Goal: Task Accomplishment & Management: Use online tool/utility

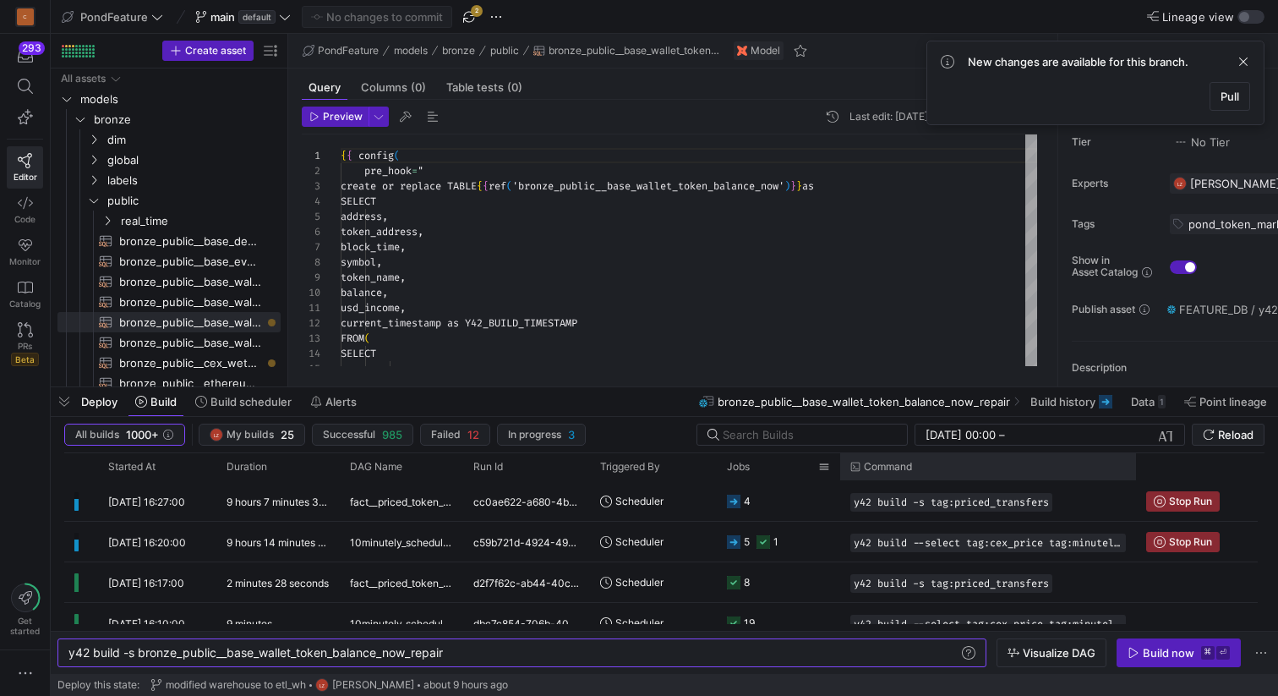
scroll to position [0, 377]
click at [1233, 433] on span "Reload" at bounding box center [1236, 435] width 36 height 14
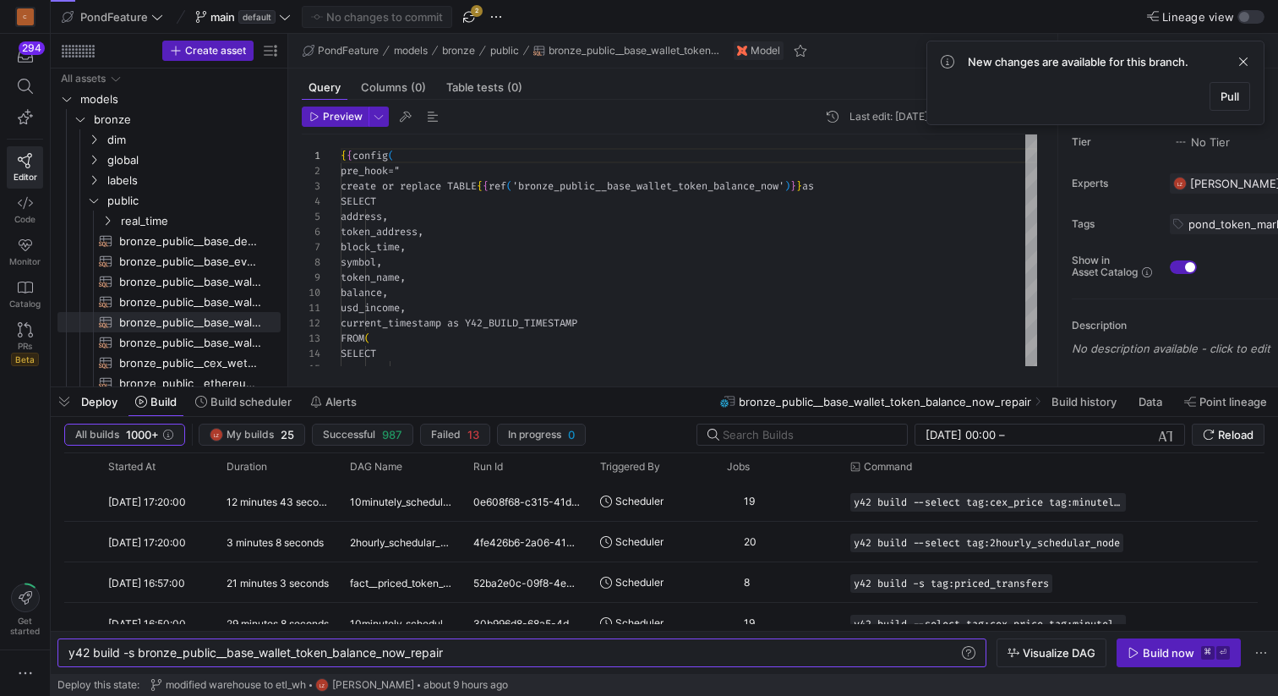
scroll to position [152, 0]
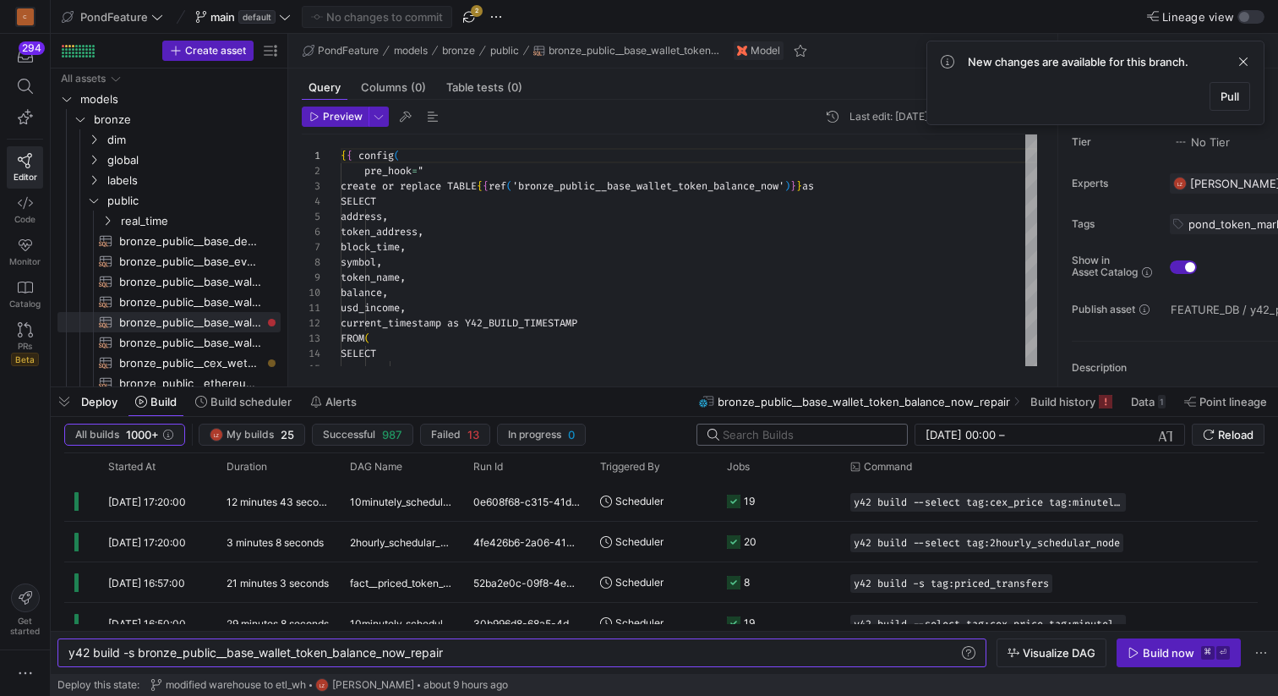
click at [767, 435] on input "text" at bounding box center [808, 435] width 171 height 14
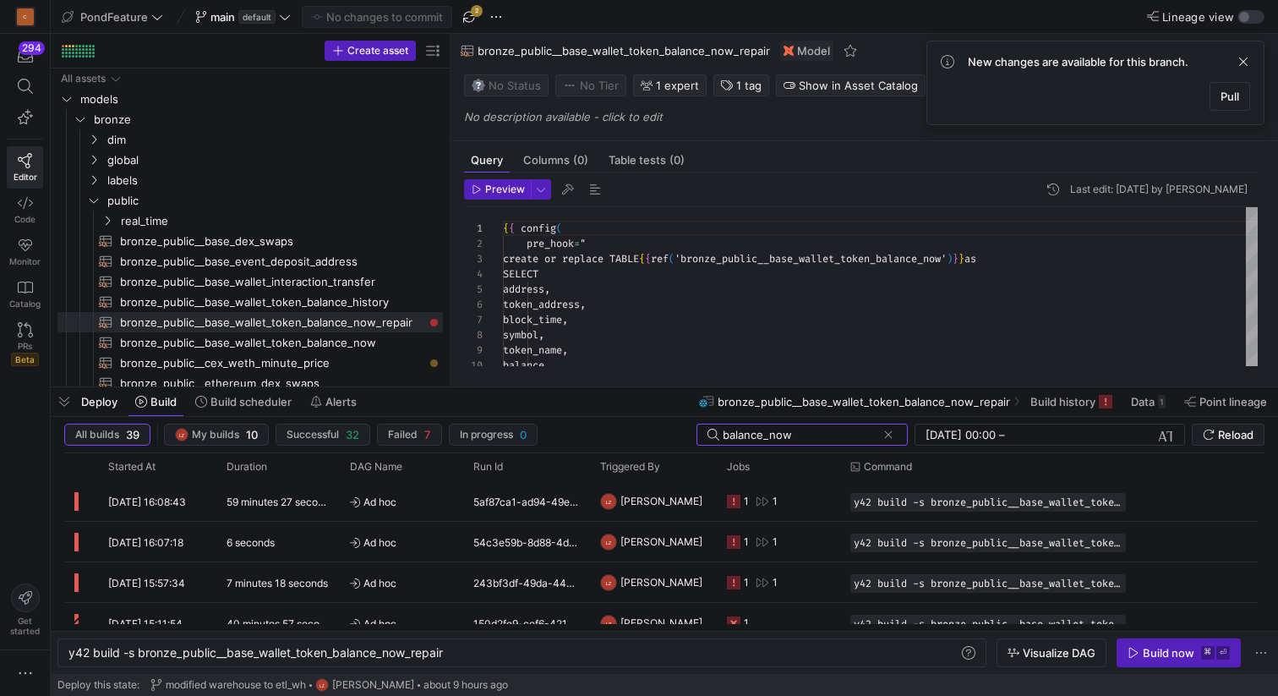
drag, startPoint x: 288, startPoint y: 288, endPoint x: 451, endPoint y: 289, distance: 162.3
click at [451, 289] on as-split "Create asset Drag here to set row groups Drag here to set column labels Group 1…" at bounding box center [665, 210] width 1228 height 353
type input "balance_now"
click at [734, 503] on rect at bounding box center [734, 502] width 14 height 14
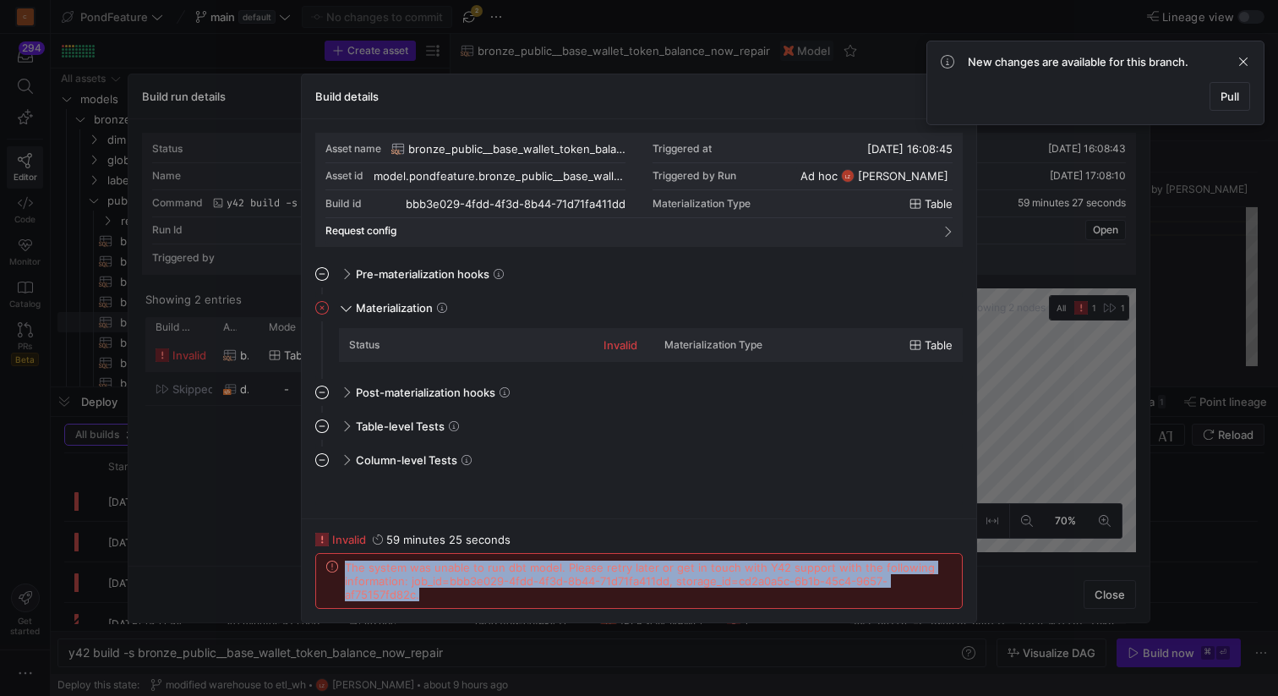
drag, startPoint x: 439, startPoint y: 594, endPoint x: 338, endPoint y: 566, distance: 104.6
click at [338, 566] on div "The system was unable to run dbt model. Please retry later or get in touch with…" at bounding box center [639, 581] width 626 height 41
copy span "The system was unable to run dbt model. Please retry later or get in touch with…"
click at [454, 586] on span "The system was unable to run dbt model. Please retry later or get in touch with…" at bounding box center [648, 581] width 607 height 41
drag, startPoint x: 428, startPoint y: 596, endPoint x: 342, endPoint y: 564, distance: 91.2
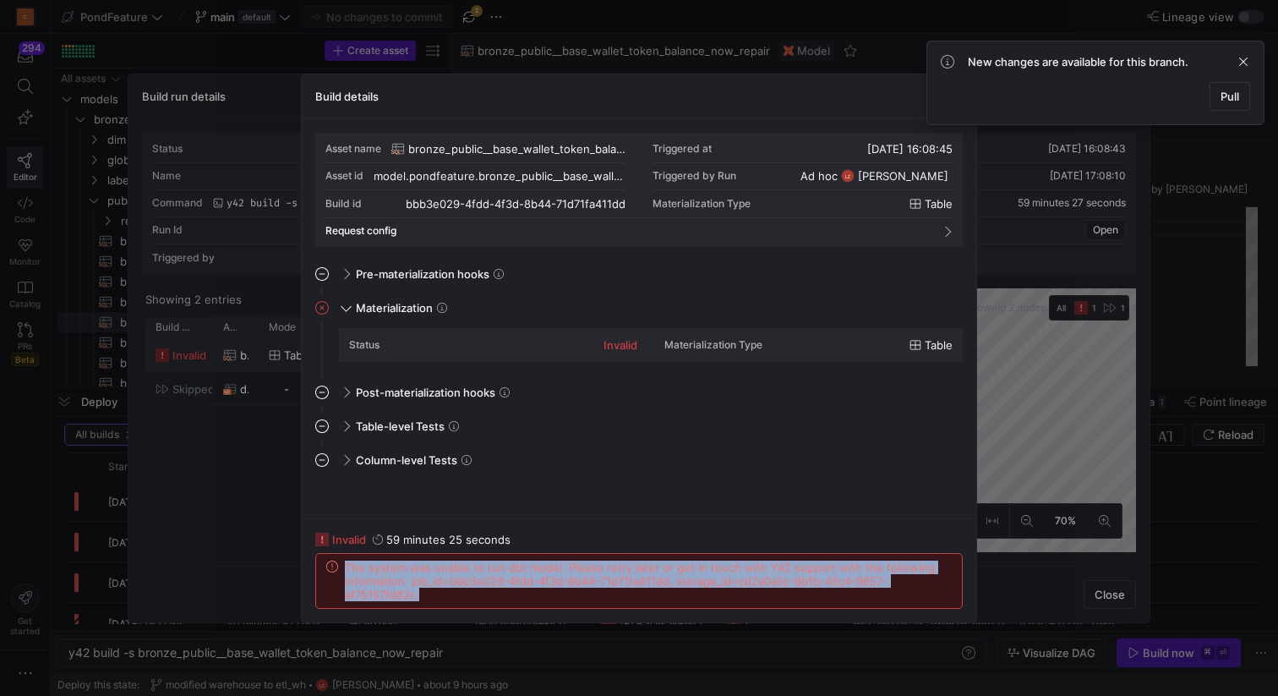
click at [342, 564] on div "The system was unable to run dbt model. Please retry later or get in touch with…" at bounding box center [639, 581] width 626 height 41
copy span "The system was unable to run dbt model. Please retry later or get in touch with…"
click at [1245, 61] on span at bounding box center [1244, 62] width 20 height 20
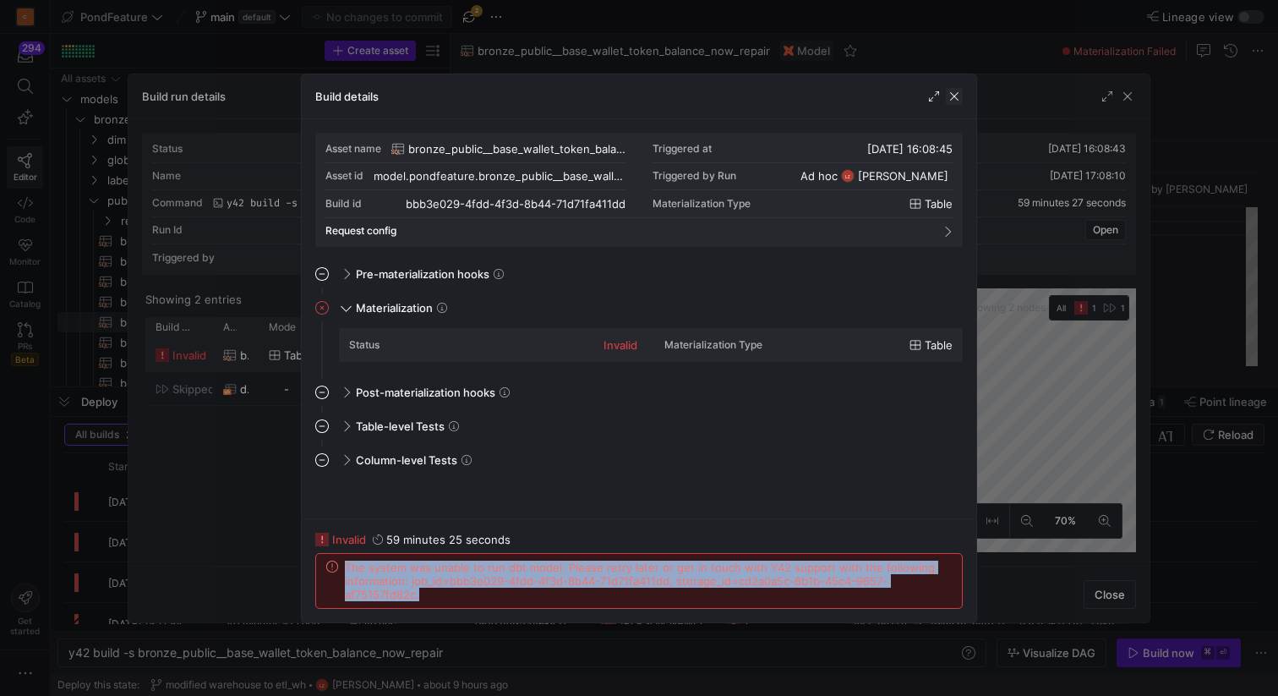
click at [952, 96] on span "button" at bounding box center [954, 96] width 17 height 17
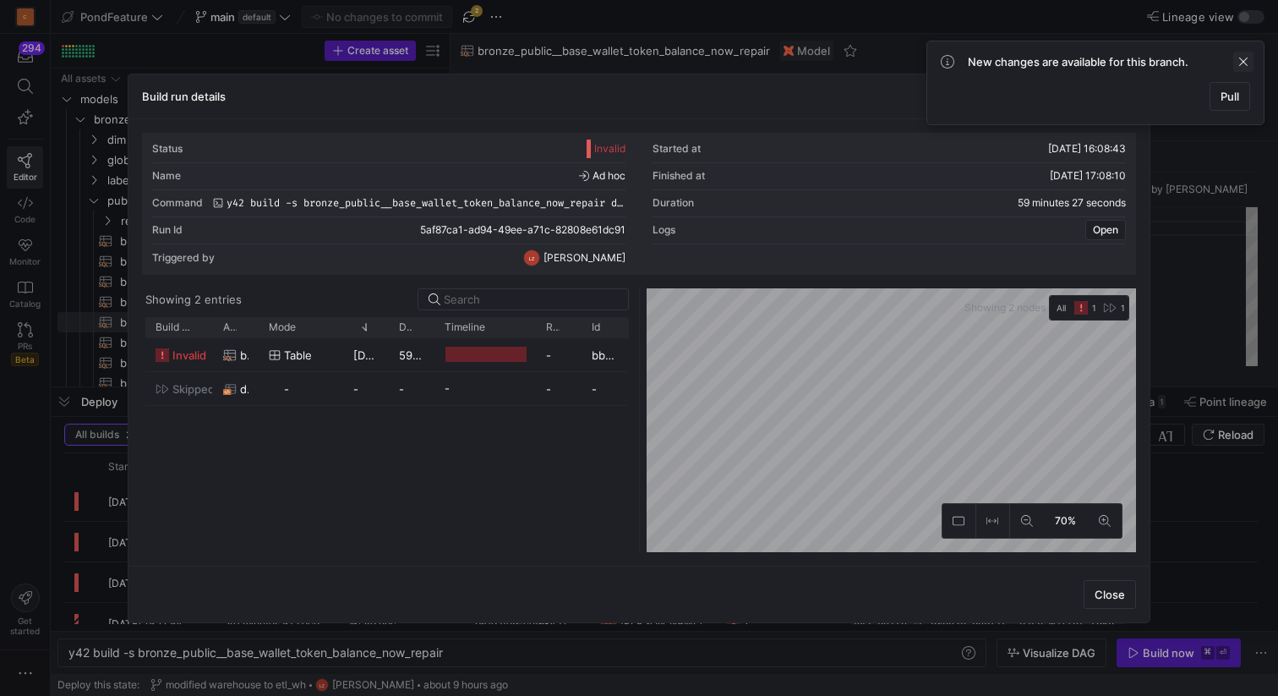
click at [1243, 60] on span at bounding box center [1244, 62] width 20 height 20
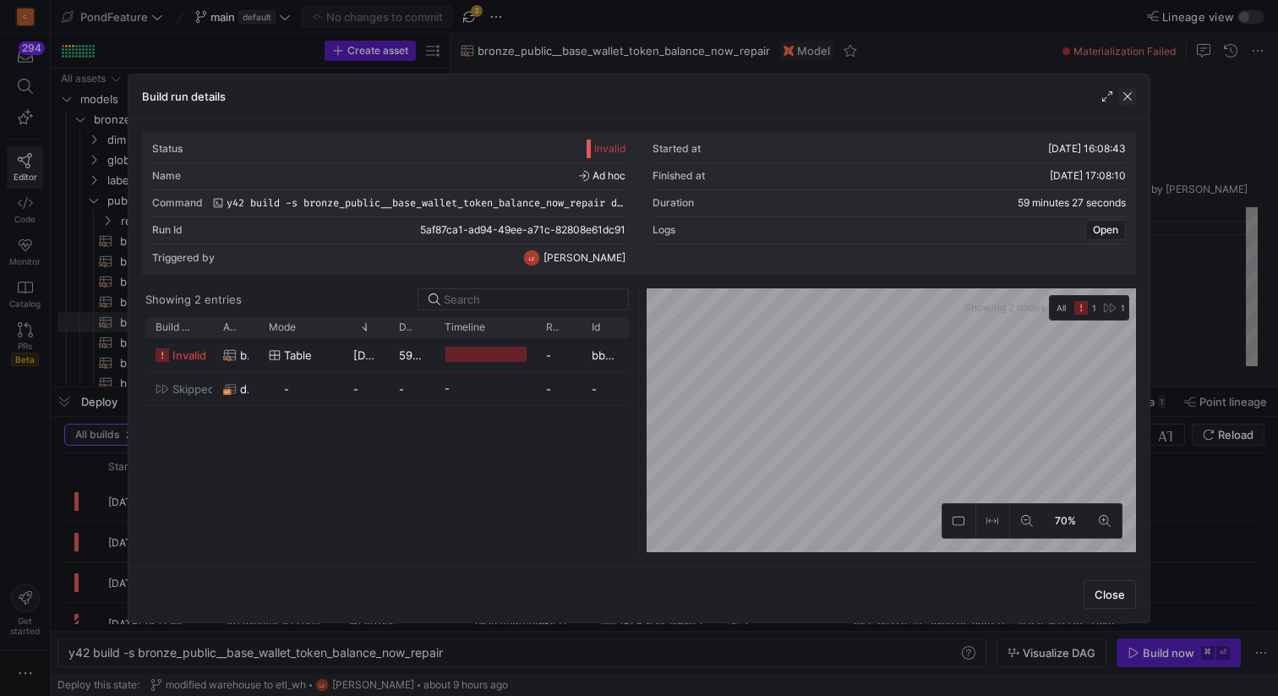
click at [1126, 94] on span "button" at bounding box center [1127, 96] width 17 height 17
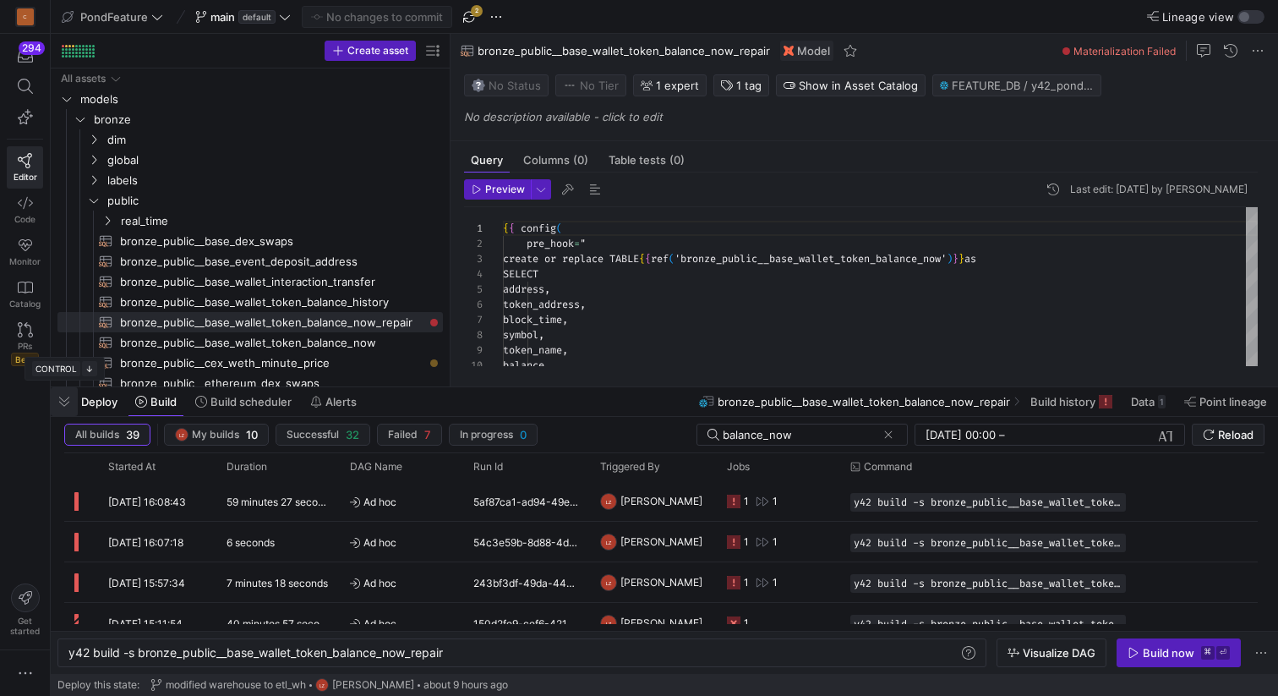
click at [66, 404] on span "button" at bounding box center [64, 401] width 27 height 29
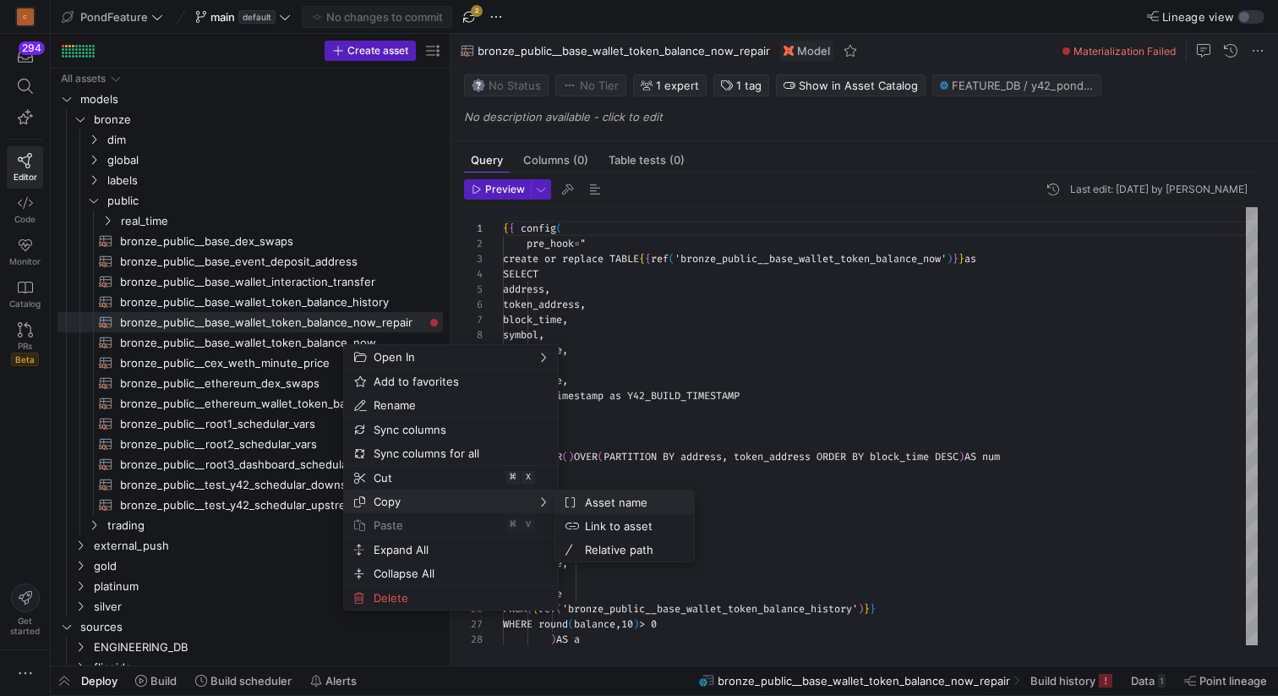
click at [616, 507] on span "Asset name" at bounding box center [629, 502] width 102 height 24
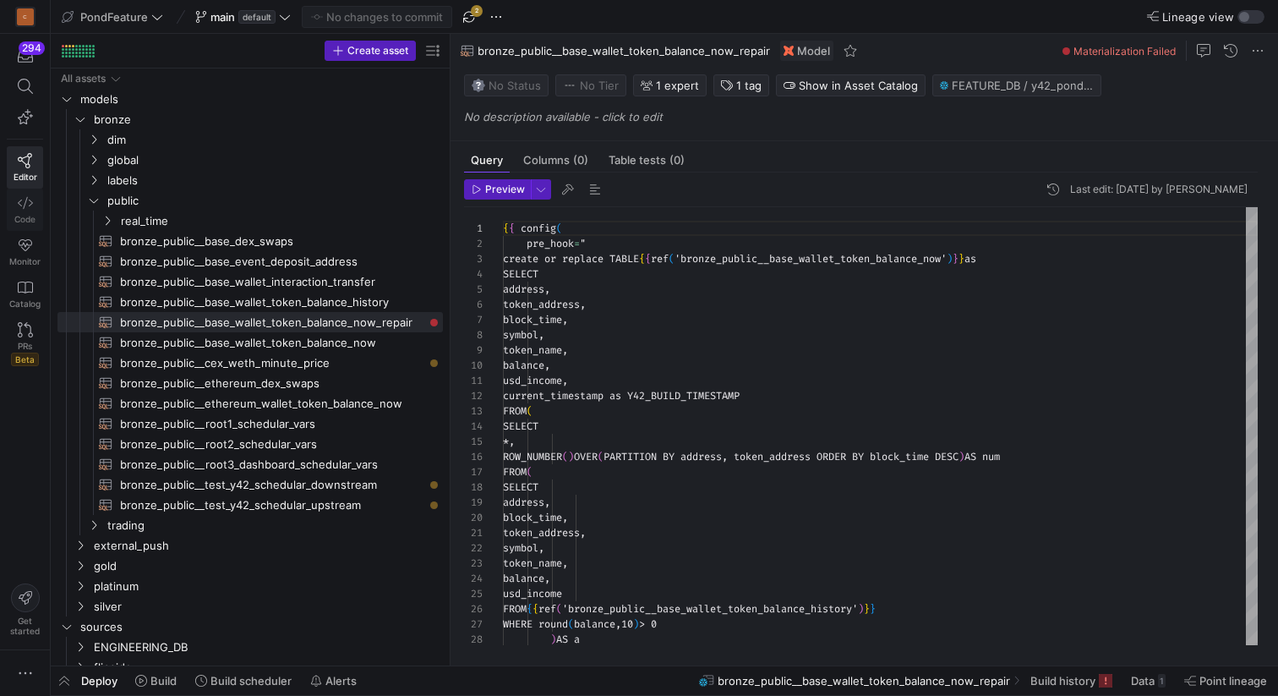
click at [26, 206] on icon at bounding box center [25, 202] width 15 height 15
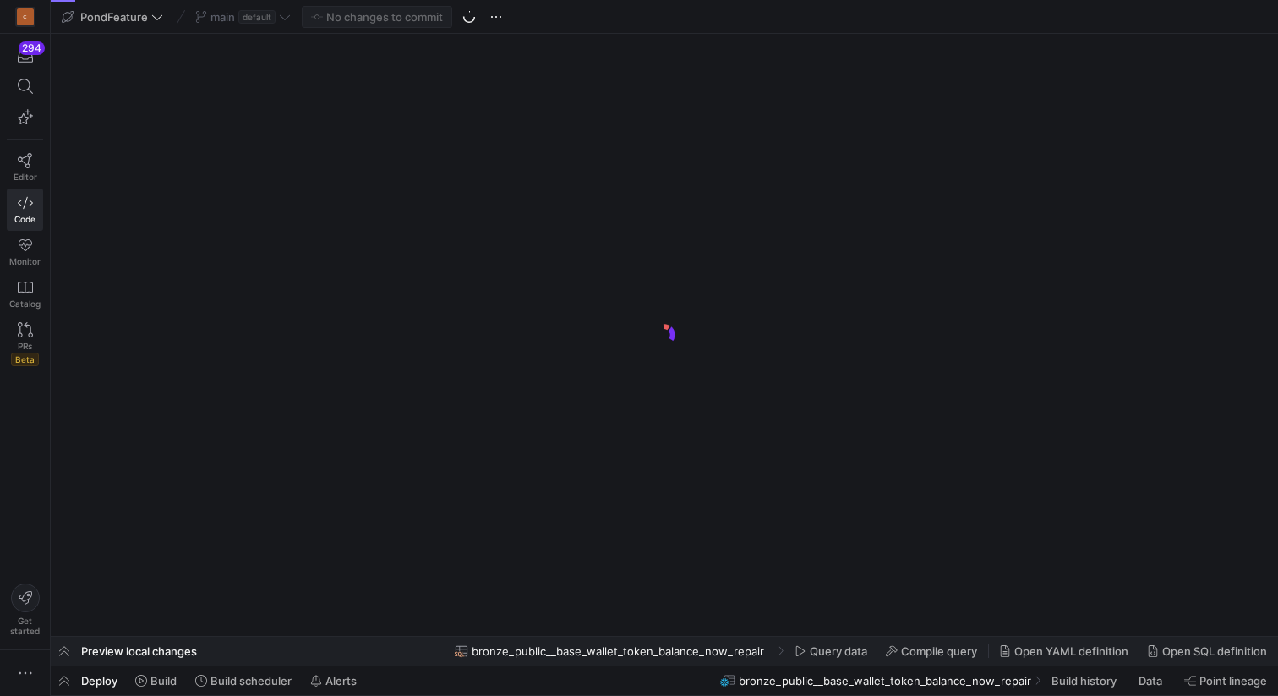
click at [467, 17] on circle at bounding box center [469, 16] width 12 height 12
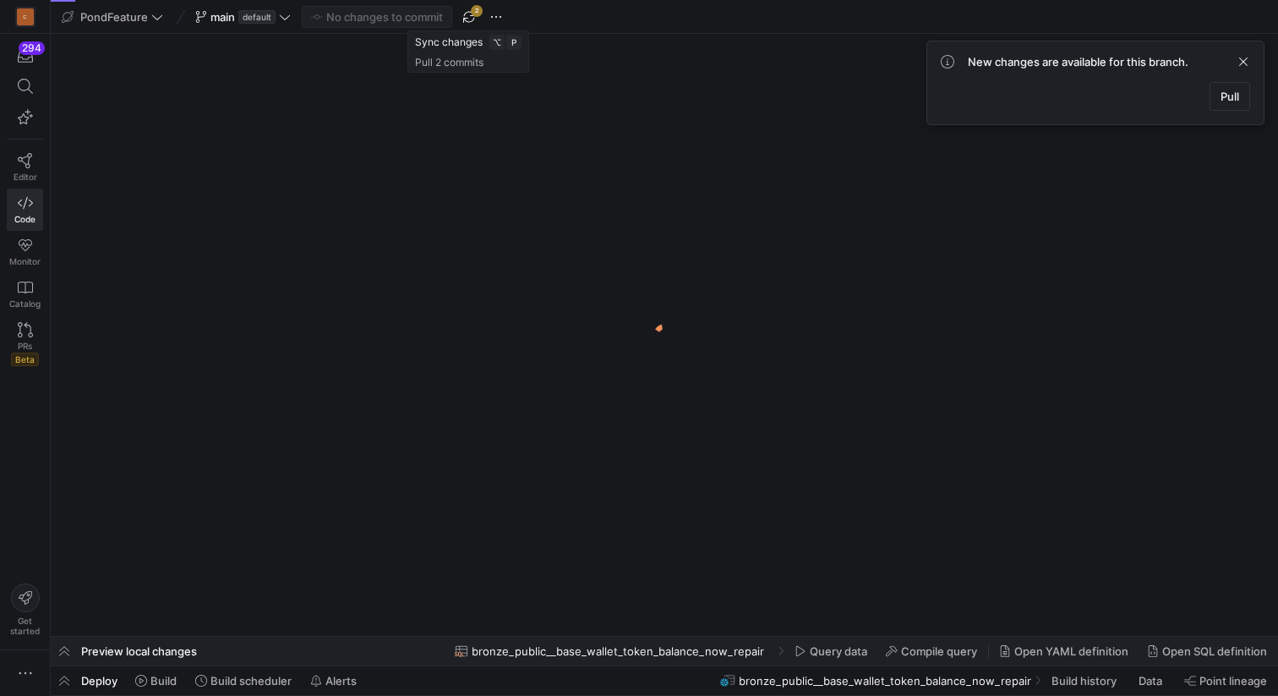
scroll to position [0, 1307]
click at [467, 17] on span "button" at bounding box center [469, 17] width 20 height 20
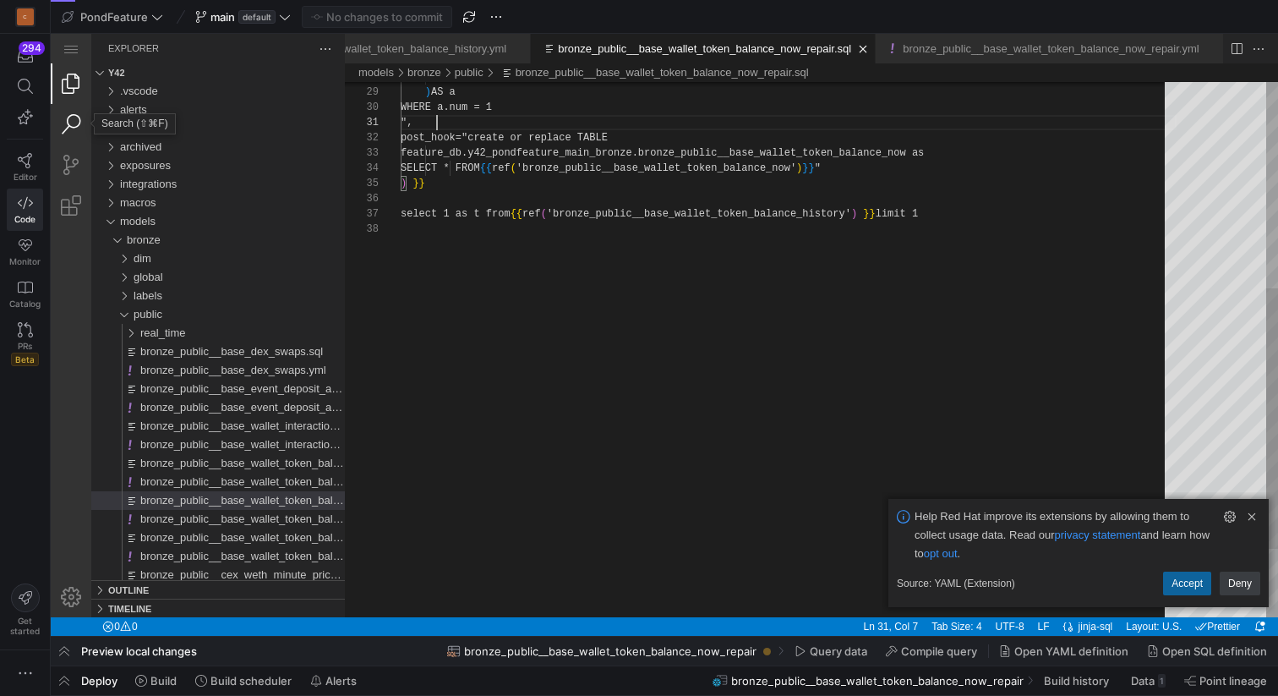
scroll to position [0, 36]
click at [70, 122] on link "Search (⇧⌘F)" at bounding box center [71, 124] width 41 height 41
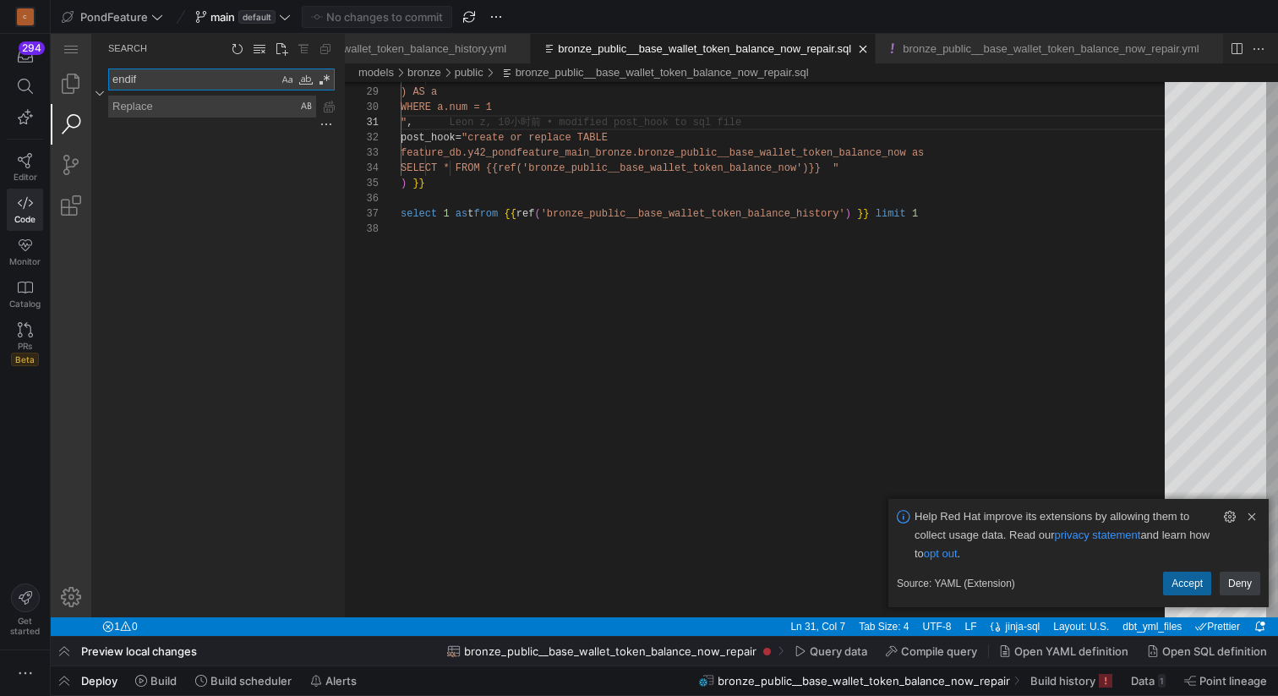
click at [148, 76] on textarea "endif" at bounding box center [193, 79] width 169 height 20
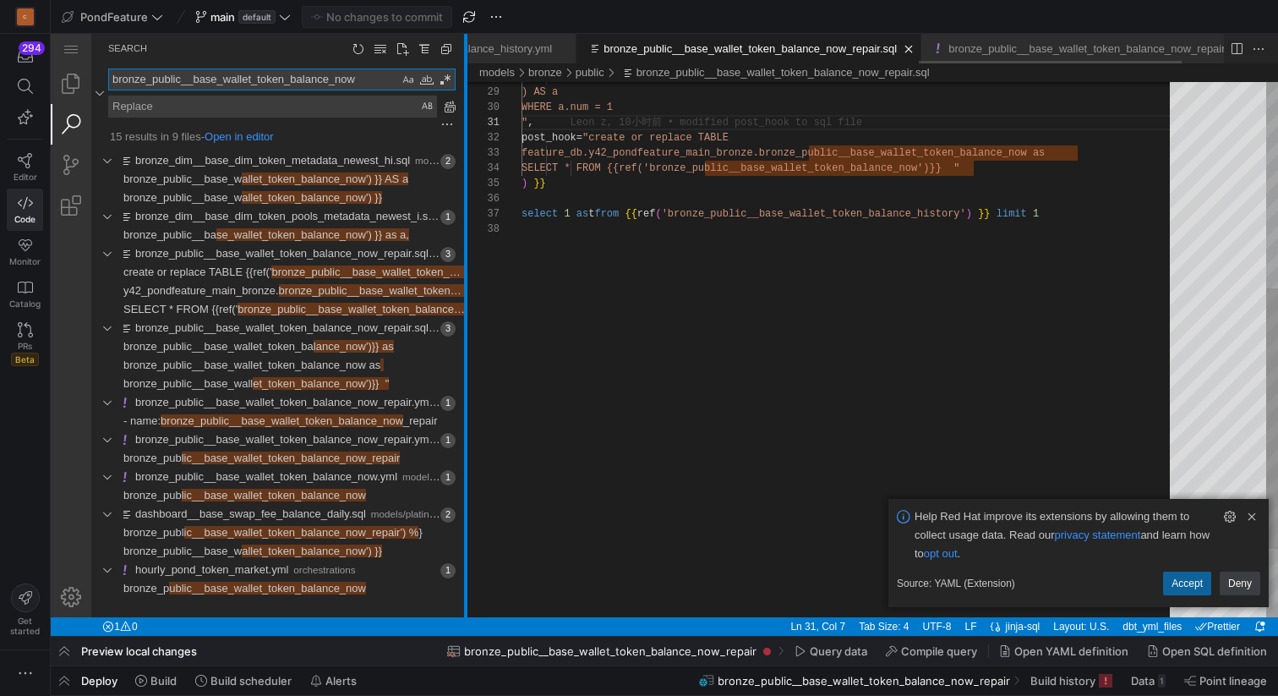
drag, startPoint x: 343, startPoint y: 243, endPoint x: 464, endPoint y: 243, distance: 120.9
click at [464, 243] on div at bounding box center [465, 325] width 3 height 583
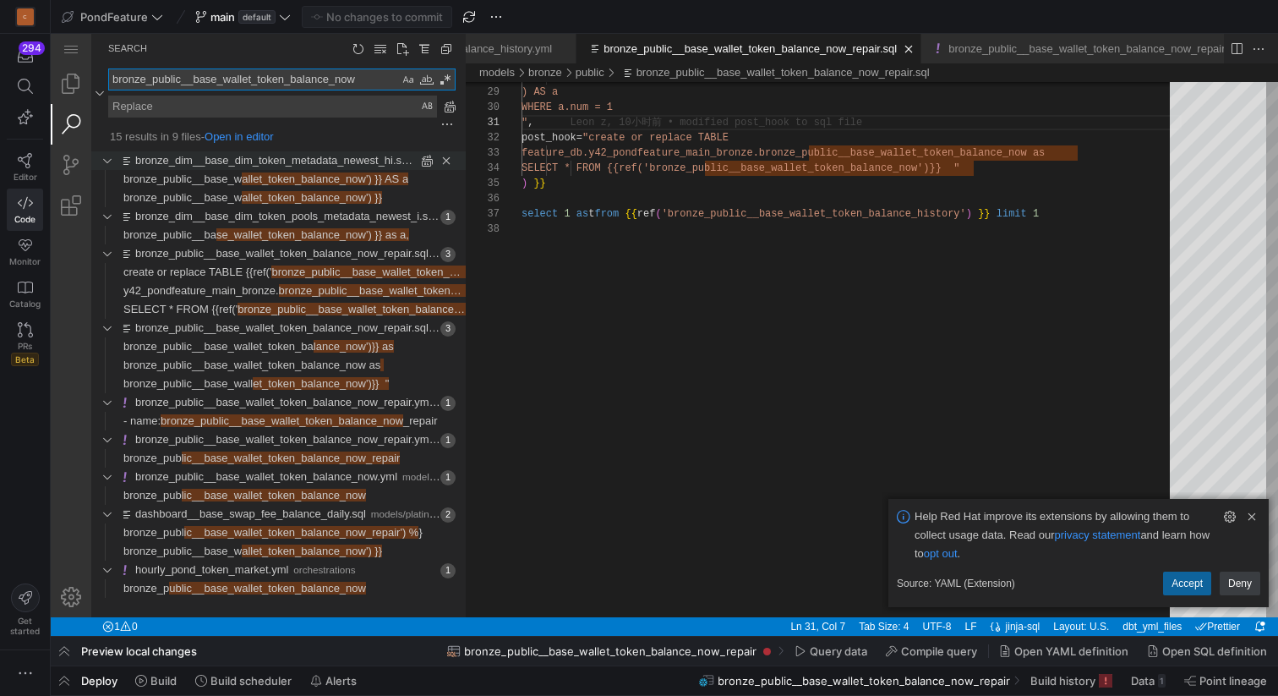
type textarea "bronze_public__base_wallet_token_balance_now"
click at [107, 160] on div "2 matches in file bronze_dim__base_dim_token_metadata_newest_hi.sql of folder m…" at bounding box center [106, 160] width 25 height 19
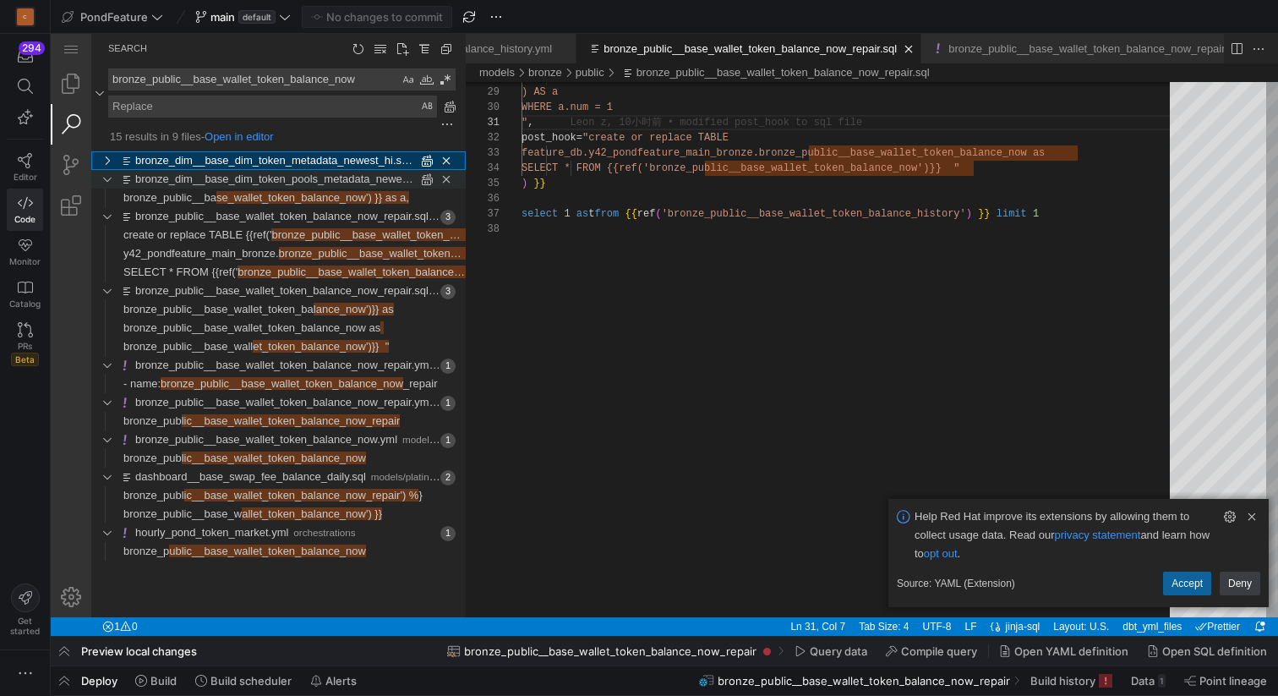
click at [110, 177] on div "1 matches in file bronze_dim__base_dim_token_pools_metadata_newest_i.sql of fol…" at bounding box center [106, 179] width 25 height 19
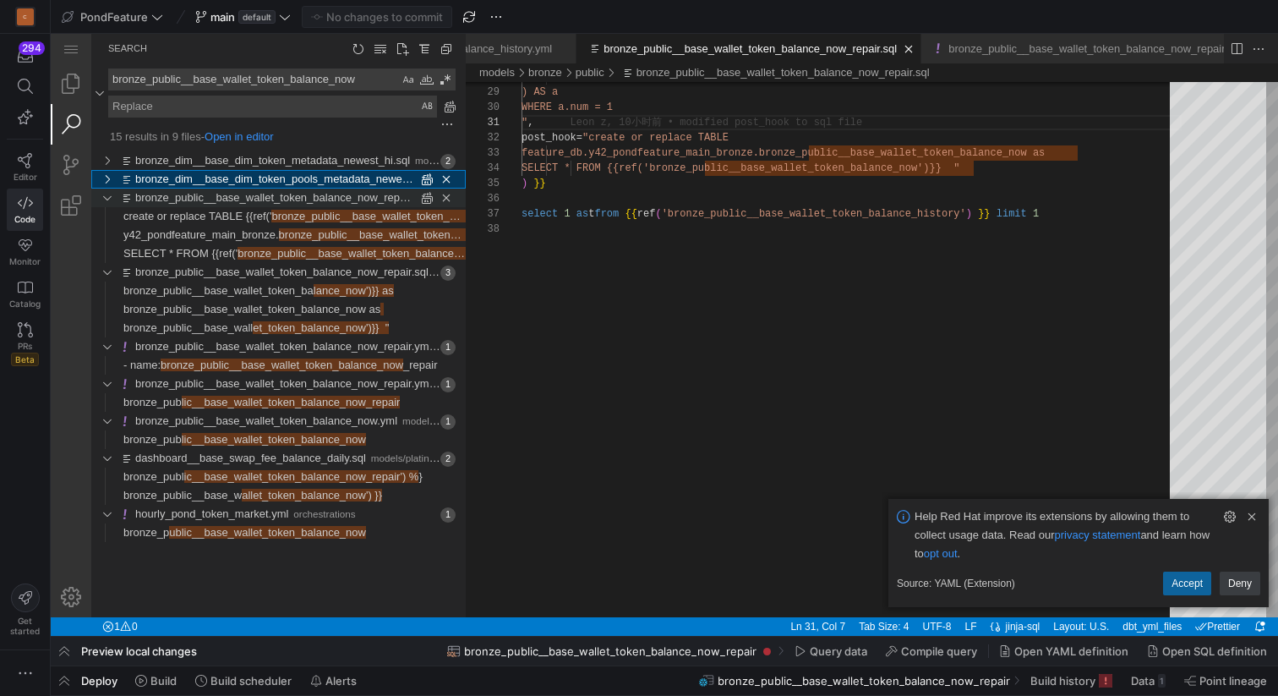
click at [109, 193] on div "3 matches in file bronze_public__base_wallet_token_balance_now_repair.sql of fo…" at bounding box center [106, 198] width 25 height 19
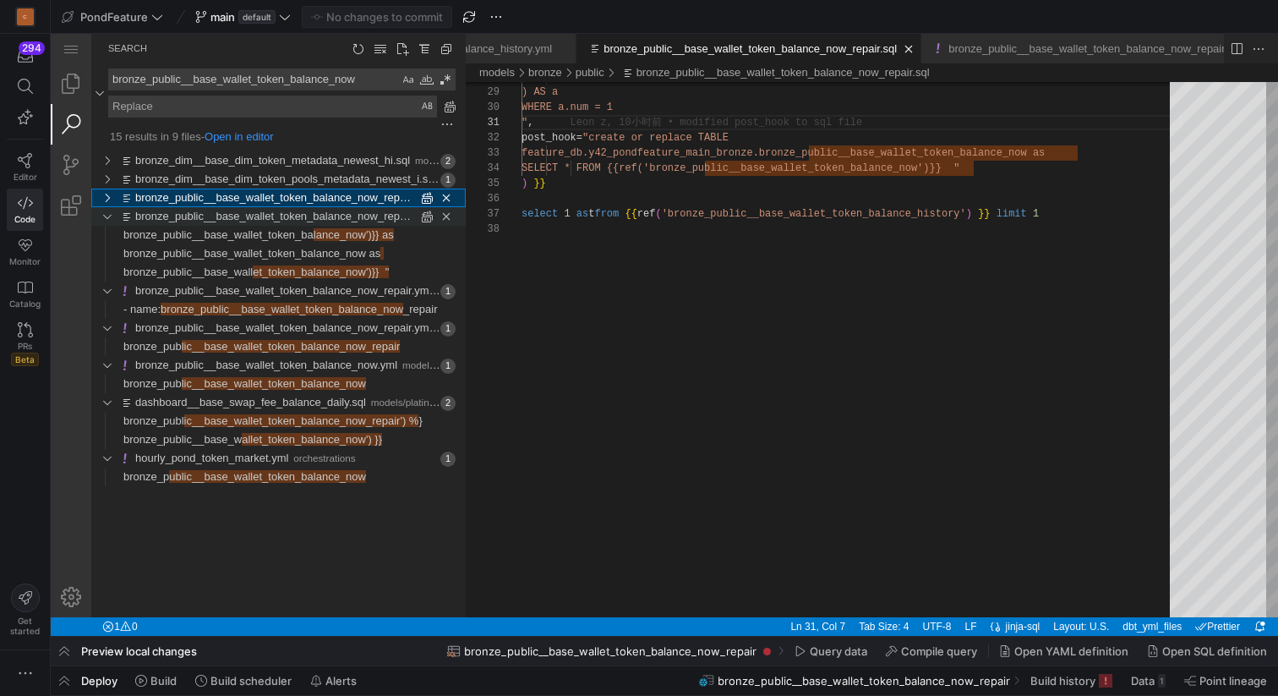
click at [108, 216] on div "3 matches in file bronze_public__base_wallet_token_balance_now_repair.sql of fo…" at bounding box center [106, 216] width 25 height 19
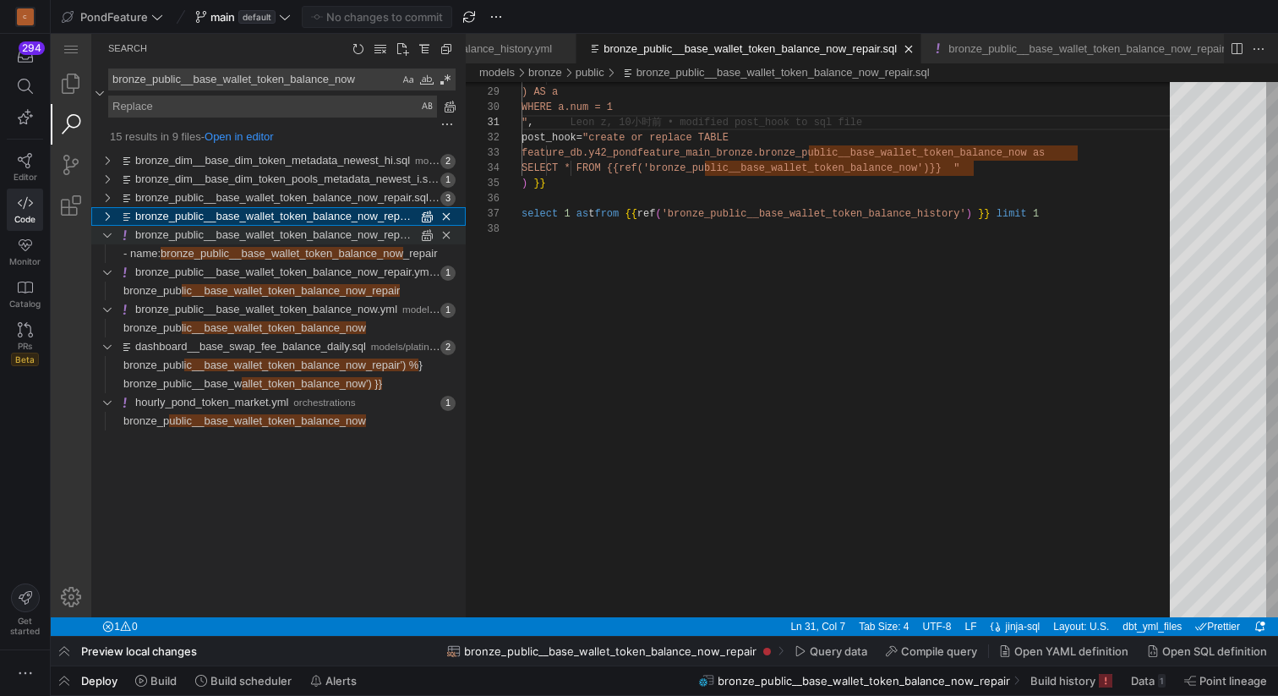
click at [108, 237] on div "1 matches in file bronze_public__base_wallet_token_balance_now_repair.yml of fo…" at bounding box center [106, 235] width 25 height 19
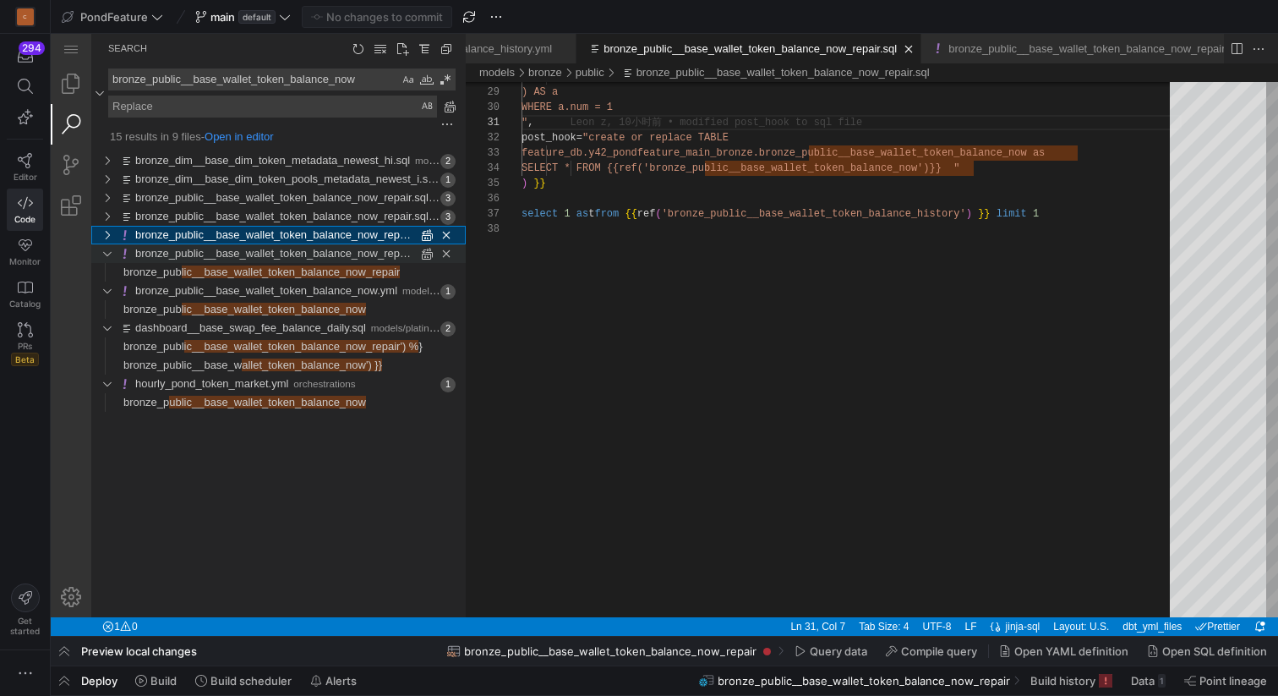
click at [108, 250] on div "1 matches in file bronze_public__base_wallet_token_balance_now_repair.yml of fo…" at bounding box center [106, 253] width 25 height 19
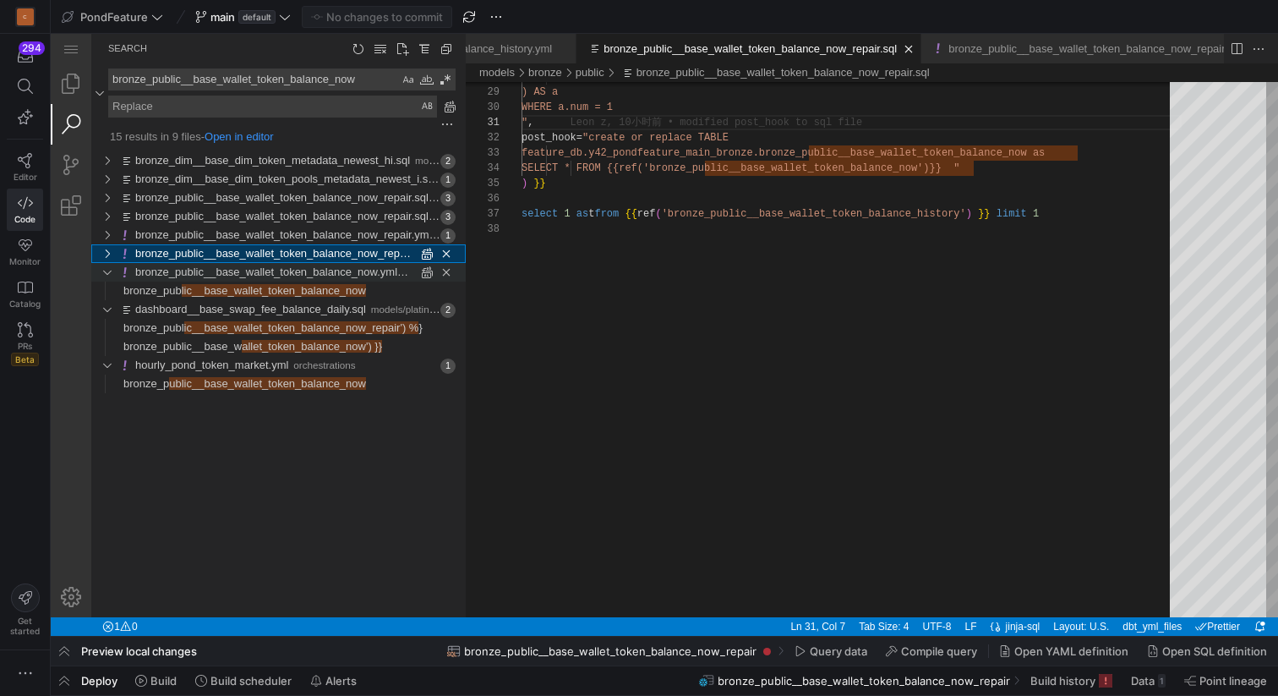
click at [109, 275] on div "1 matches in file bronze_public__base_wallet_token_balance_now.yml of folder mo…" at bounding box center [106, 272] width 25 height 19
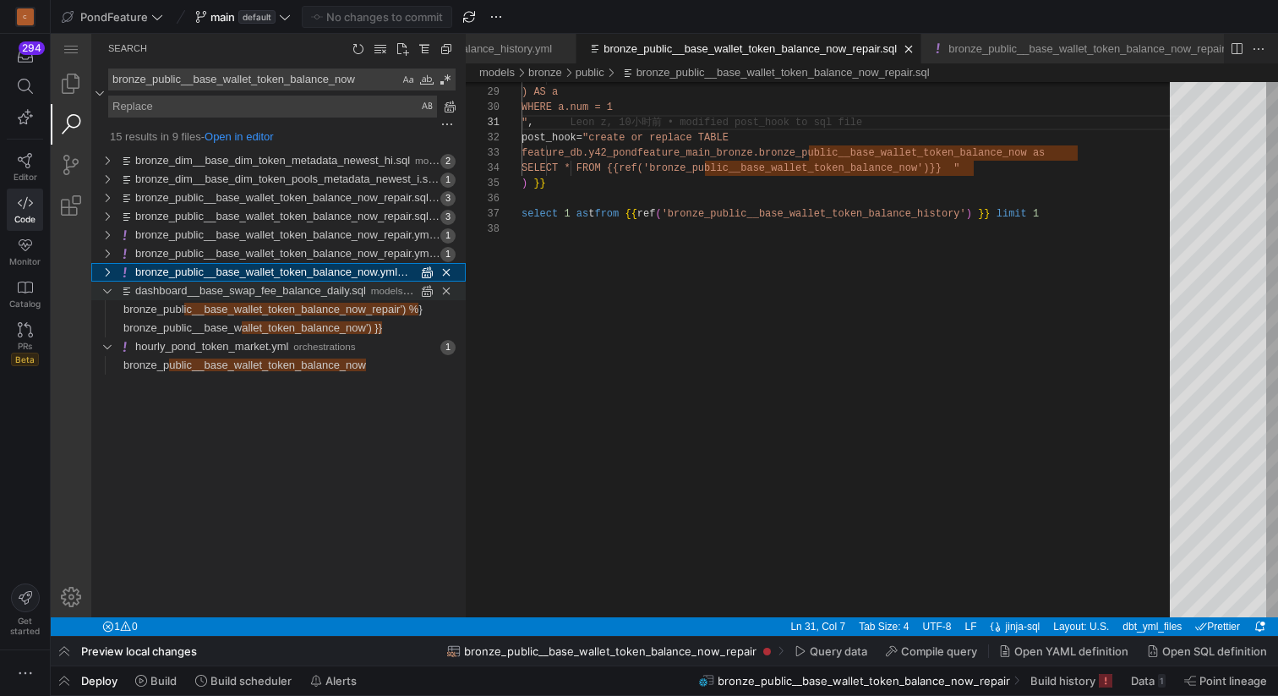
click at [109, 297] on div "2 matches in file dashboard__base_swap_fee_balance_daily.sql of folder models/p…" at bounding box center [106, 291] width 25 height 19
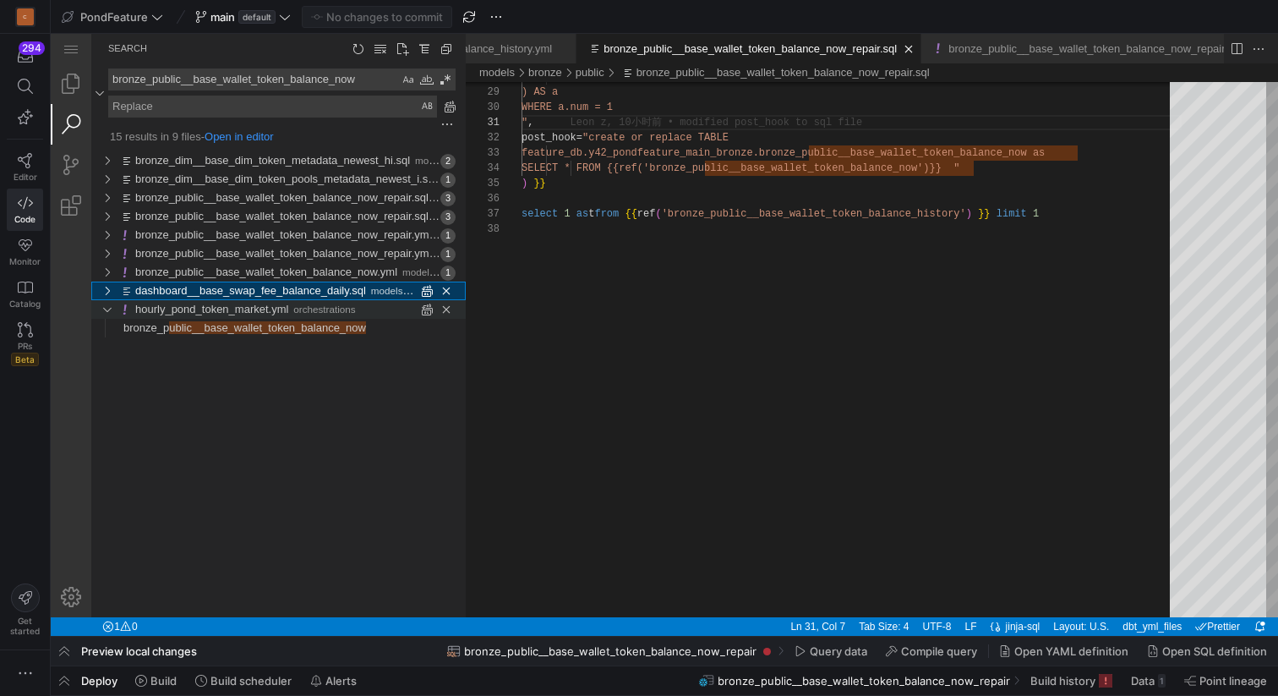
click at [107, 313] on div "1 matches in file hourly_pond_token_market.yml of folder orchestrations, Search…" at bounding box center [106, 309] width 25 height 19
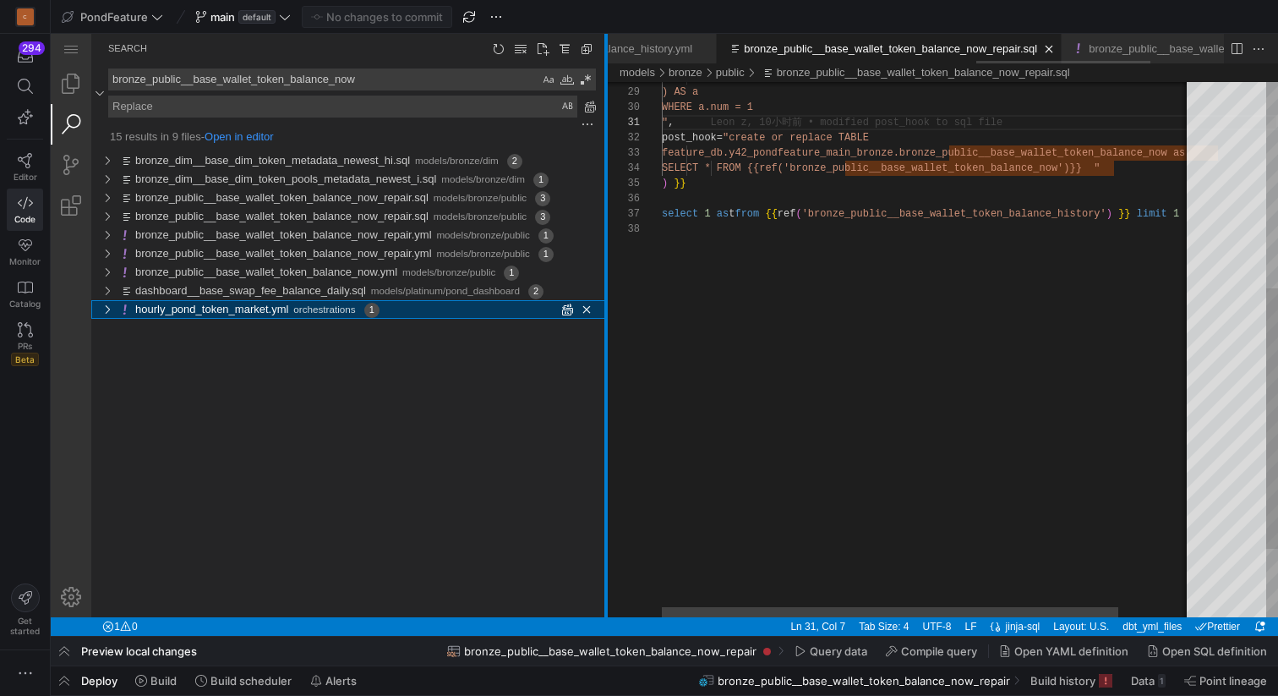
drag, startPoint x: 467, startPoint y: 261, endPoint x: 606, endPoint y: 258, distance: 139.6
click at [607, 258] on div at bounding box center [606, 325] width 3 height 583
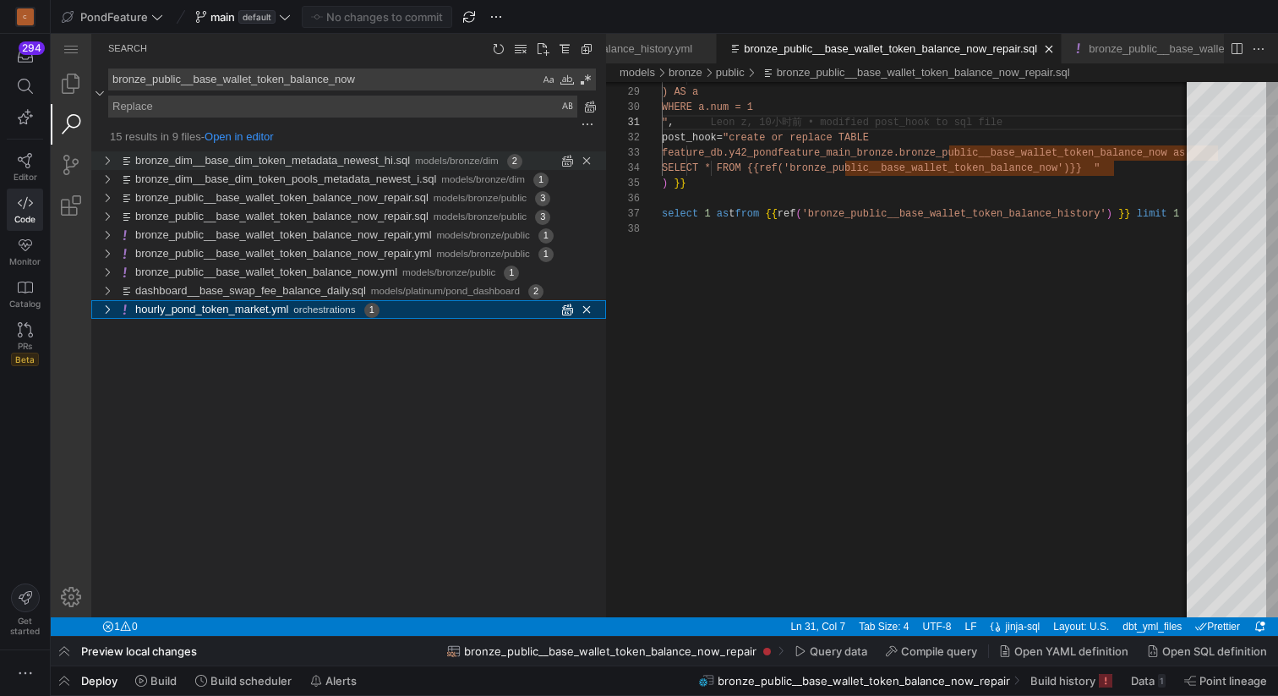
click at [372, 159] on link "bronze_dim__base_dim_token_metadata_newest_hi.sql" at bounding box center [272, 160] width 275 height 13
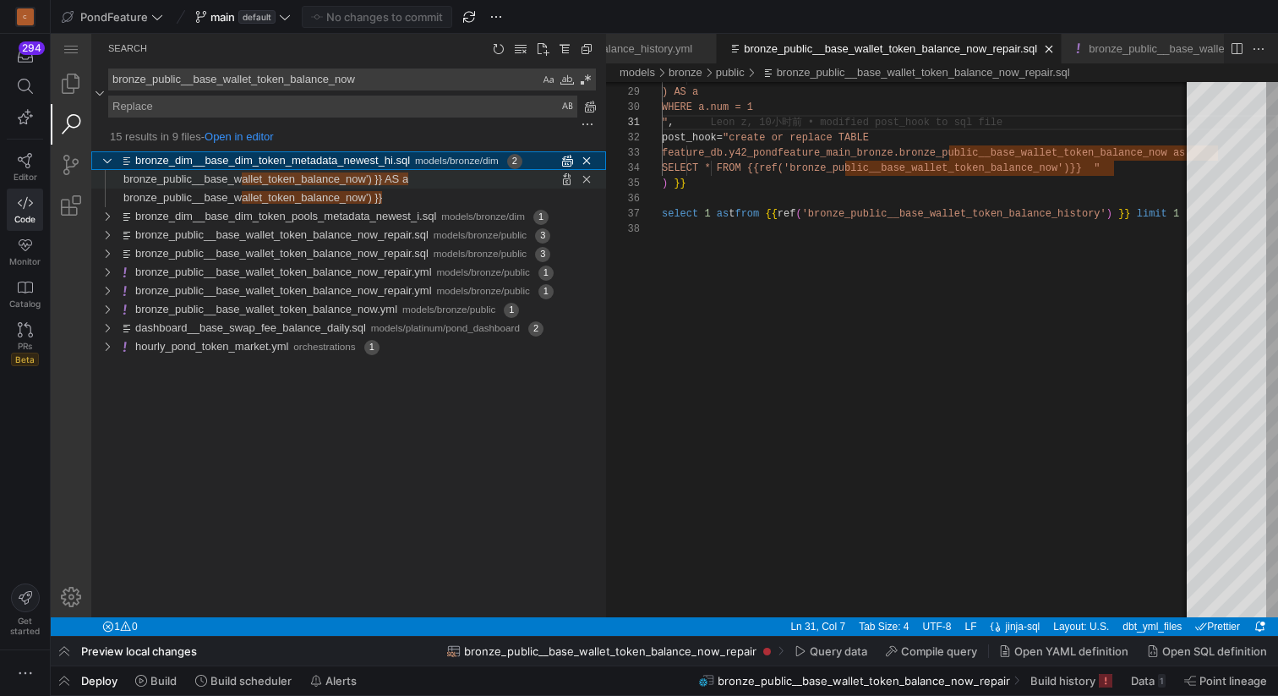
click at [380, 183] on span "allet_token_balance_now') }} AS a" at bounding box center [325, 178] width 167 height 13
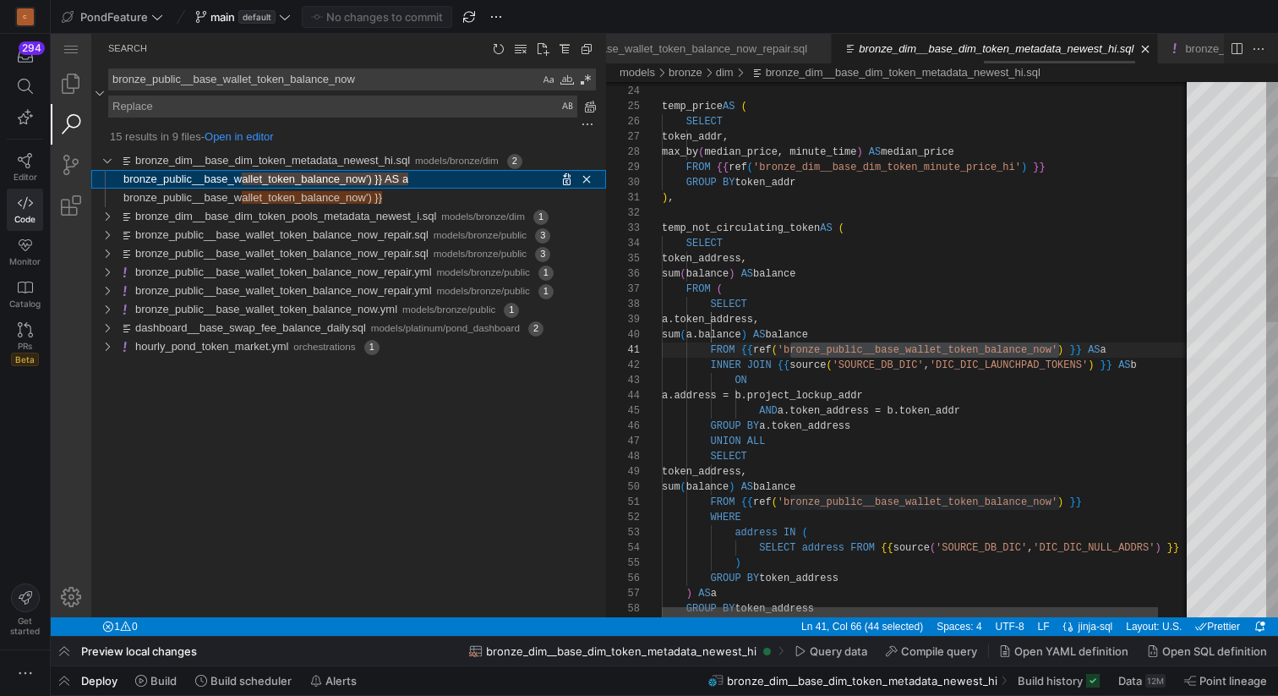
scroll to position [152, 397]
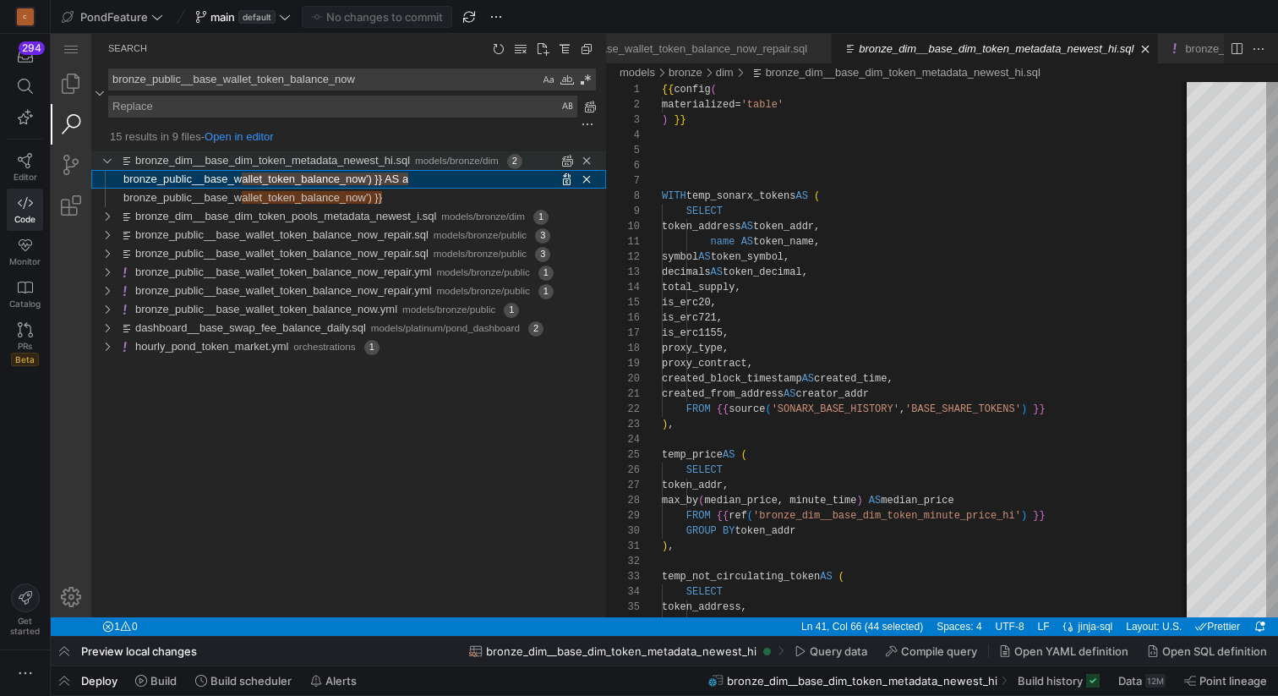
click at [104, 163] on div "2 matches in file bronze_dim__base_dim_token_metadata_newest_hi.sql of folder m…" at bounding box center [106, 160] width 25 height 19
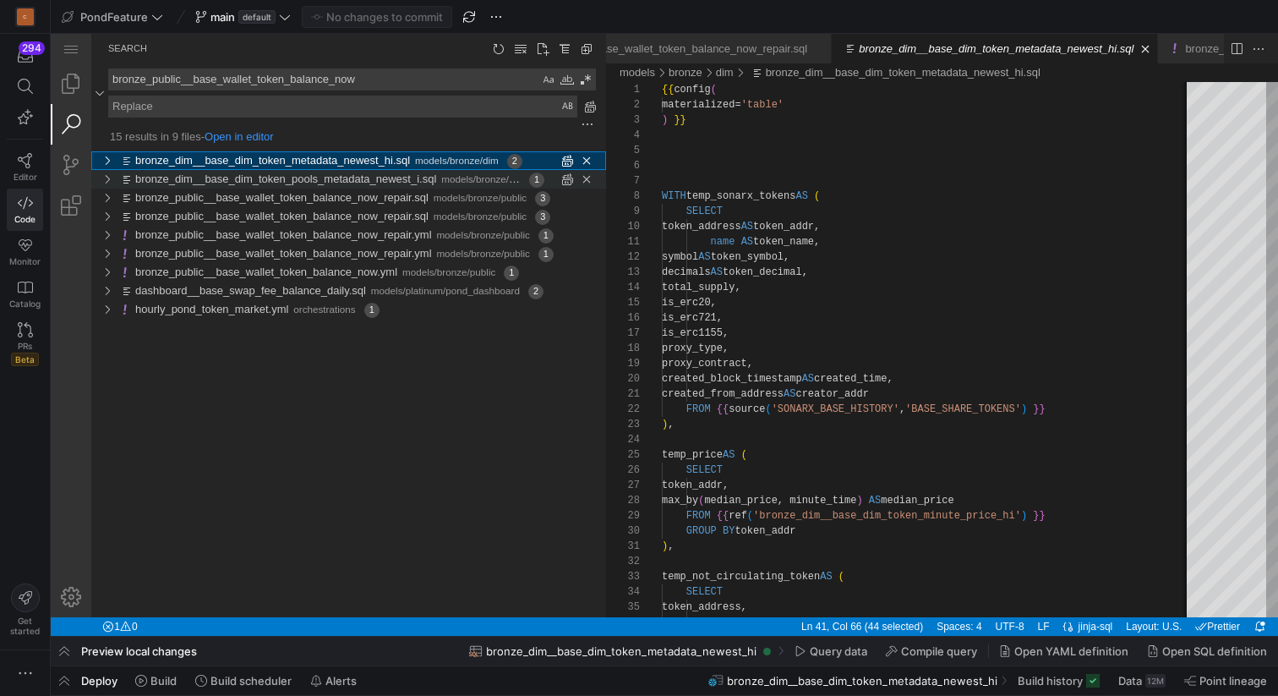
click at [180, 176] on link "bronze_dim__base_dim_token_pools_metadata_newest_i.sql" at bounding box center [285, 178] width 301 height 13
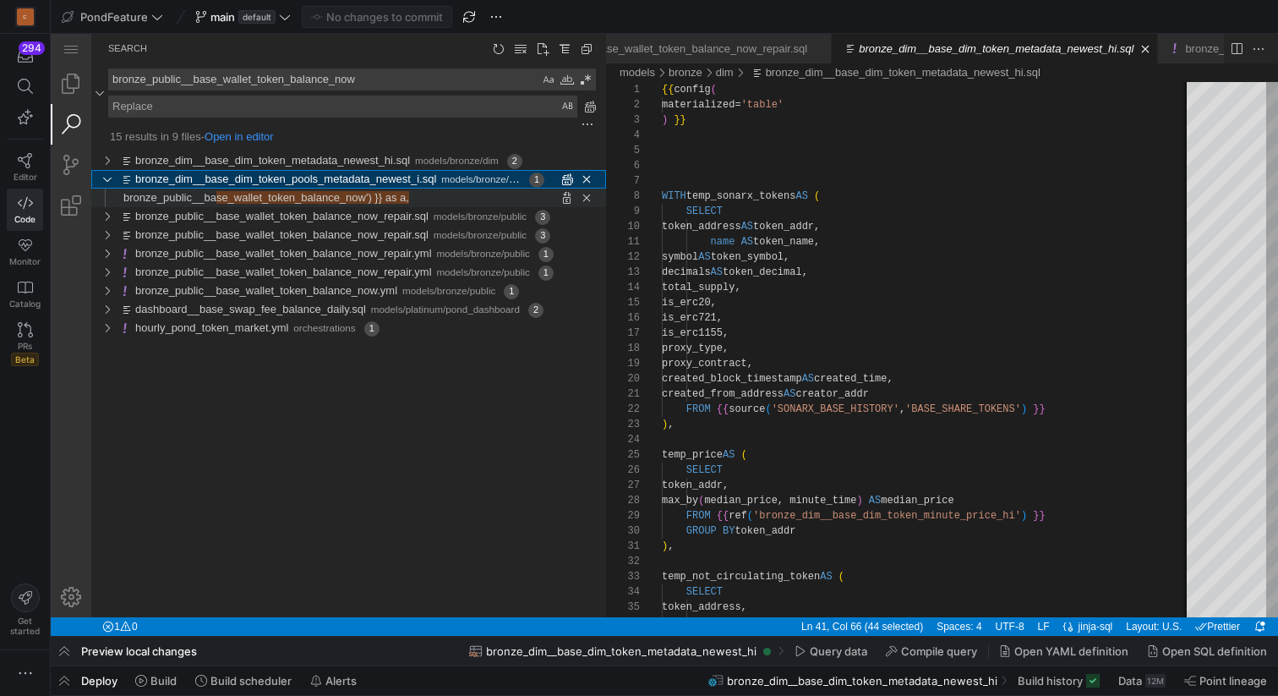
click at [238, 196] on span "se_wallet_token_balance_now') }} as a," at bounding box center [312, 197] width 193 height 13
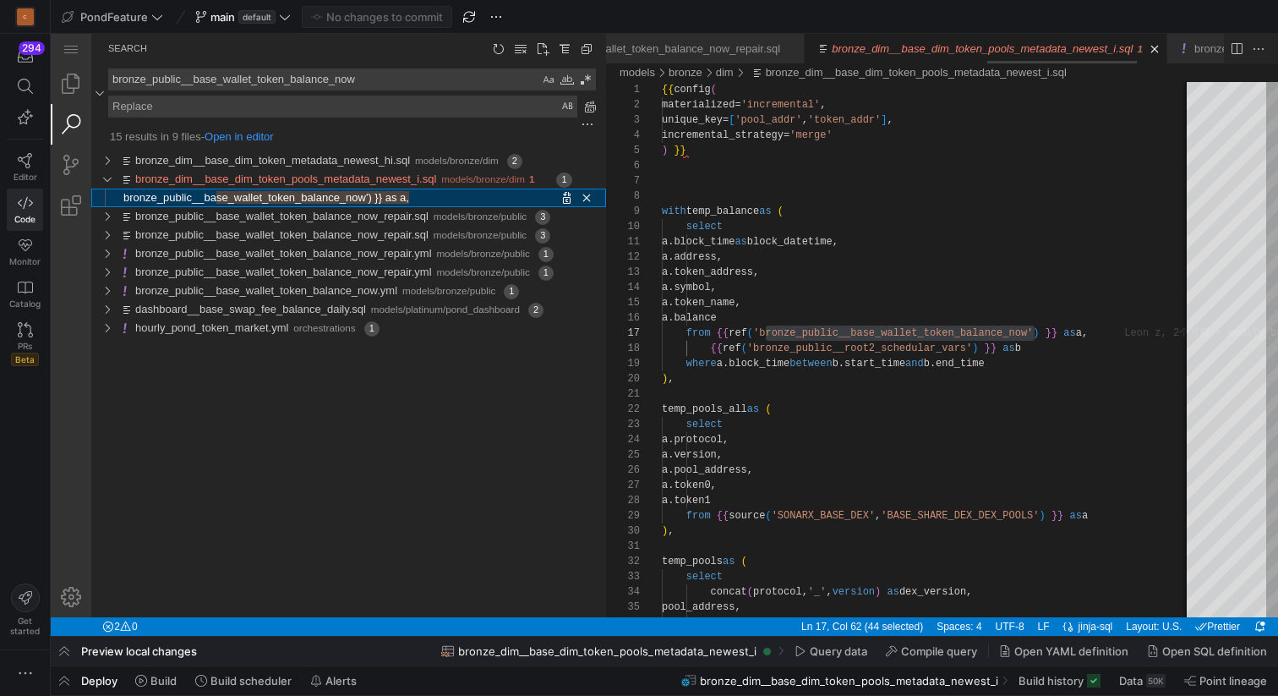
scroll to position [0, 1573]
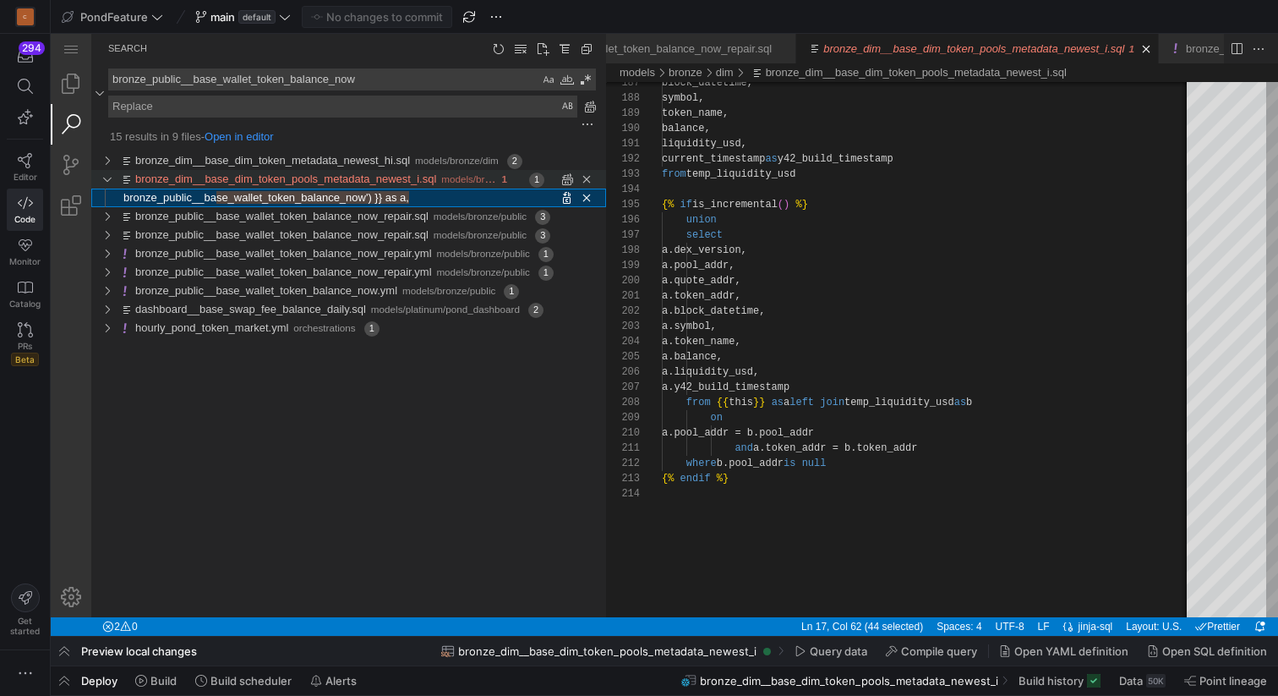
click at [108, 182] on div "1 matches in file bronze_dim__base_dim_token_pools_metadata_newest_i.sql of fol…" at bounding box center [106, 179] width 25 height 19
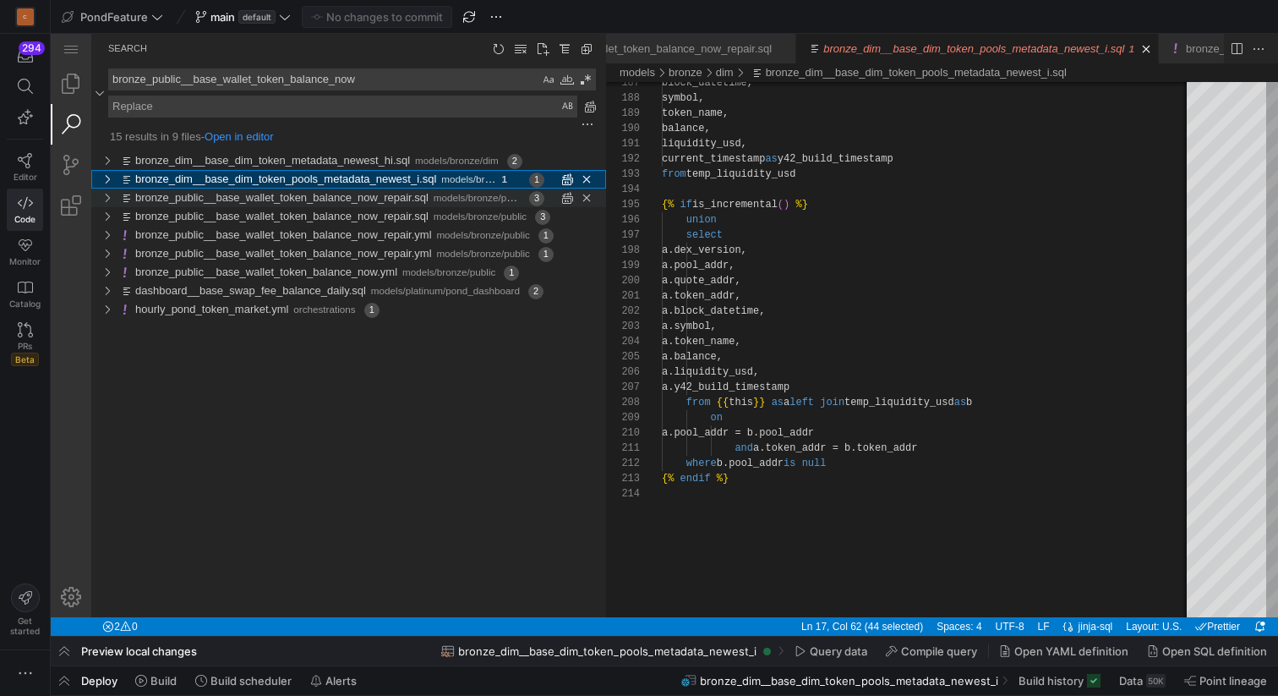
click at [106, 200] on div "3 matches in file bronze_public__base_wallet_token_balance_now_repair.sql of fo…" at bounding box center [106, 198] width 25 height 19
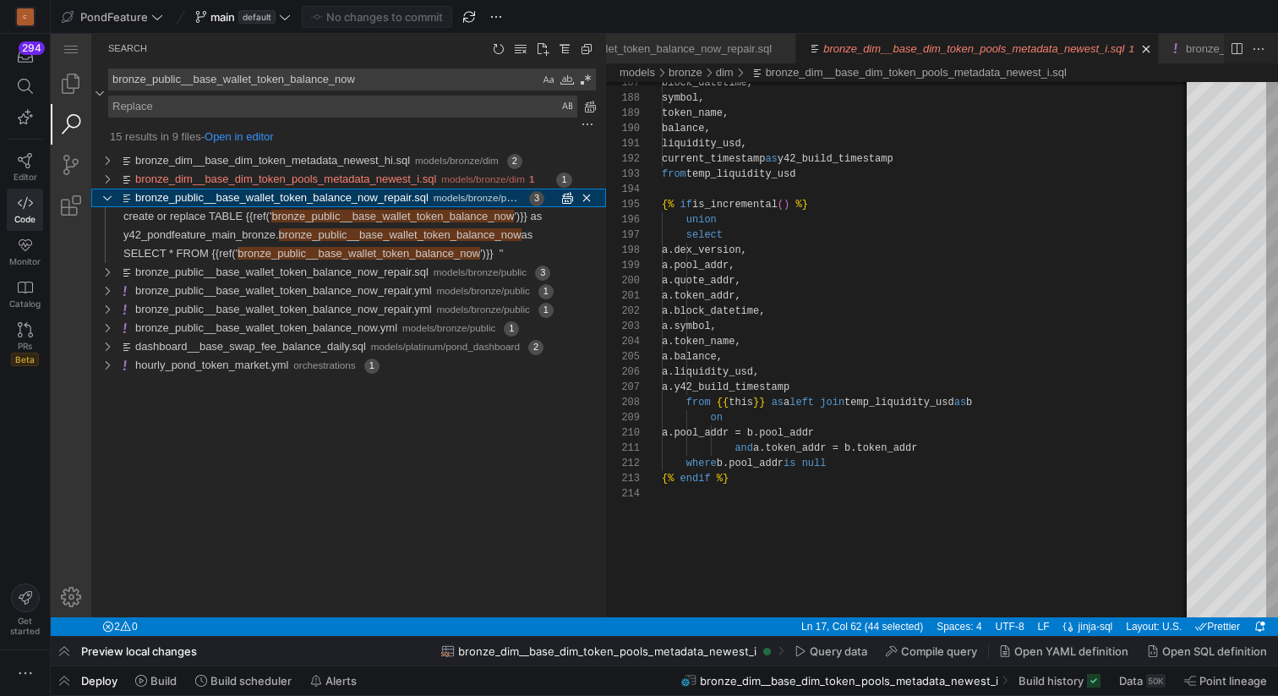
click at [108, 196] on div "3 matches in file bronze_public__base_wallet_token_balance_now_repair.sql of fo…" at bounding box center [106, 198] width 25 height 19
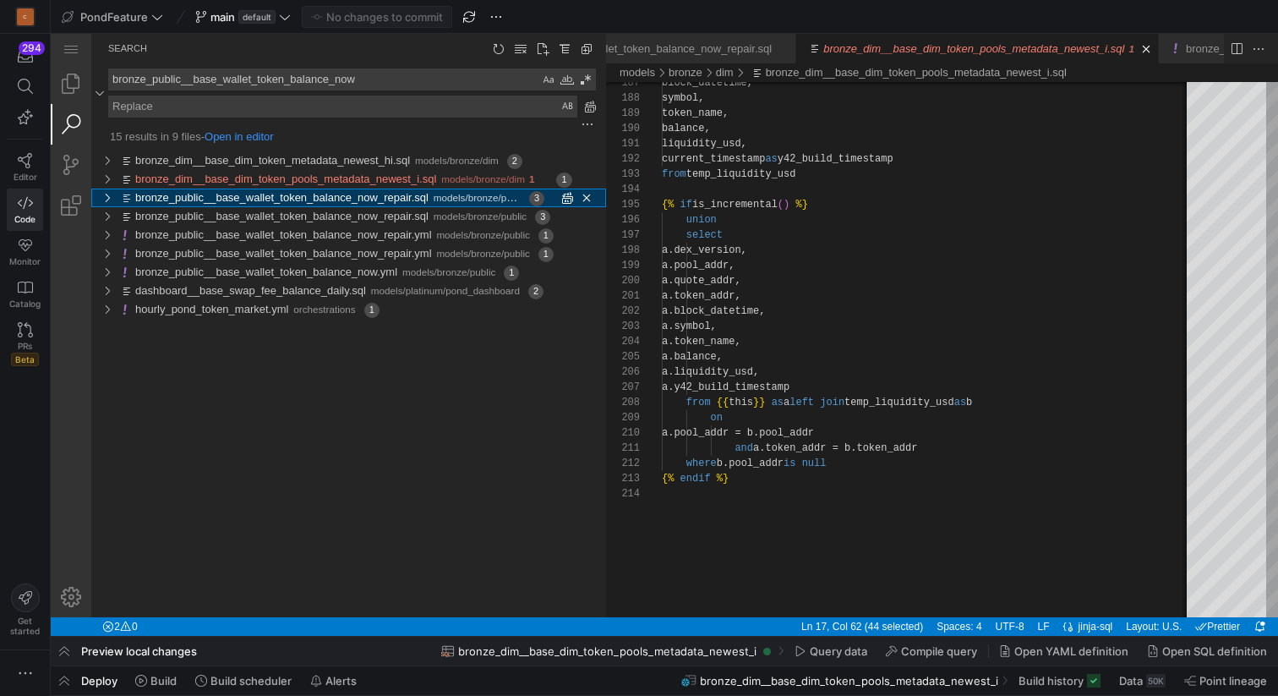
click at [163, 200] on link "bronze_public__base_wallet_token_balance_now_repair.sql" at bounding box center [281, 197] width 293 height 13
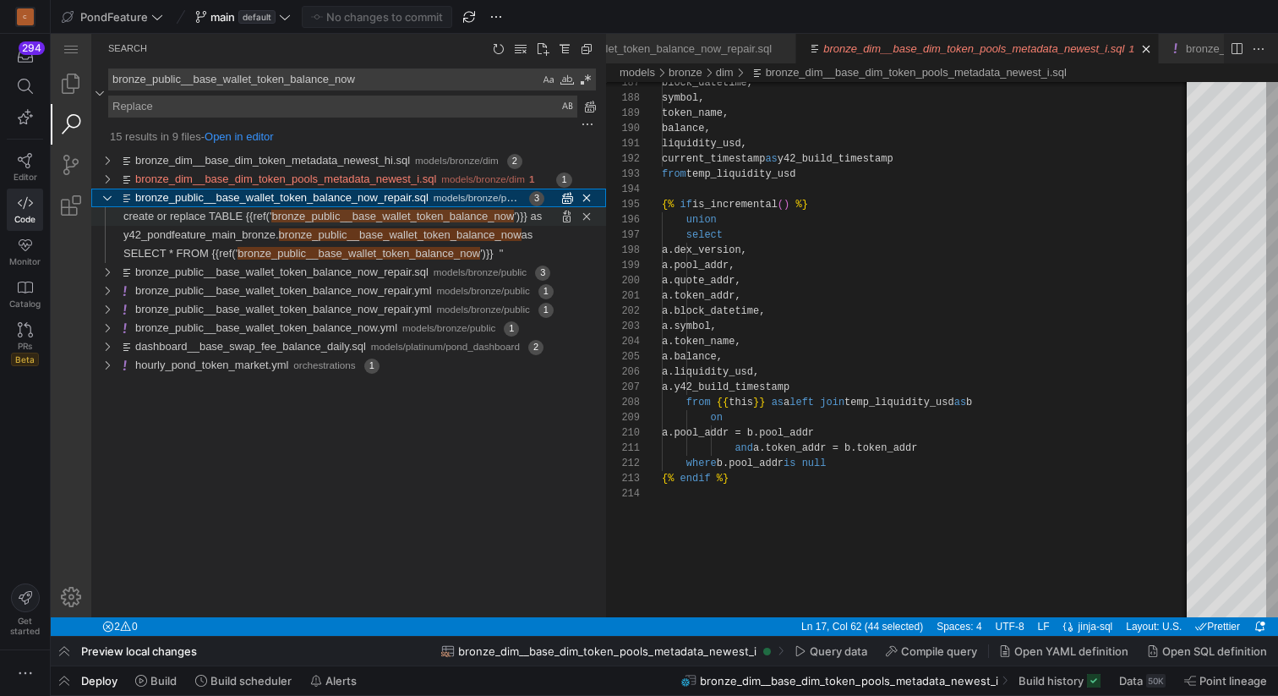
click at [244, 218] on span "create or replace TABLE {{ref('" at bounding box center [197, 216] width 148 height 13
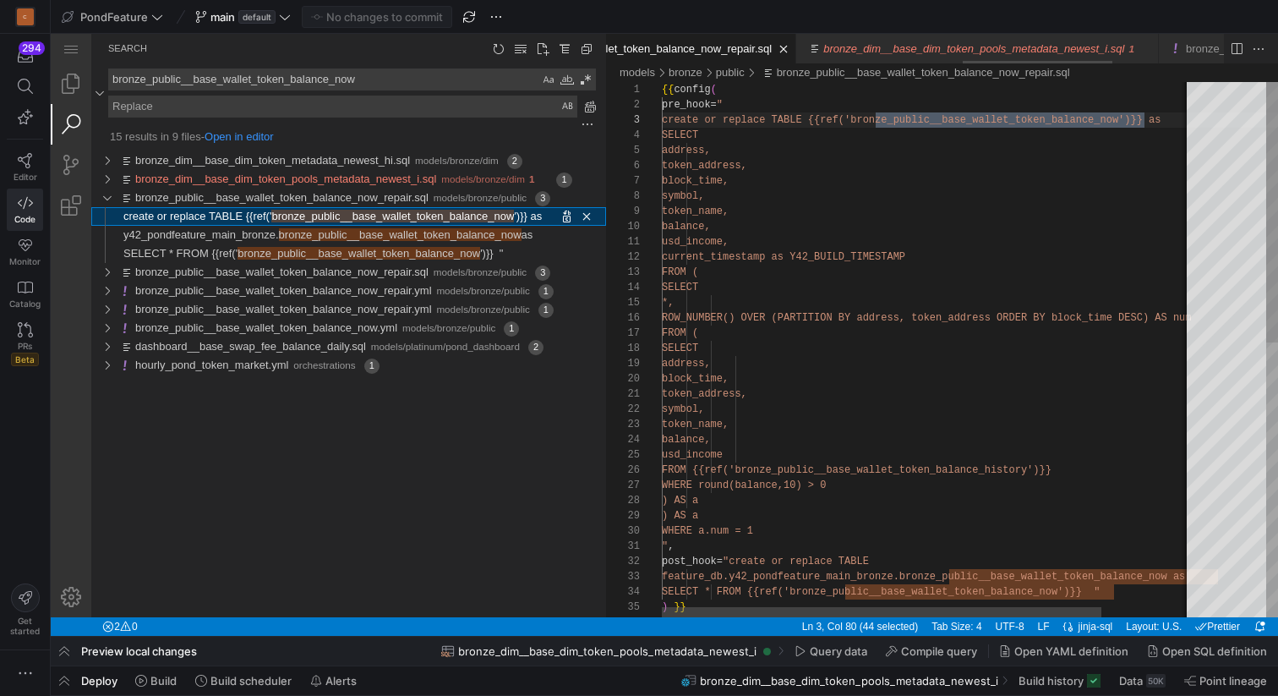
scroll to position [0, 1470]
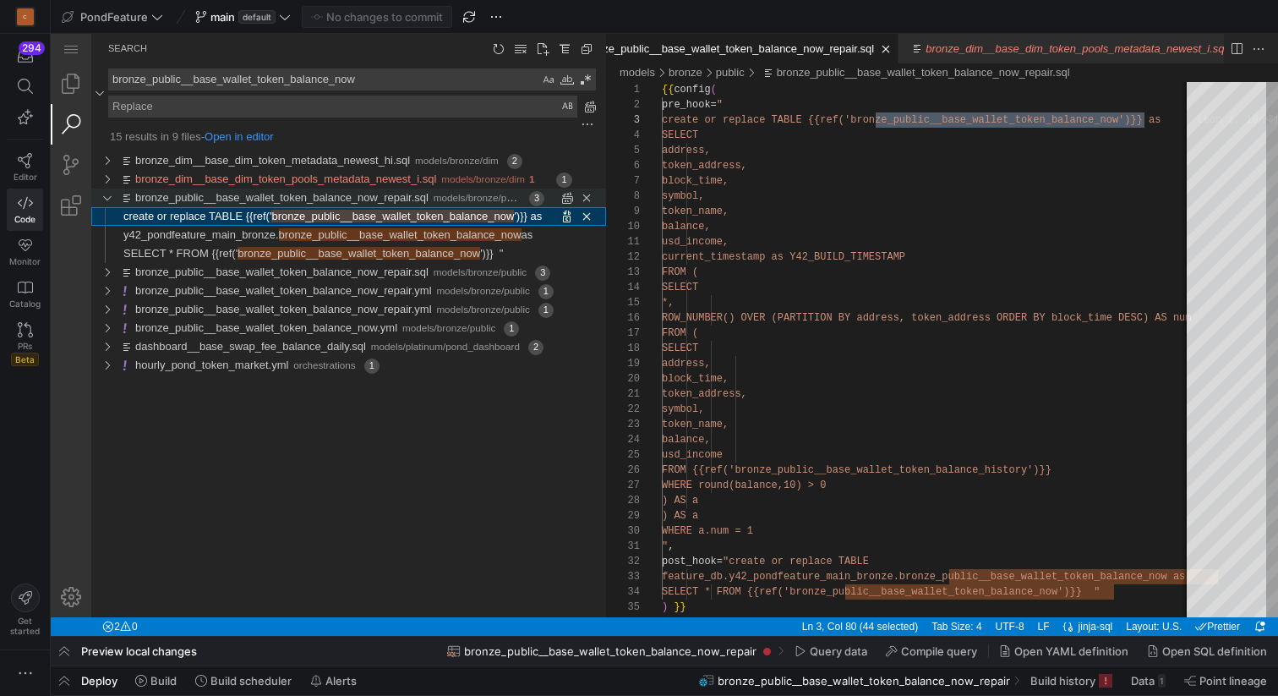
click at [108, 200] on div "3 matches in file bronze_public__base_wallet_token_balance_now_repair.sql of fo…" at bounding box center [106, 198] width 25 height 19
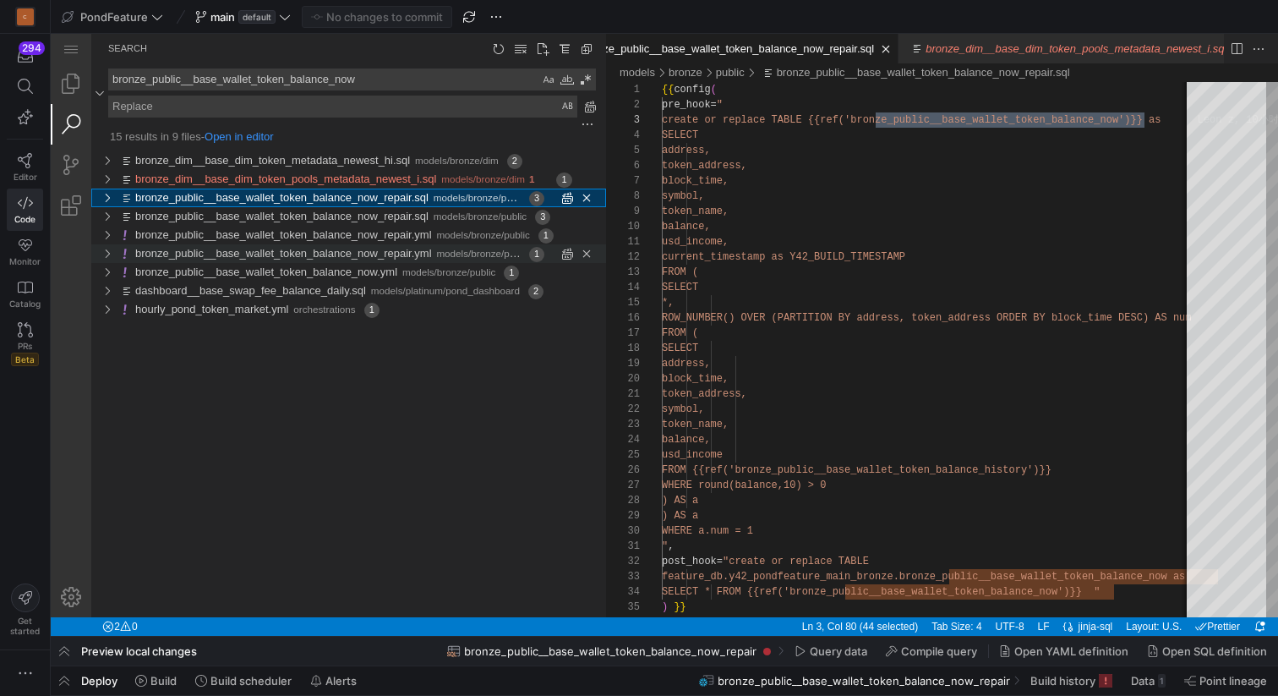
click at [368, 255] on link "bronze_public__base_wallet_token_balance_now_repair.yml" at bounding box center [283, 253] width 297 height 13
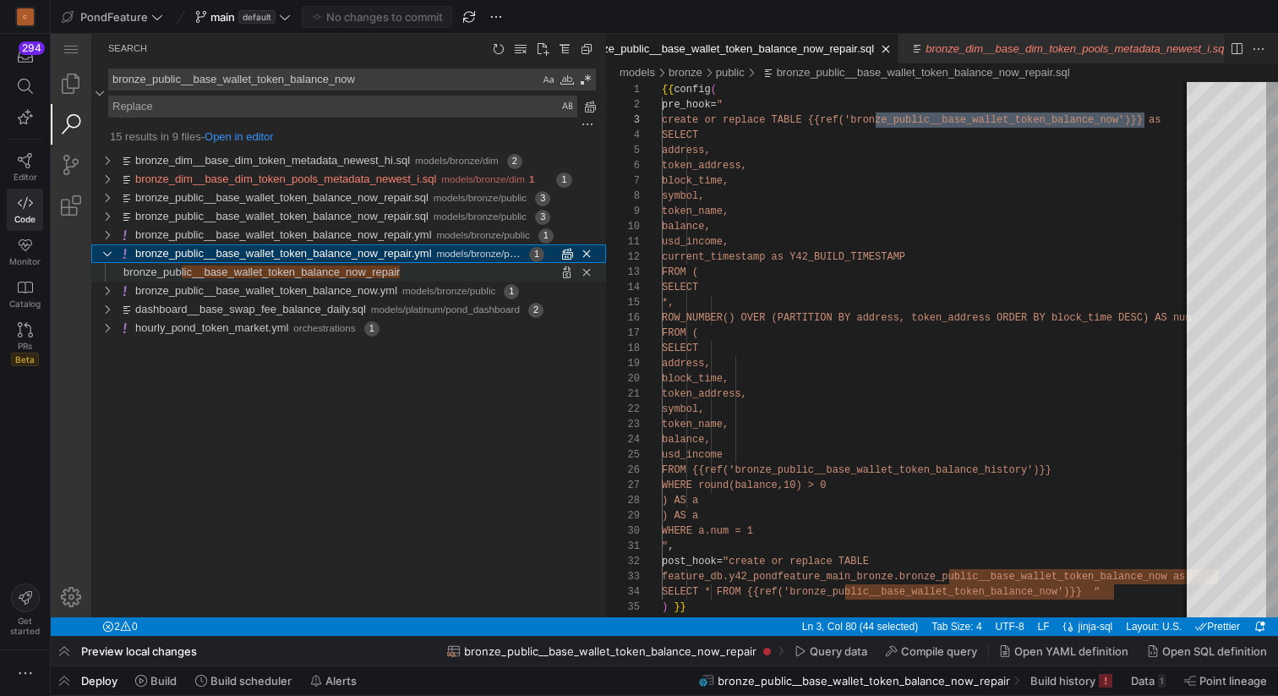
click at [353, 271] on span "lic__base_wallet_token_balance_now_repair" at bounding box center [291, 271] width 219 height 13
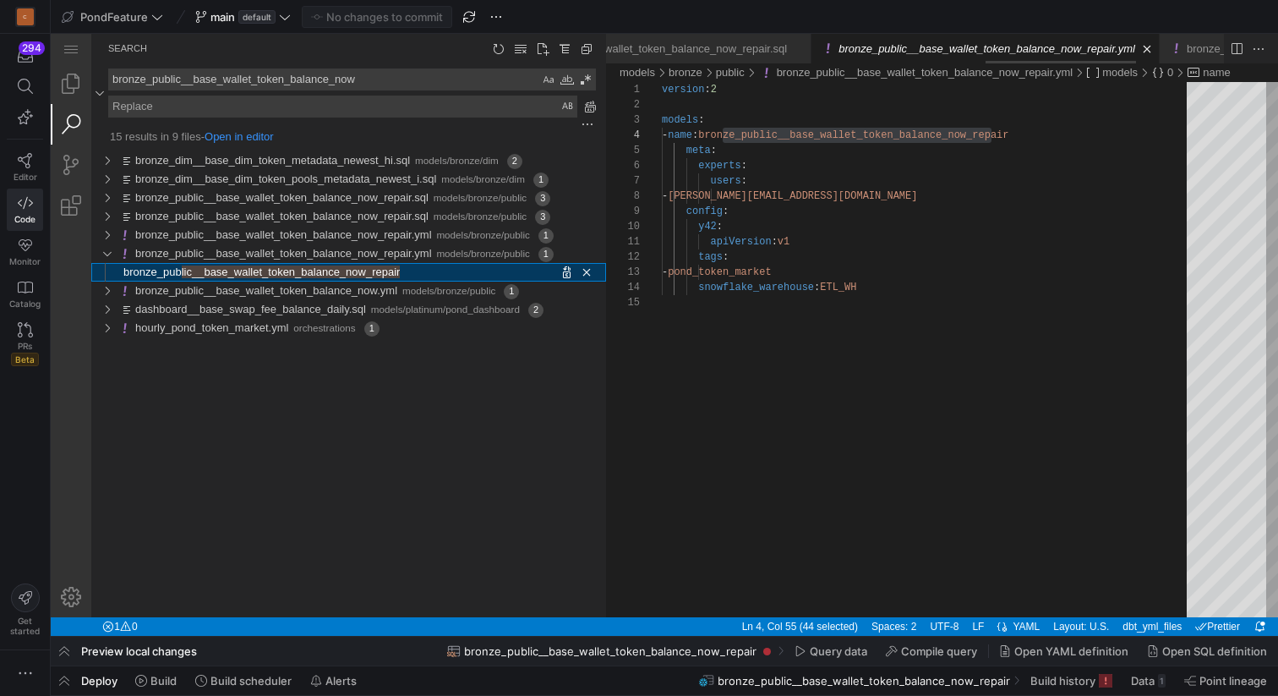
scroll to position [152, 330]
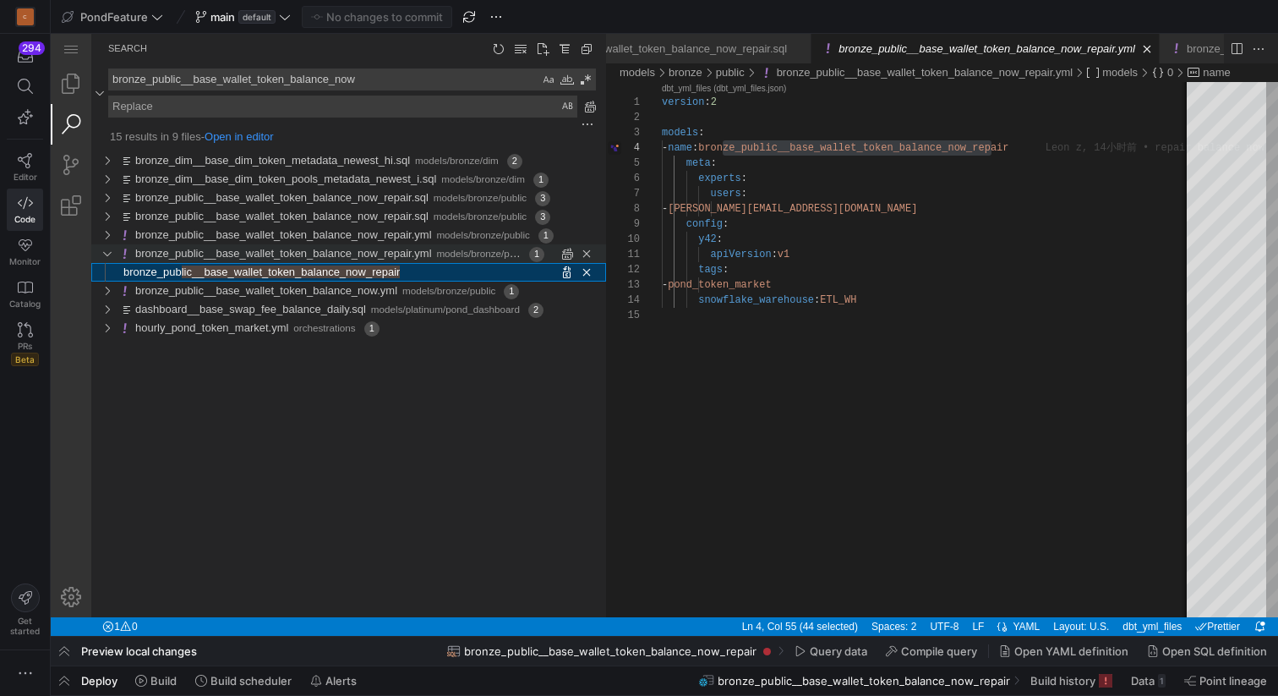
click at [110, 253] on div "1 matches in file bronze_public__base_wallet_token_balance_now_repair.yml of fo…" at bounding box center [106, 253] width 25 height 19
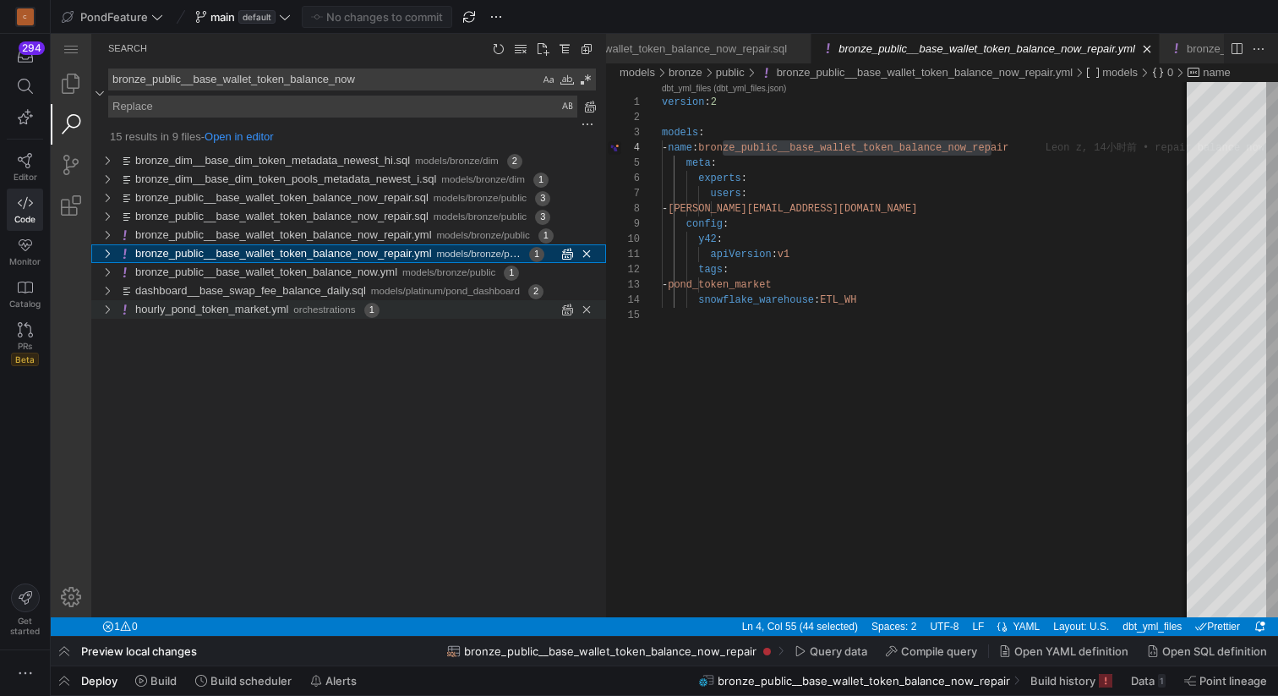
click at [261, 314] on link "hourly_pond_token_market.yml" at bounding box center [211, 309] width 153 height 13
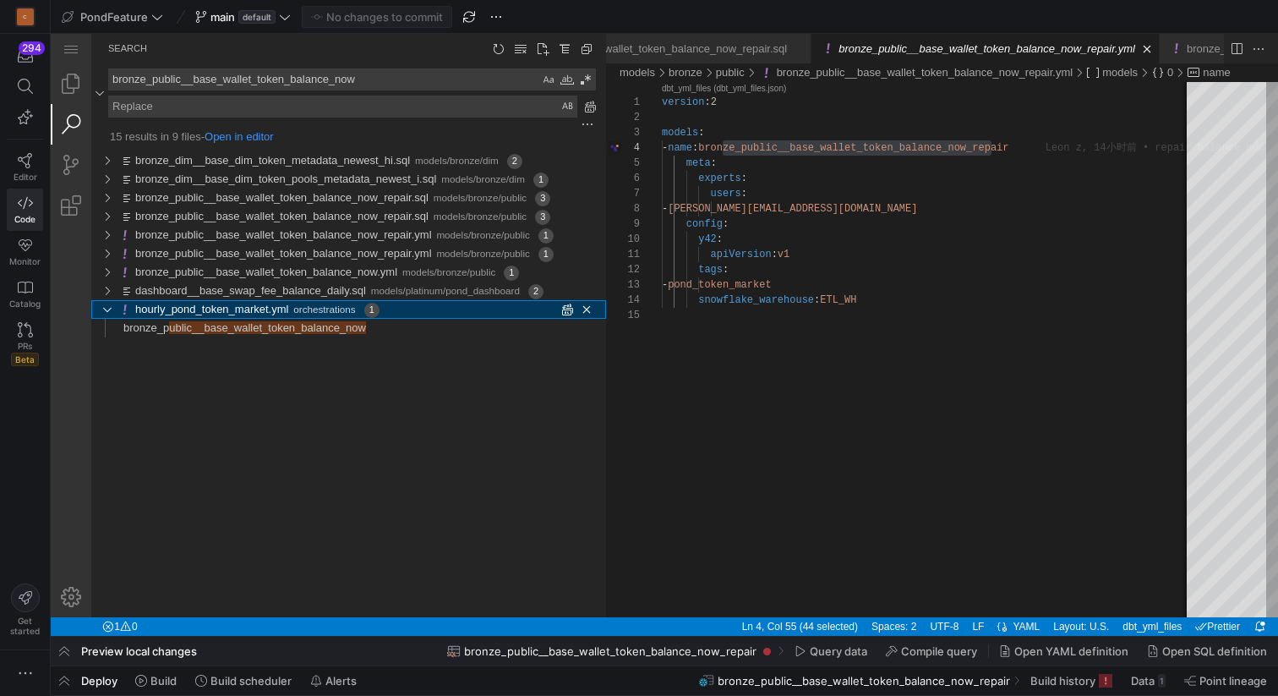
click at [254, 314] on link "hourly_pond_token_market.yml" at bounding box center [211, 309] width 153 height 13
click at [248, 294] on link "dashboard__base_swap_fee_balance_daily.sql" at bounding box center [250, 290] width 231 height 13
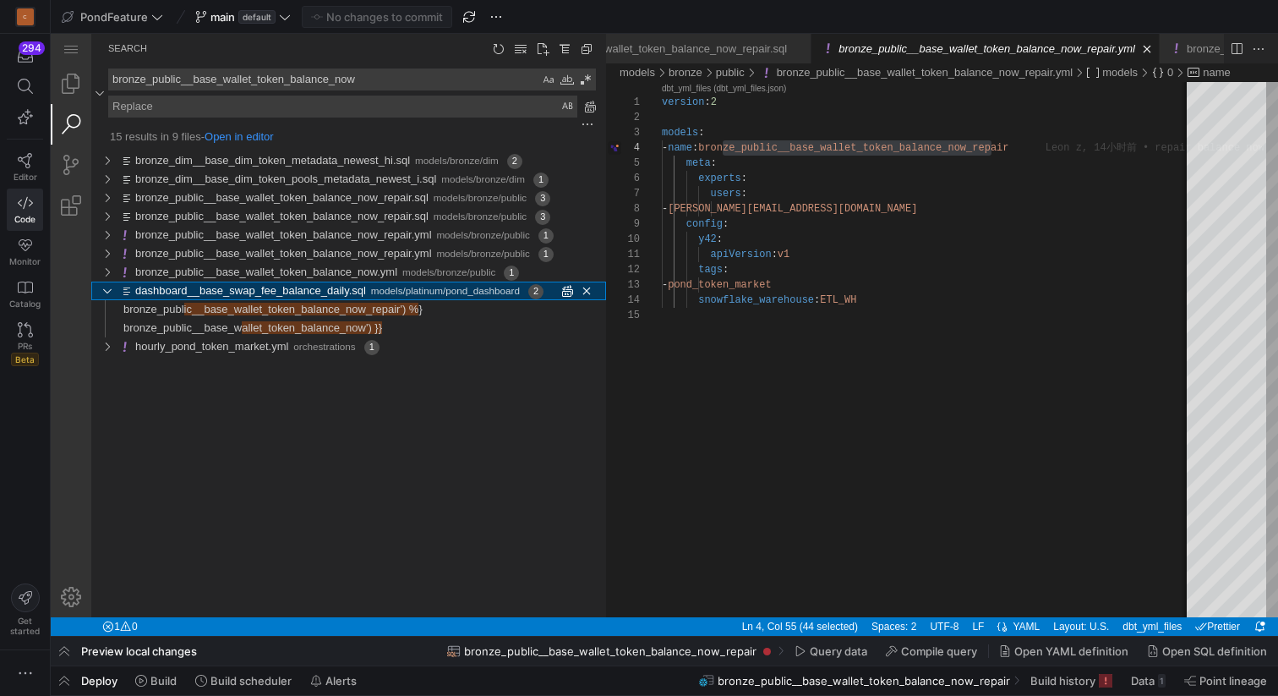
click at [248, 293] on link "dashboard__base_swap_fee_balance_daily.sql" at bounding box center [250, 290] width 231 height 13
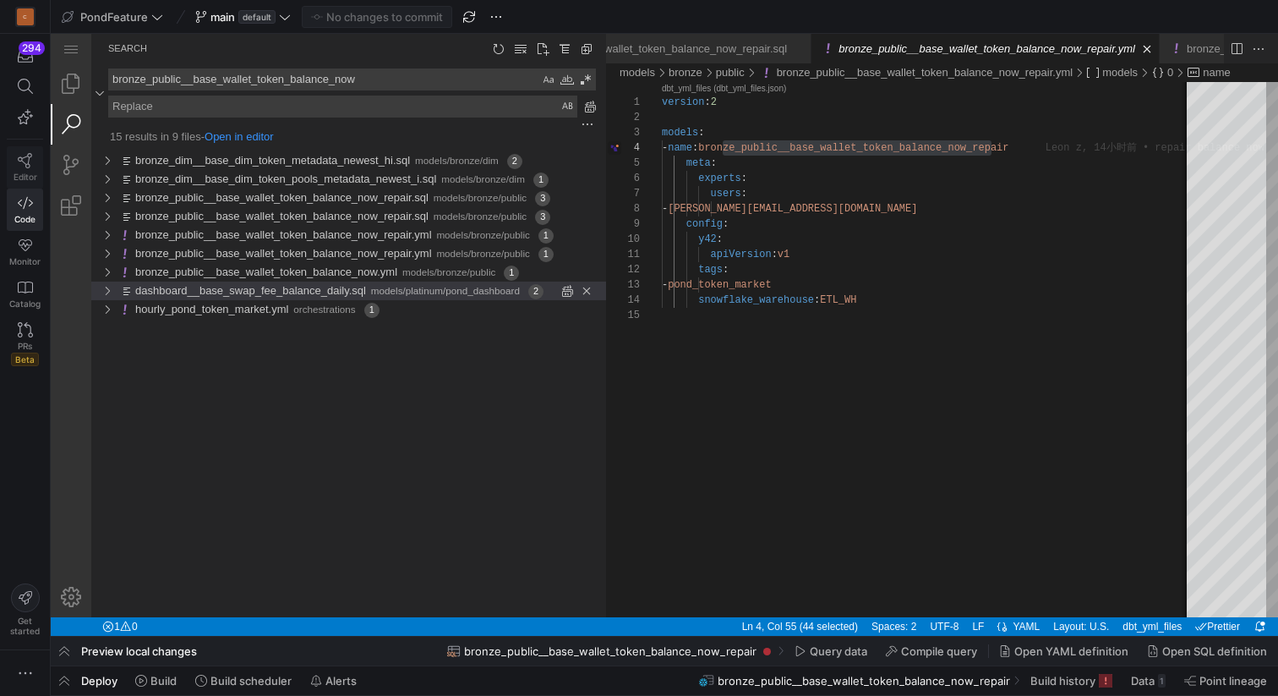
click at [28, 166] on icon at bounding box center [25, 160] width 15 height 15
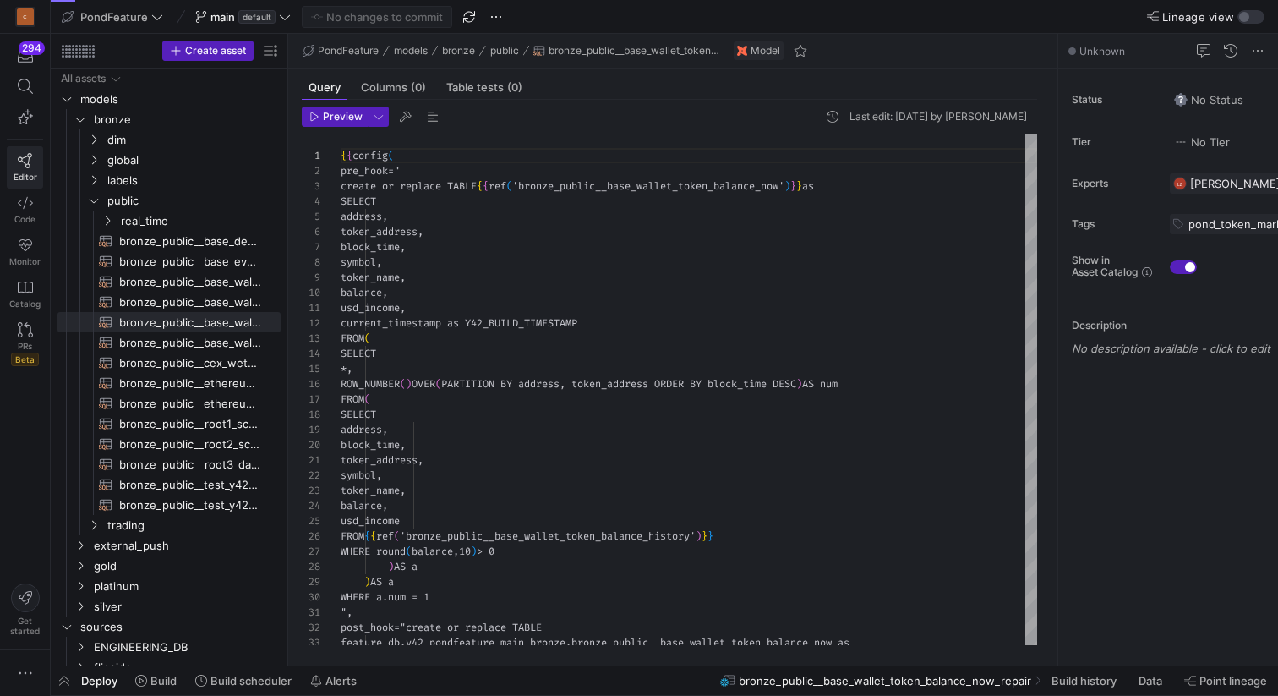
scroll to position [152, 0]
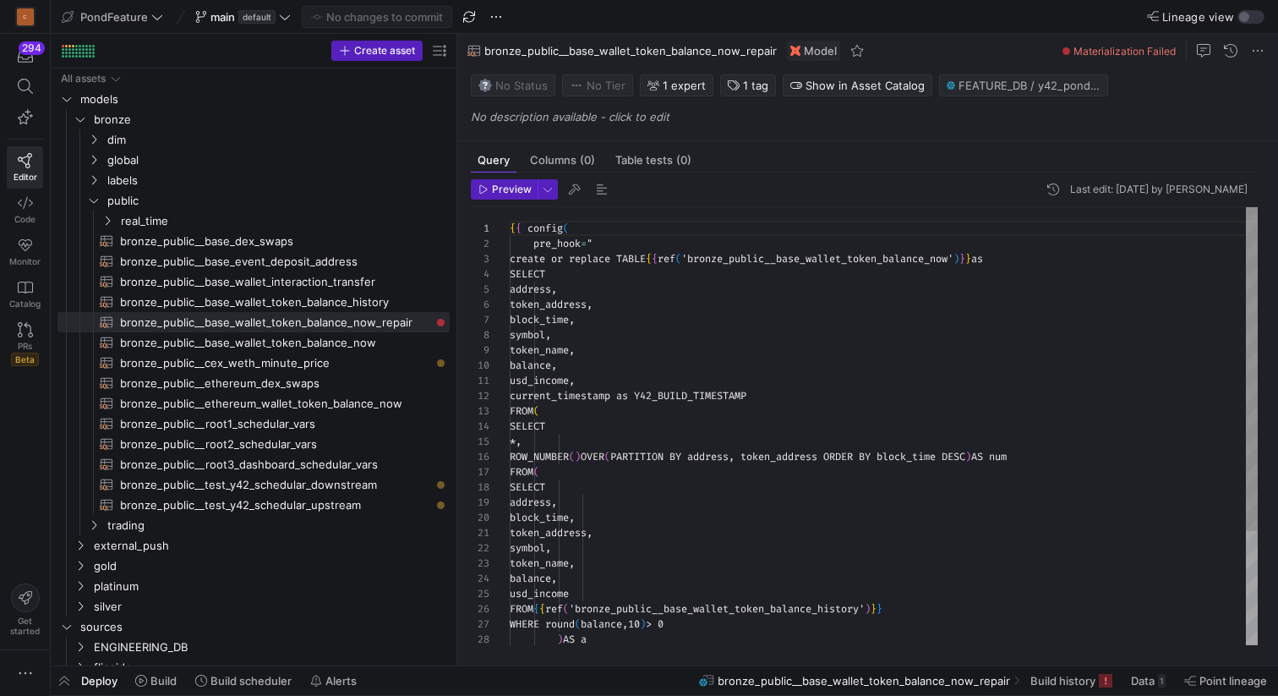
drag, startPoint x: 287, startPoint y: 202, endPoint x: 489, endPoint y: 210, distance: 202.2
click at [489, 210] on as-split "Create asset Drag here to set row groups Drag here to set column labels Group 1…" at bounding box center [665, 350] width 1228 height 632
click at [723, 326] on div "{ { config ( pre_hook = " create or replace TABLE { { ref ( 'bronze_public__bas…" at bounding box center [884, 503] width 748 height 592
click at [698, 348] on div "{ { config ( pre_hook = " create or replace TABLE { { ref ( 'bronze_public__bas…" at bounding box center [884, 503] width 748 height 592
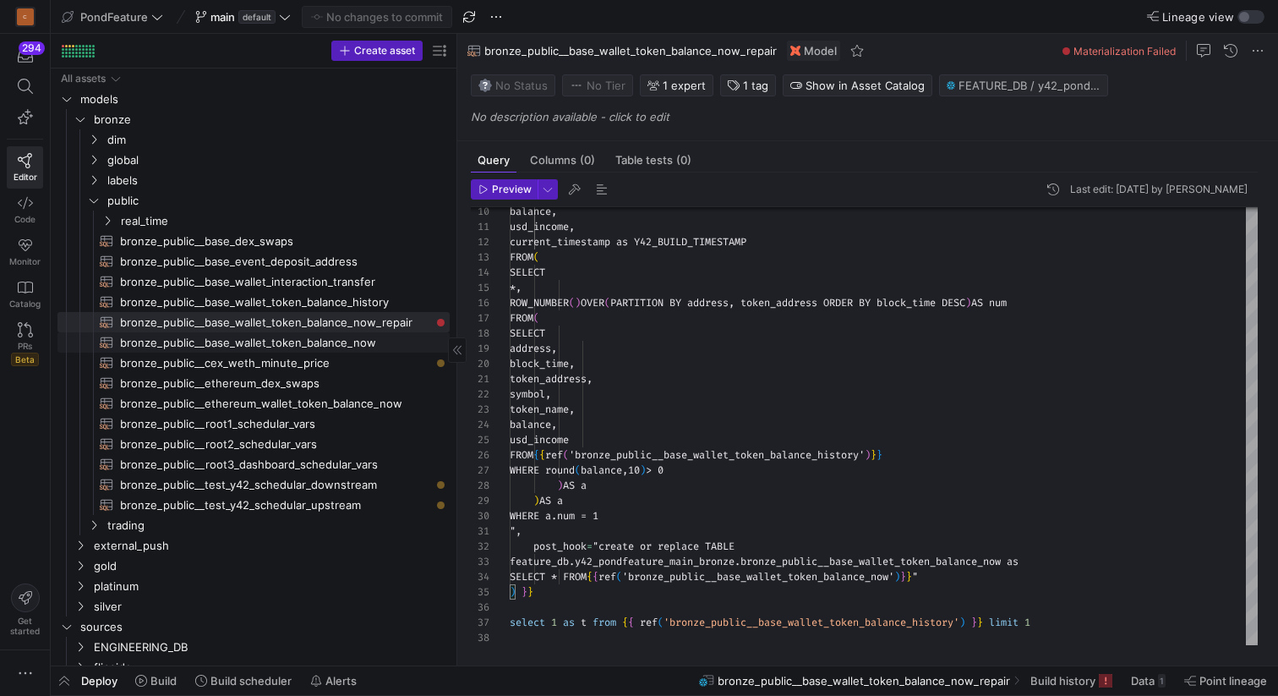
click at [363, 339] on span "bronze_public__base_wallet_token_balance_now​​​​​​​​​​" at bounding box center [275, 342] width 310 height 19
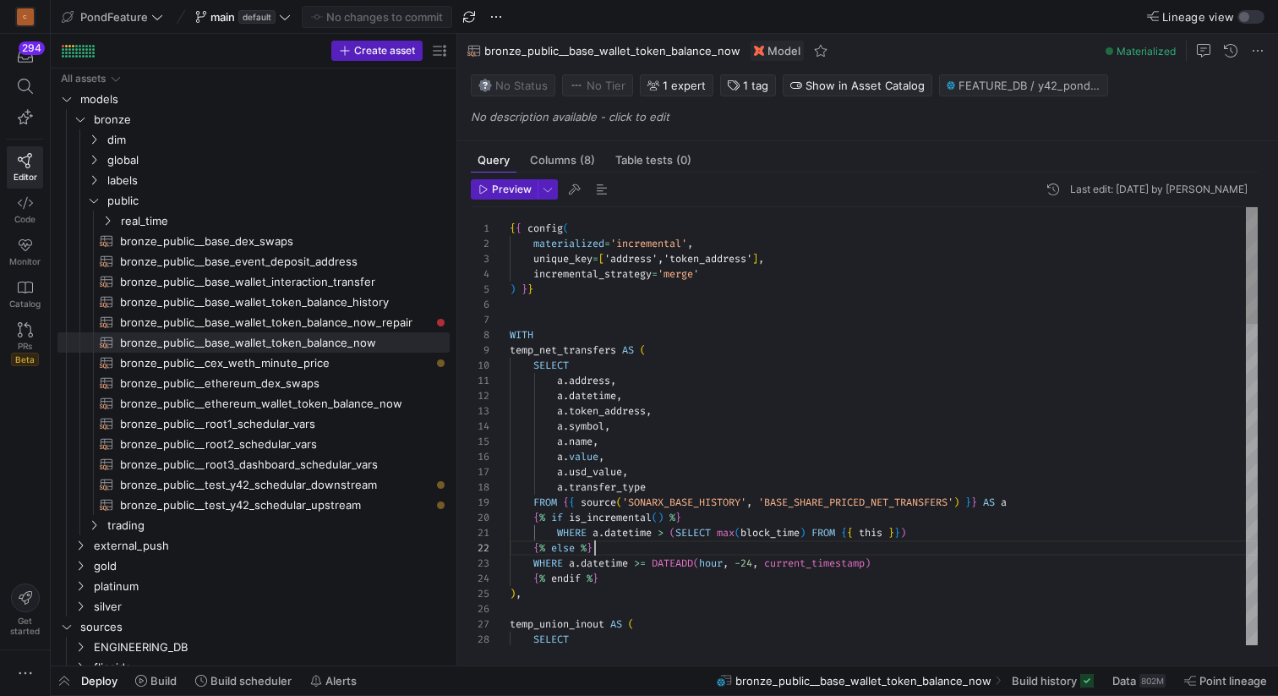
scroll to position [15, 85]
click at [355, 300] on span "bronze_public__base_wallet_token_balance_history​​​​​​​​​​" at bounding box center [275, 302] width 310 height 19
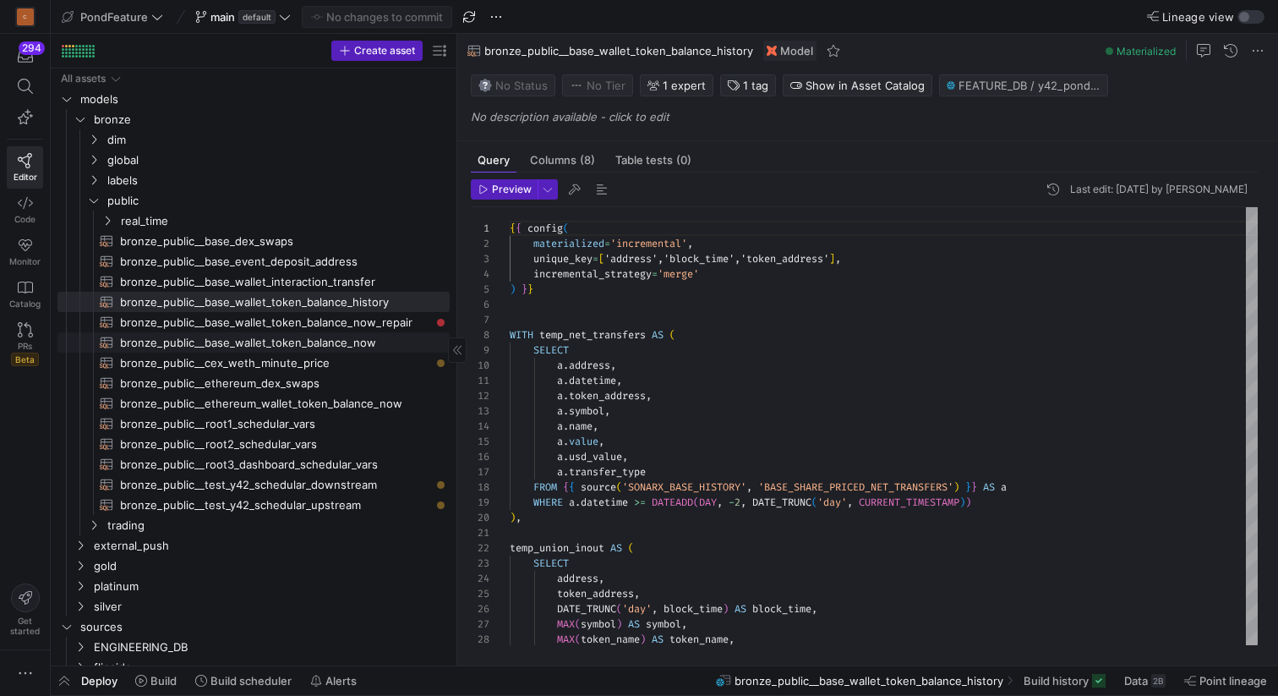
click at [337, 342] on span "bronze_public__base_wallet_token_balance_now​​​​​​​​​​" at bounding box center [275, 342] width 310 height 19
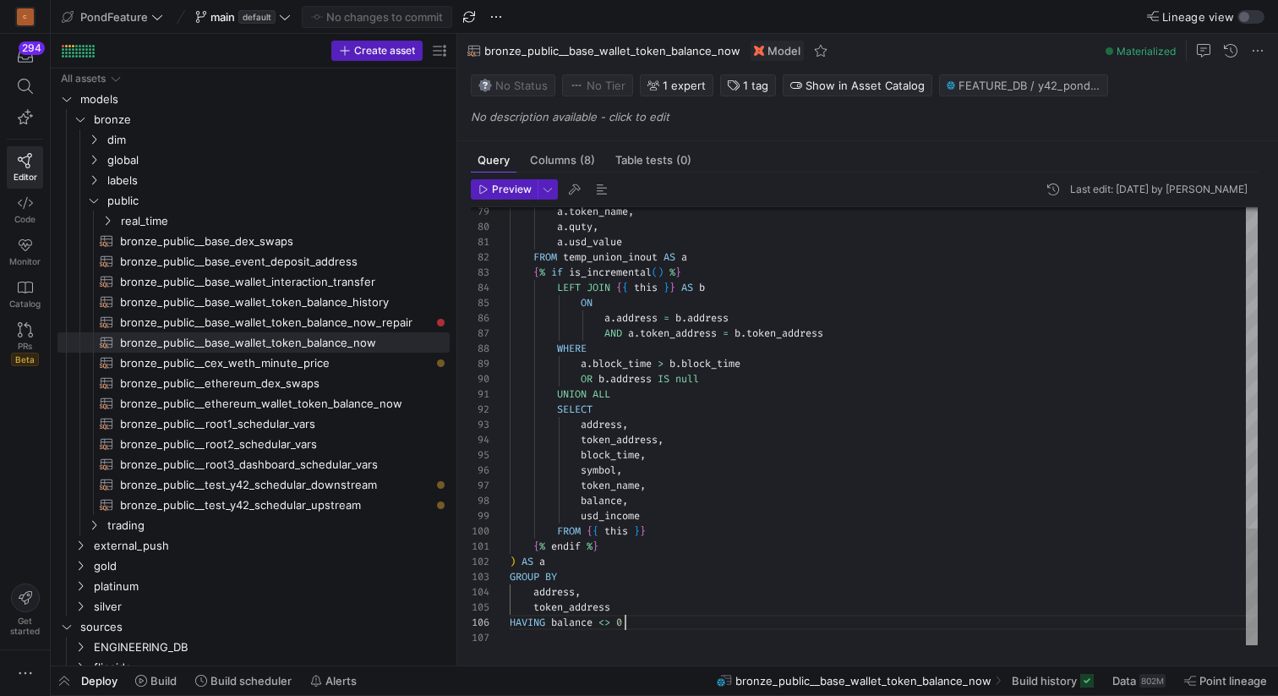
scroll to position [76, 115]
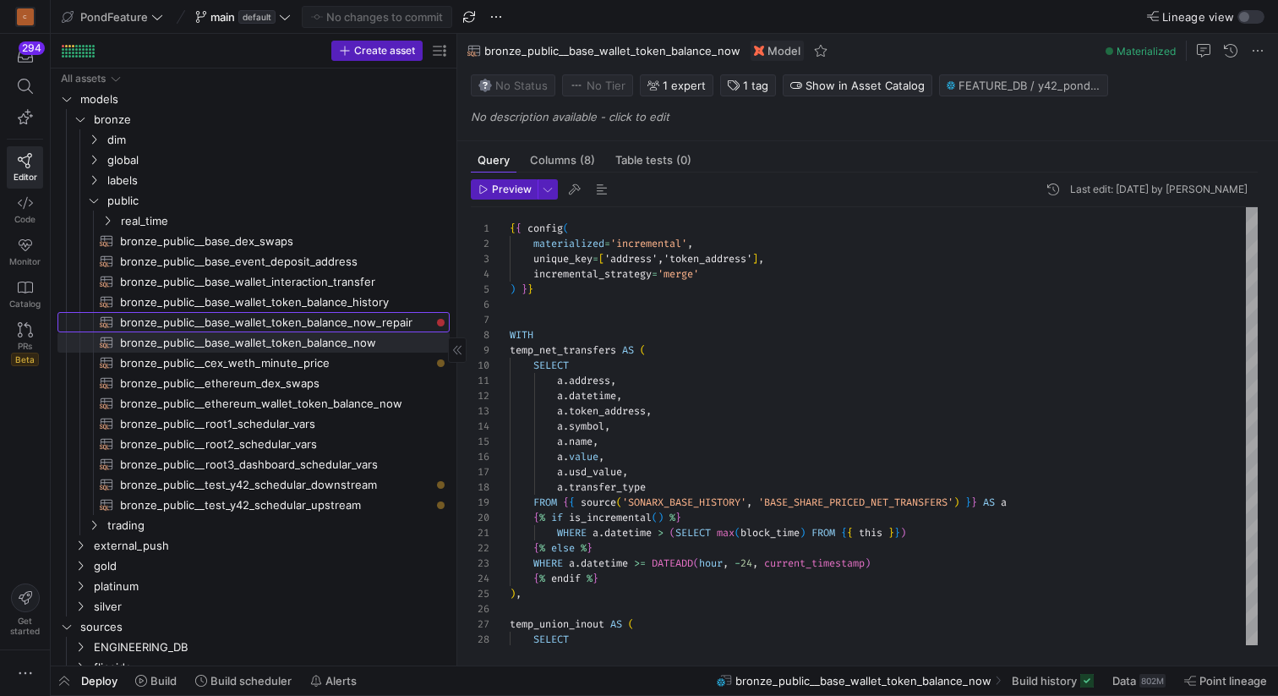
click at [375, 320] on span "bronze_public__base_wallet_token_balance_now_repair​​​​​​​​​​" at bounding box center [275, 322] width 310 height 19
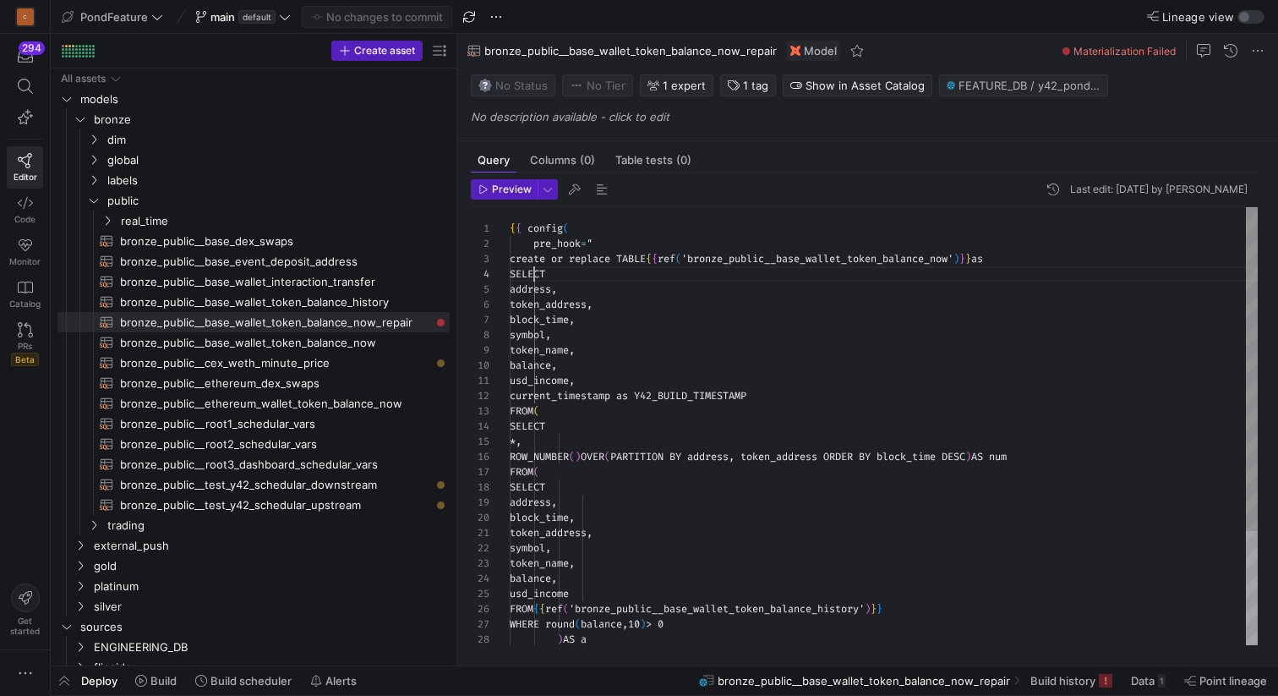
click at [534, 276] on div "{ { config ( pre_hook = " create or replace TABLE { { ref ( 'bronze_public__bas…" at bounding box center [884, 503] width 748 height 592
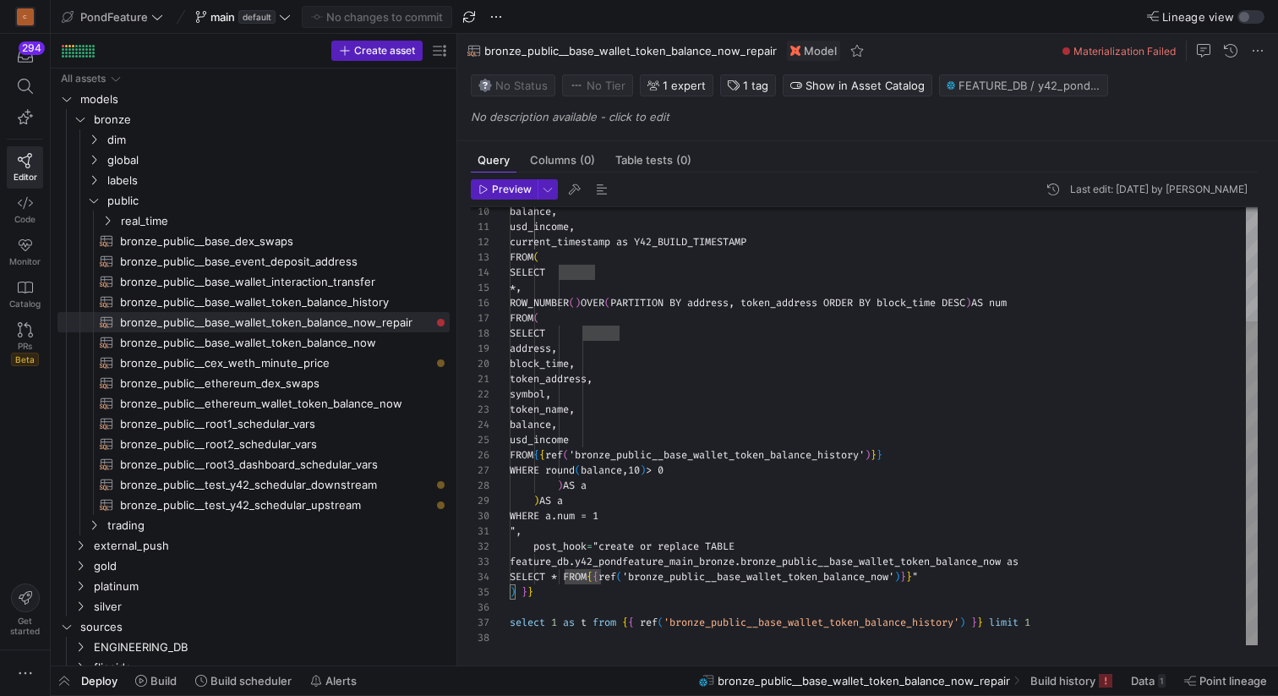
scroll to position [46, 116]
click at [649, 515] on div "balance, usd_income, current_timestamp as Y42_BUILD_TIMESTAMP FROM ( SELECT *, …" at bounding box center [884, 349] width 748 height 592
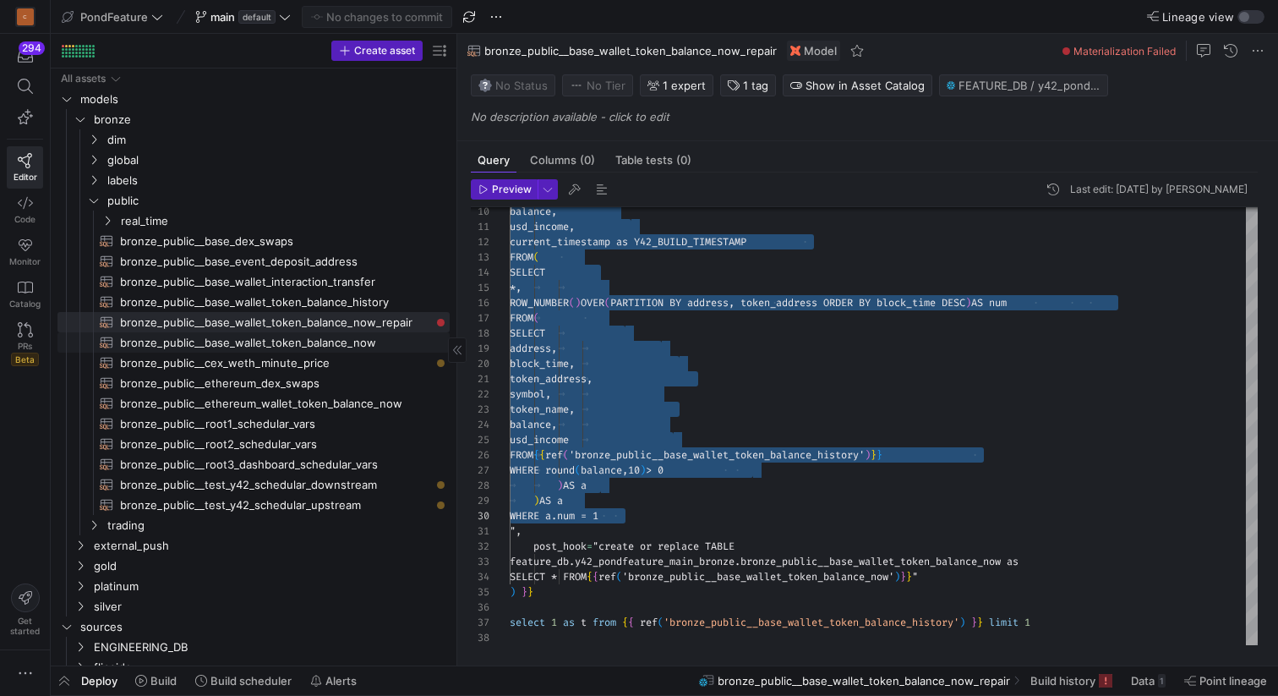
click at [363, 345] on span "bronze_public__base_wallet_token_balance_now​​​​​​​​​​" at bounding box center [275, 342] width 310 height 19
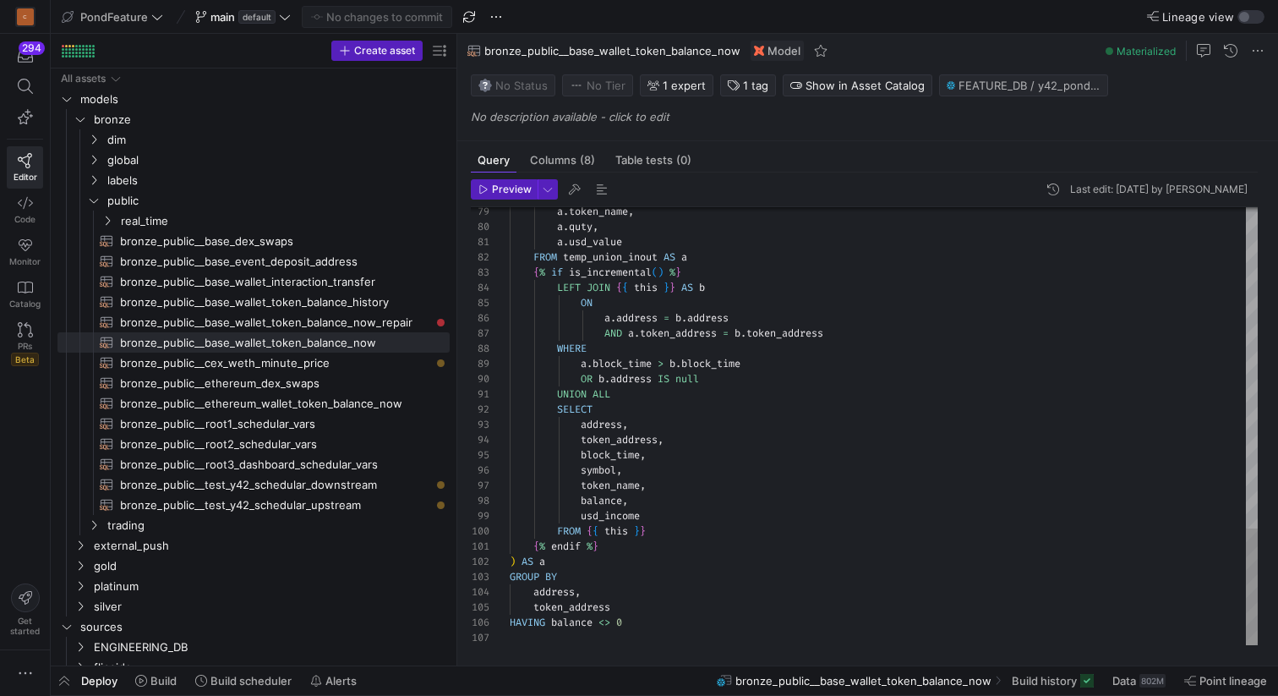
scroll to position [76, 115]
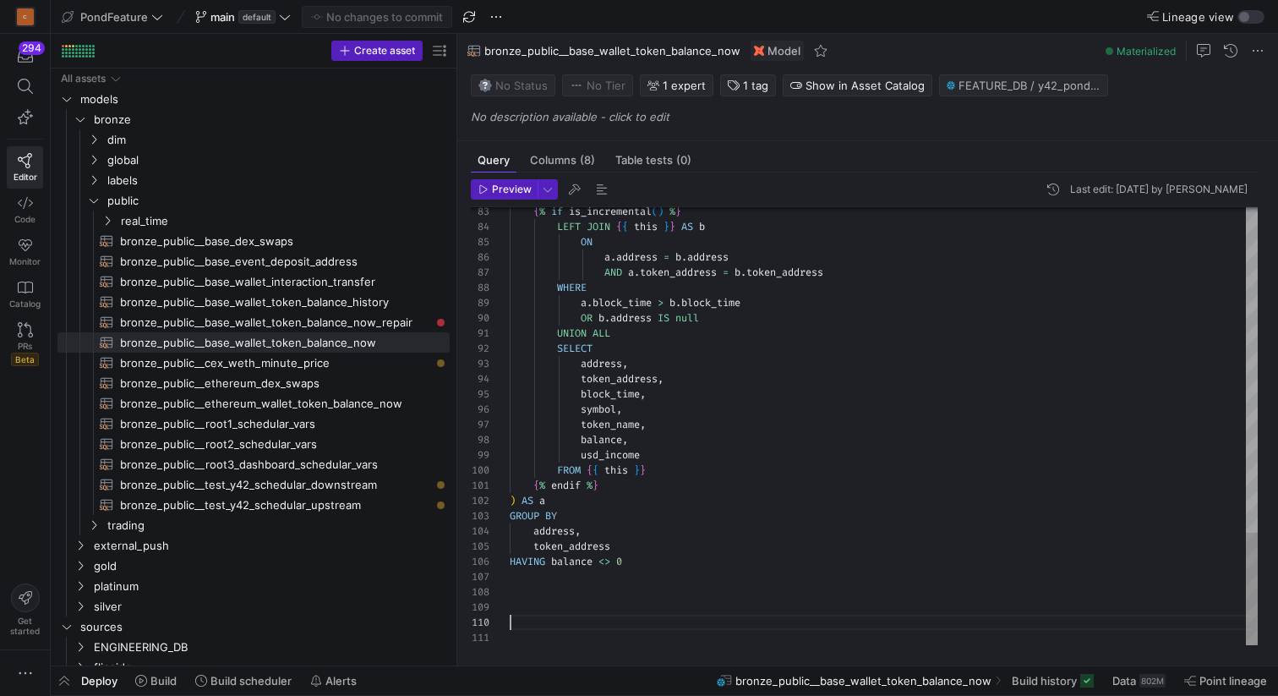
scroll to position [76, 116]
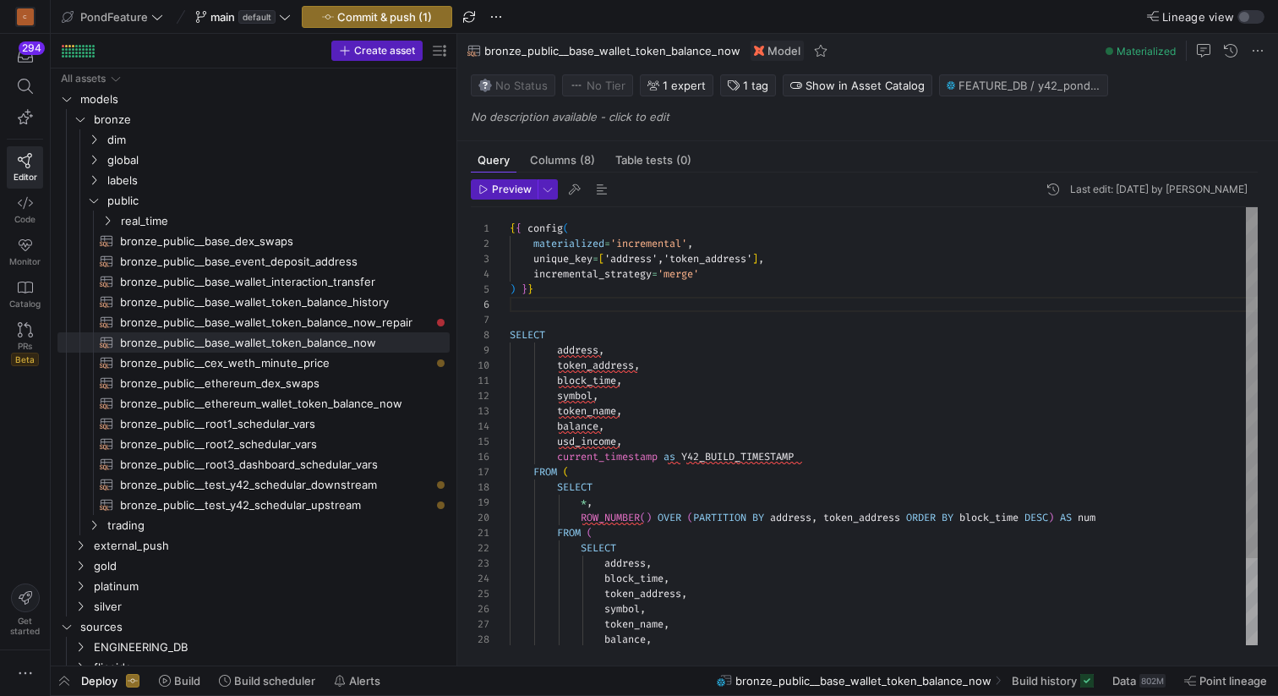
click at [550, 312] on div "SELECT address , token_address , block_time , symbol , token_name , balance , u…" at bounding box center [884, 480] width 748 height 546
click at [601, 191] on span "button" at bounding box center [602, 189] width 20 height 20
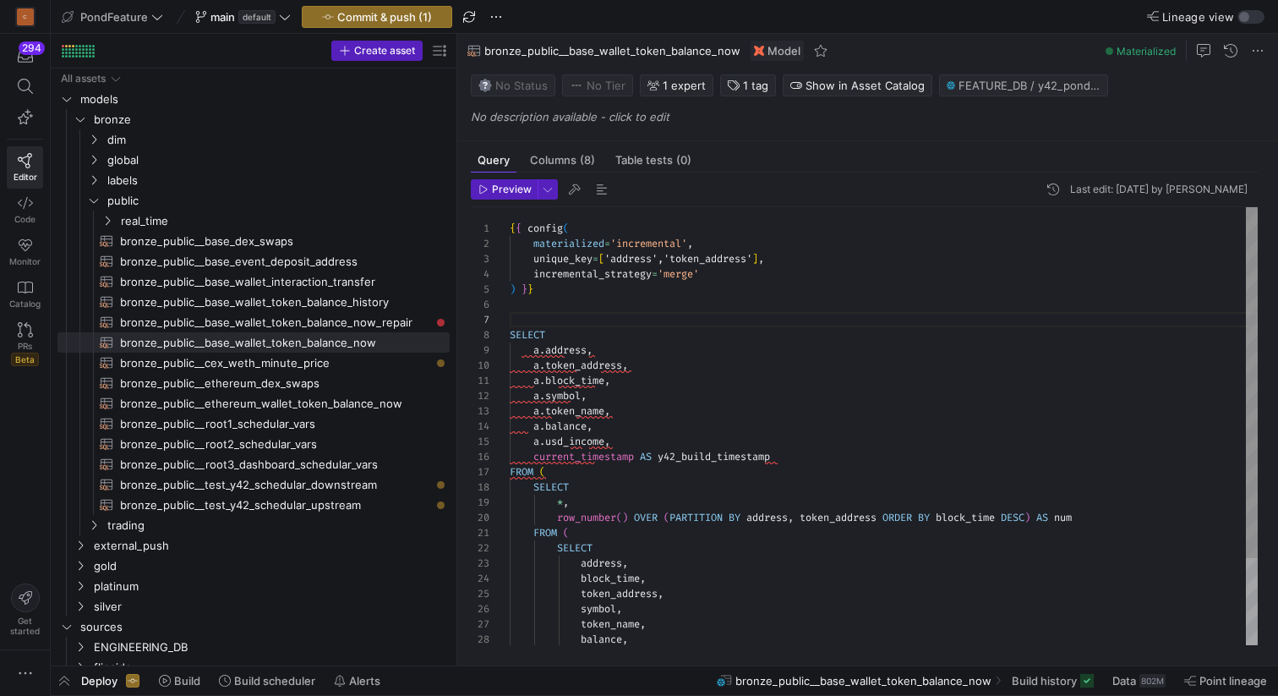
scroll to position [152, 0]
click at [669, 323] on div "SELECT a . address , a . token_address , a . block_time , a . symbol , a . toke…" at bounding box center [884, 480] width 748 height 546
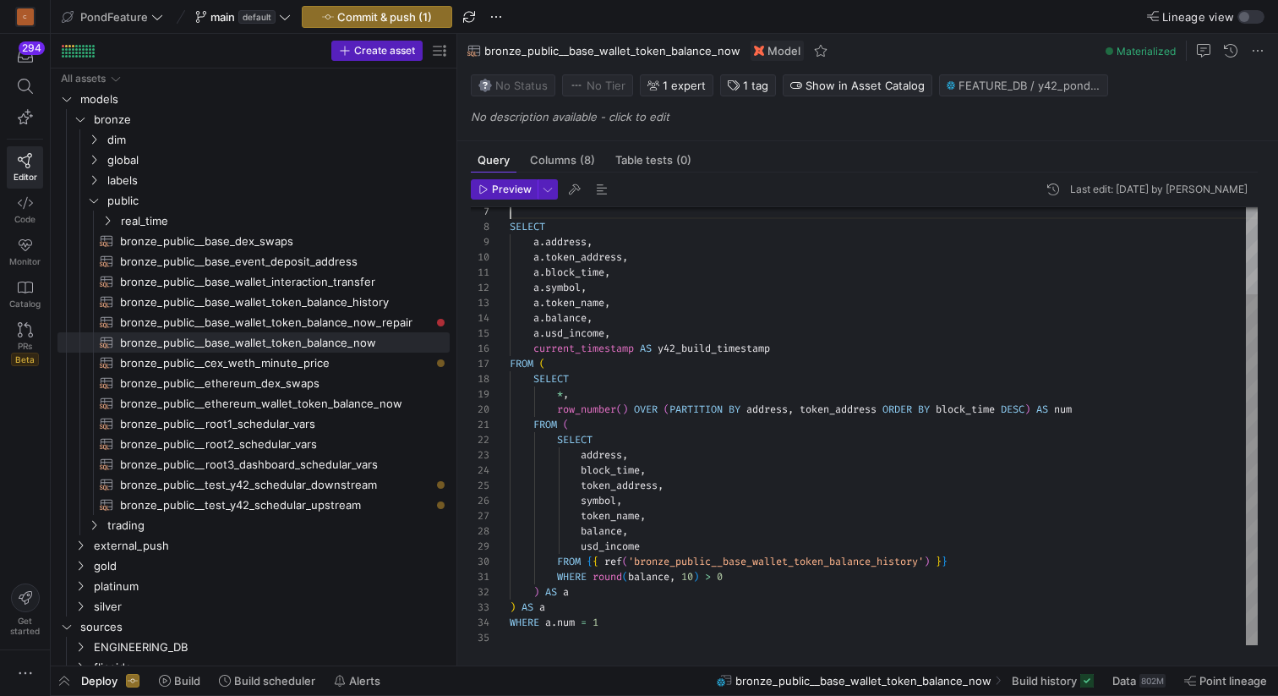
click at [758, 578] on div "SELECT a . address , a . token_address , a . block_time , a . symbol , a . toke…" at bounding box center [884, 372] width 748 height 546
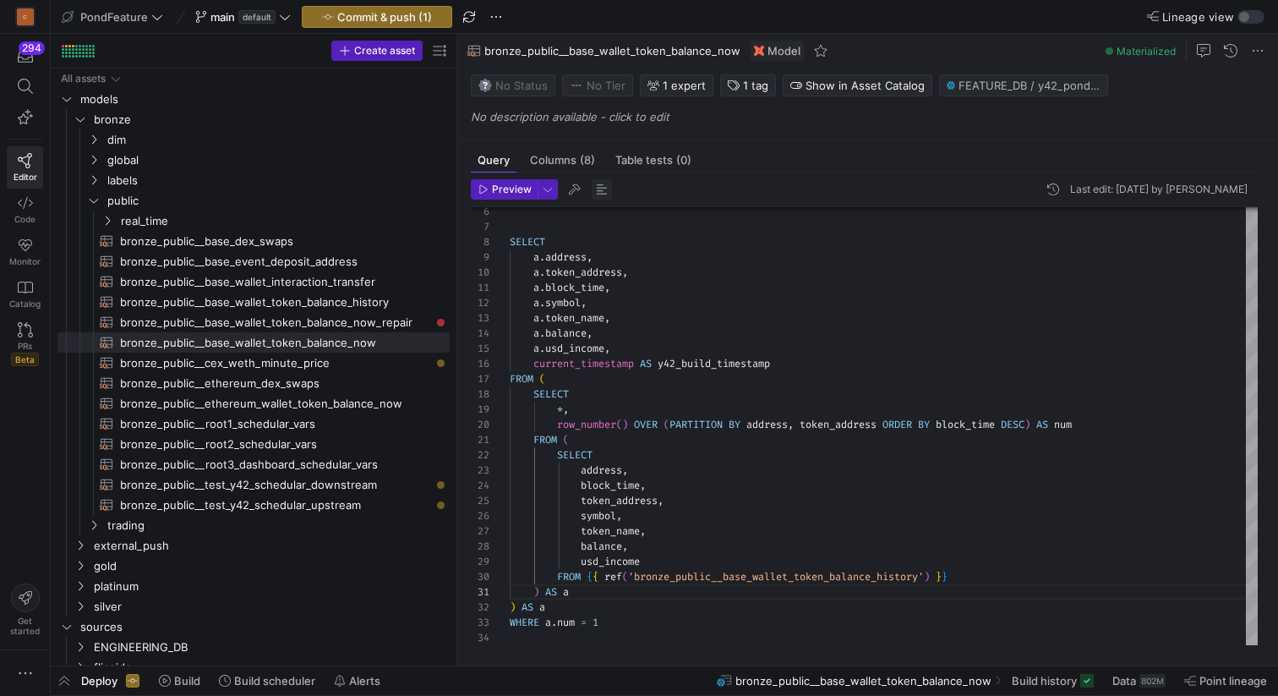
click at [599, 186] on span "button" at bounding box center [602, 189] width 20 height 20
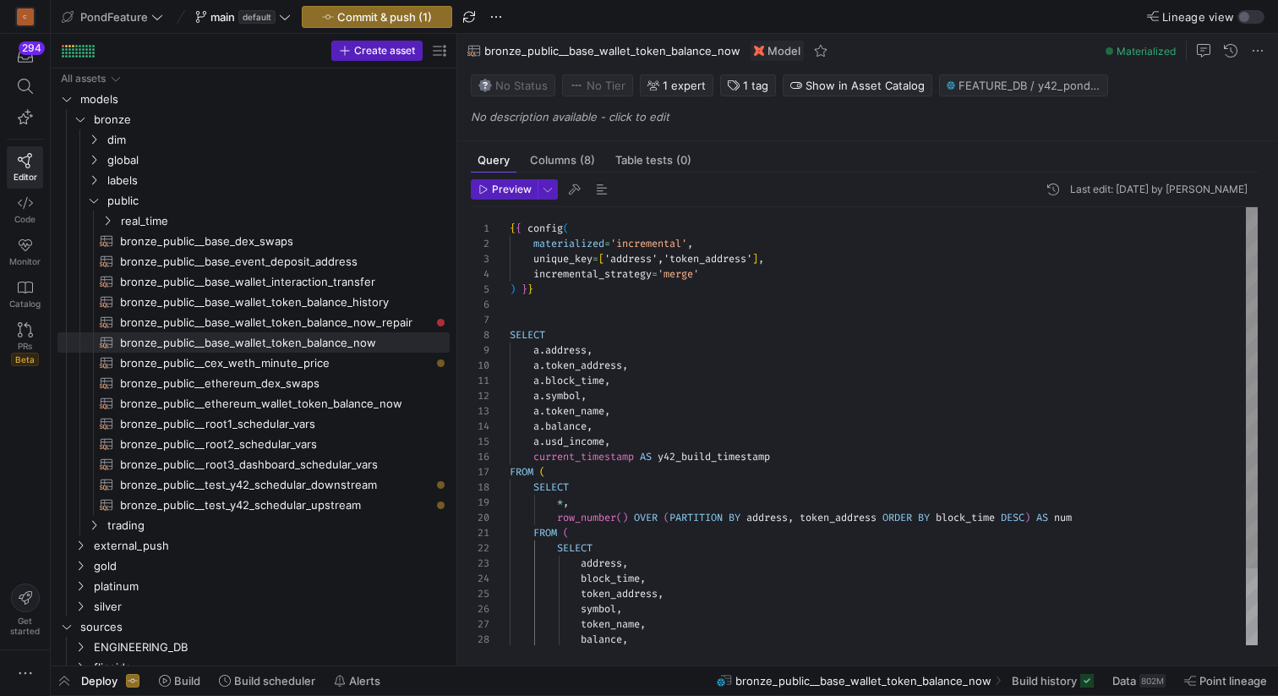
type textarea "{{ config( materialized='incremental', unique_key=['address','token_address'], …"
click at [574, 318] on div "SELECT a . address , a . token_address , a . block_time , a . symbol , a . toke…" at bounding box center [884, 472] width 748 height 531
click at [554, 316] on div "SELECT a . address , a . token_address , a . block_time , a . symbol , a . toke…" at bounding box center [884, 472] width 748 height 531
click at [598, 186] on span "button" at bounding box center [602, 189] width 20 height 20
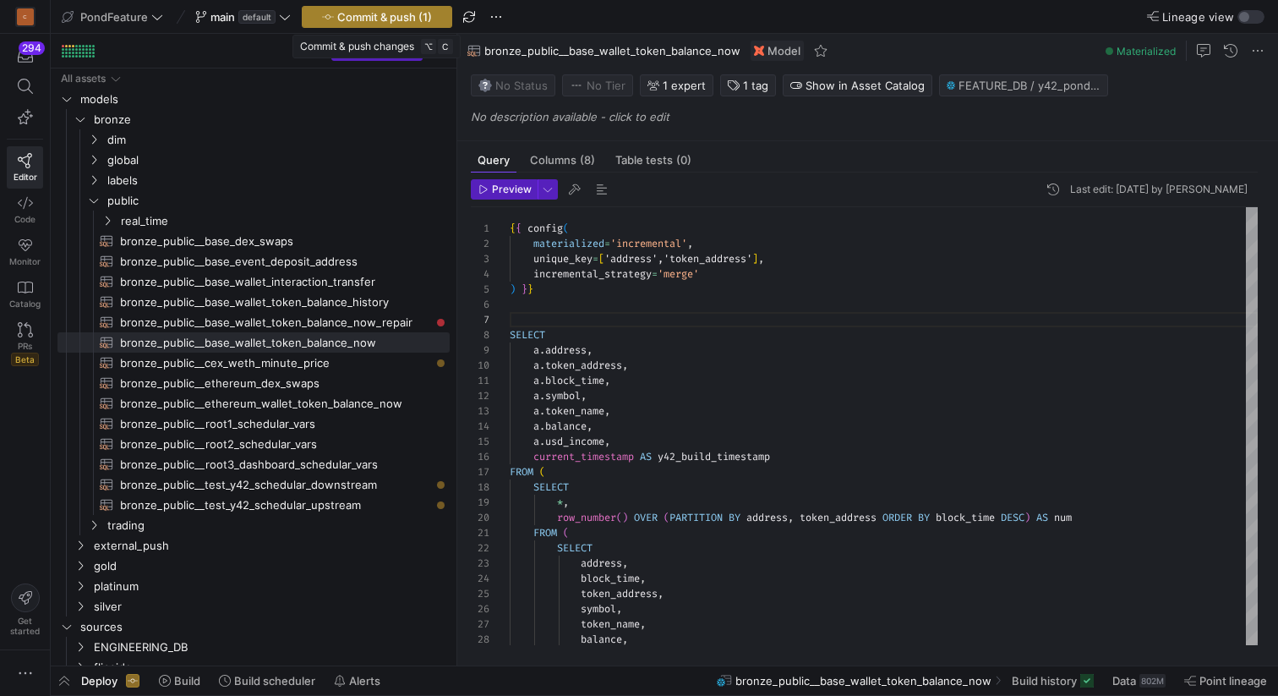
click at [415, 14] on span "Commit & push (1)" at bounding box center [384, 17] width 95 height 14
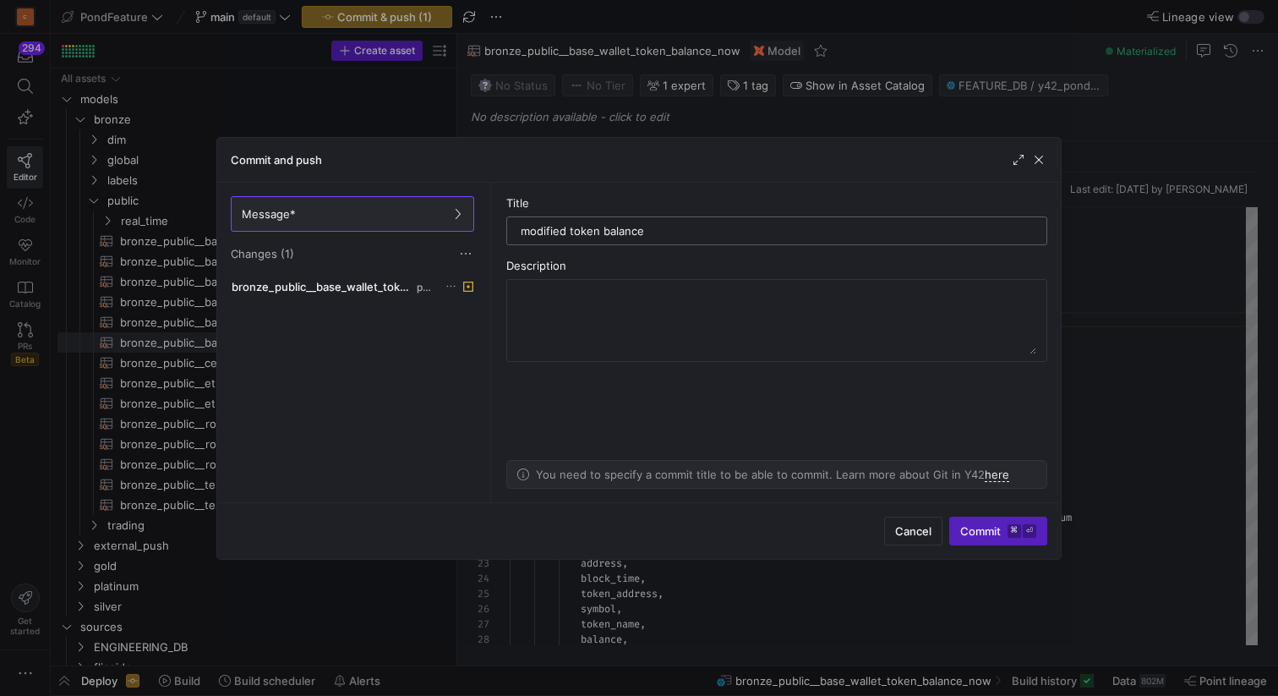
click at [587, 232] on input "modified token balance" at bounding box center [777, 231] width 512 height 14
click at [539, 227] on input "modified balance" at bounding box center [777, 231] width 512 height 14
type input "used historical balance"
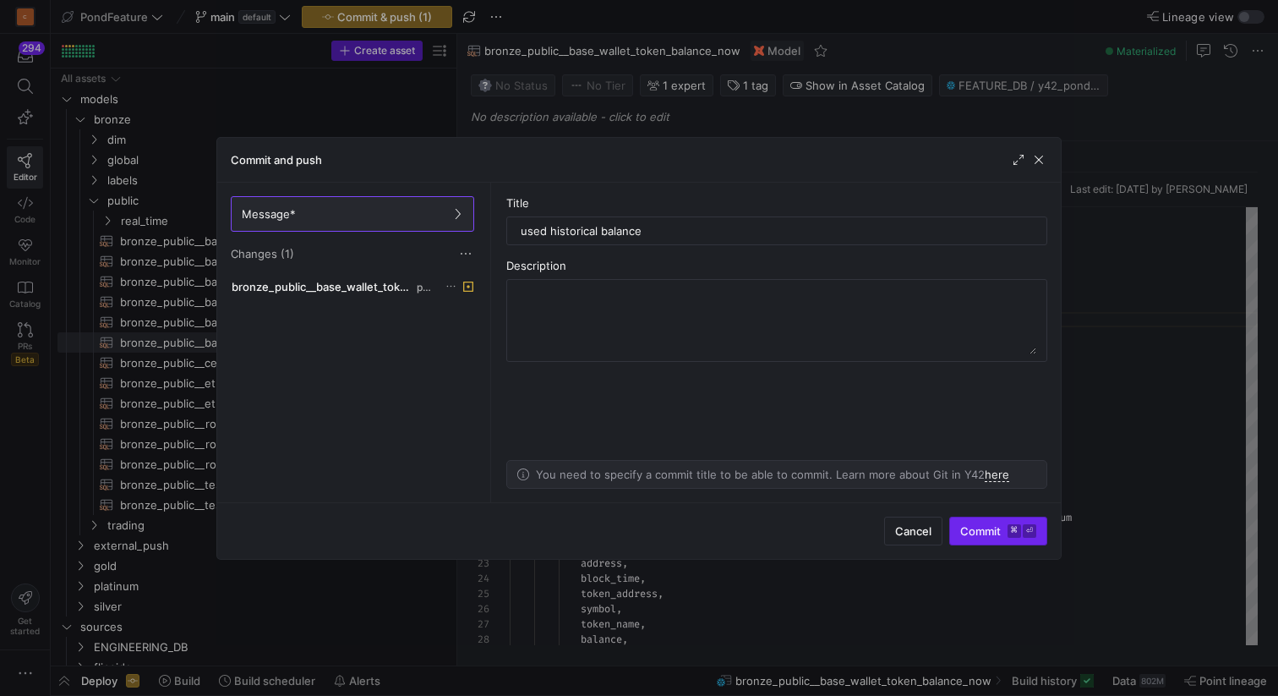
click at [990, 533] on span "Commit ⌘ ⏎" at bounding box center [999, 531] width 76 height 14
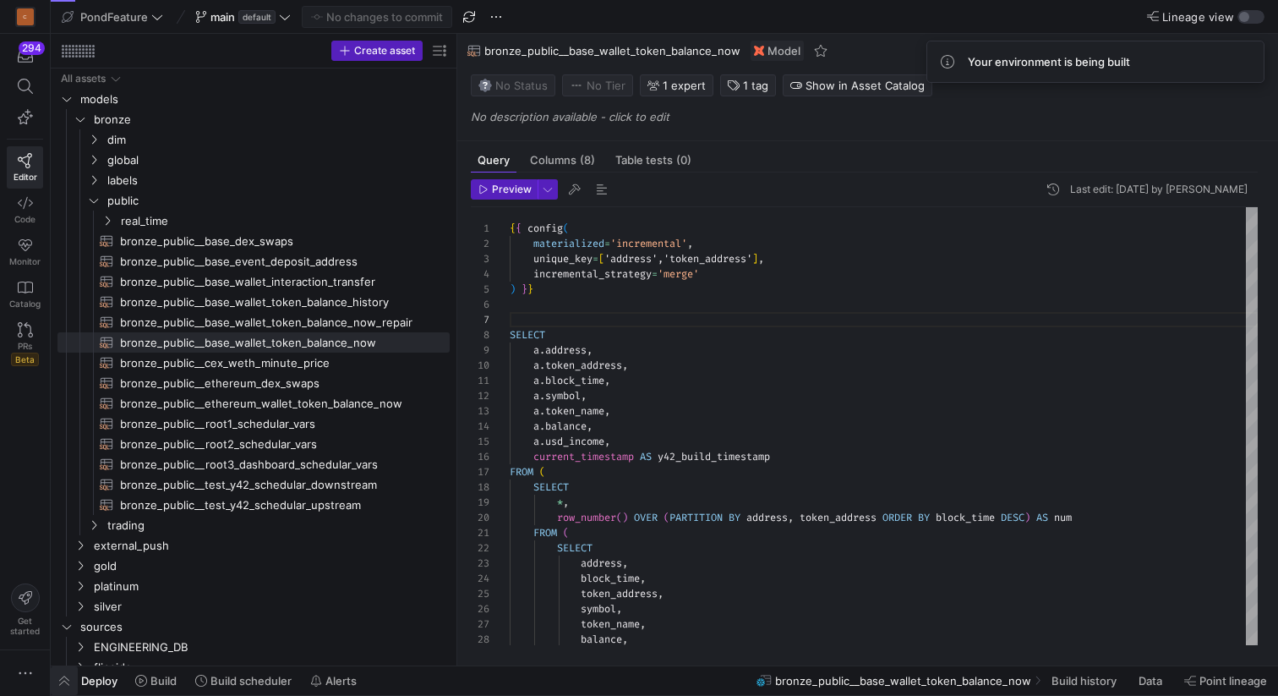
click at [66, 676] on span "button" at bounding box center [64, 680] width 27 height 29
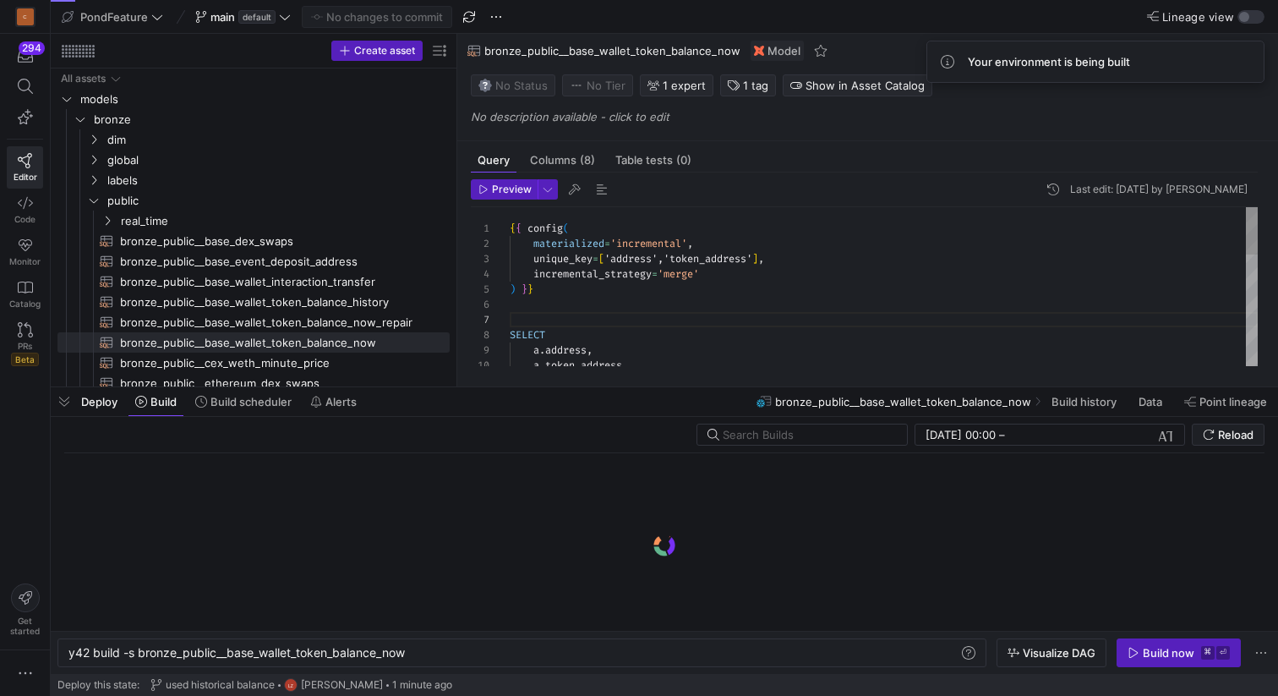
scroll to position [0, 339]
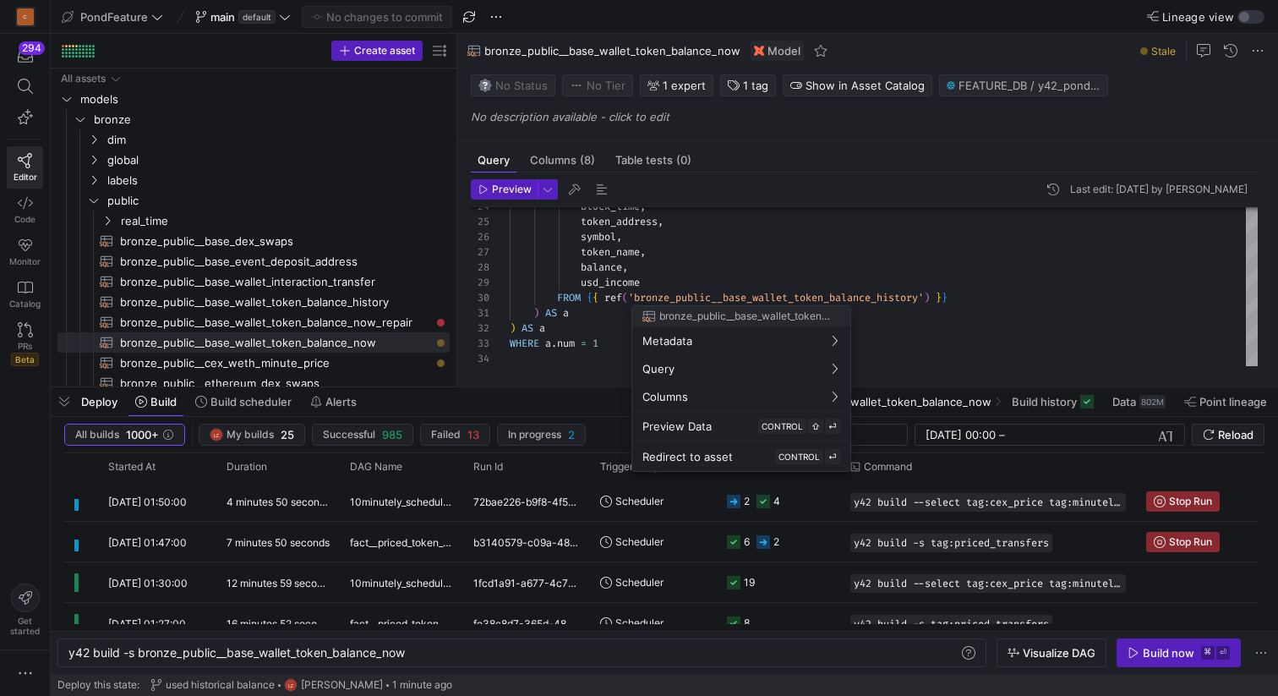
click at [560, 355] on div at bounding box center [639, 348] width 1278 height 696
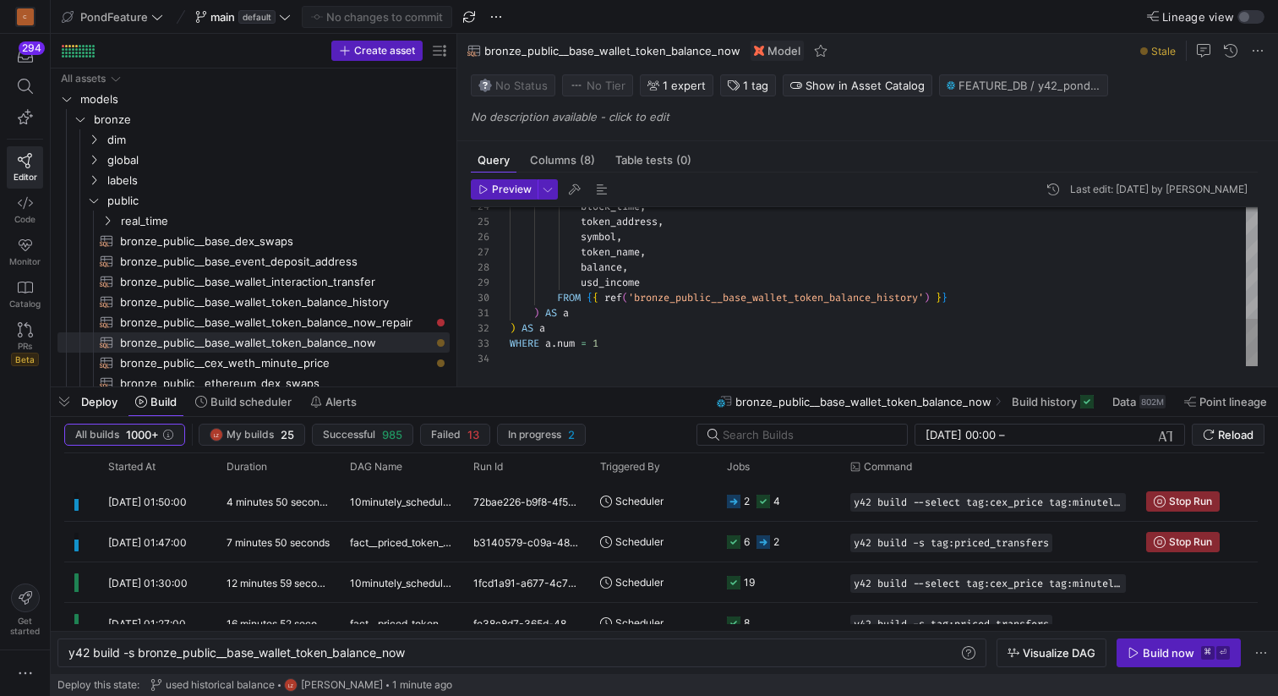
scroll to position [46, 0]
click at [534, 355] on div "block_time , token_address , symbol , token_name , balance , usd_income FROM { …" at bounding box center [884, 100] width 748 height 531
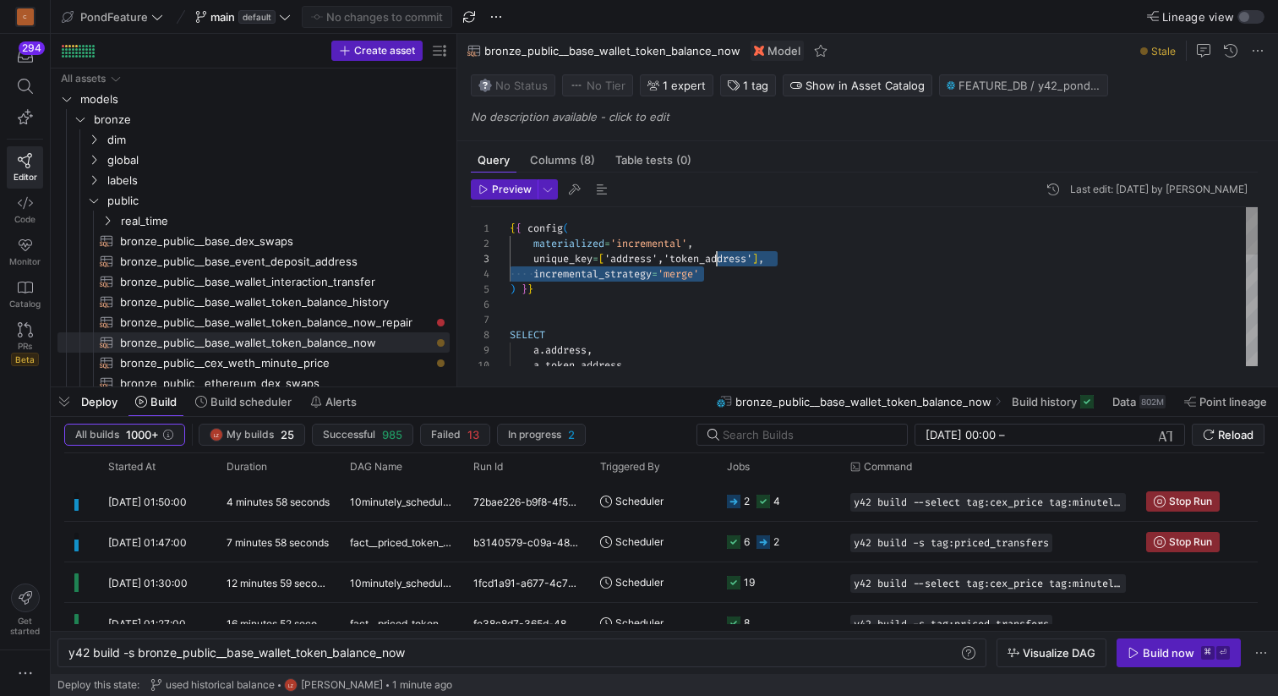
scroll to position [15, 189]
drag, startPoint x: 720, startPoint y: 276, endPoint x: 718, endPoint y: 250, distance: 26.3
click at [718, 250] on div "incremental_strategy = 'merge' ) } } SELECT a . address , a . token_address , {…" at bounding box center [884, 472] width 748 height 531
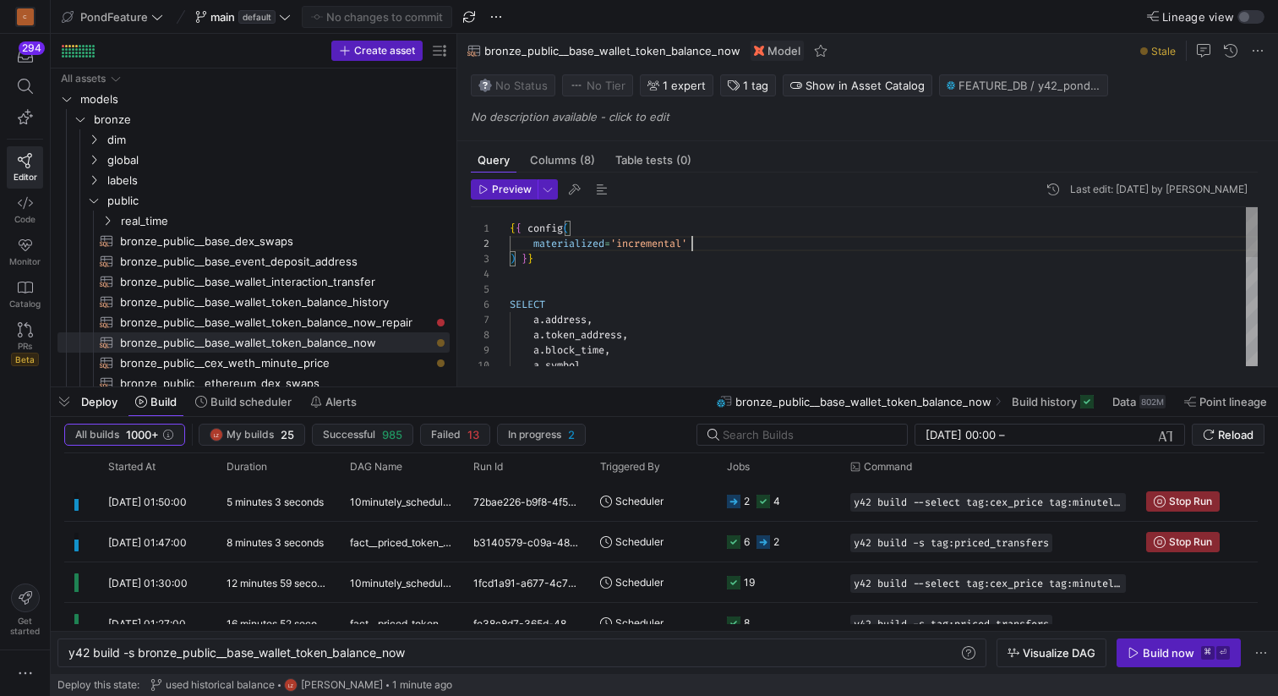
scroll to position [15, 182]
click at [646, 246] on div ") } } SELECT a . address , a . token_address , { { config ( materialized = 'inc…" at bounding box center [884, 457] width 748 height 501
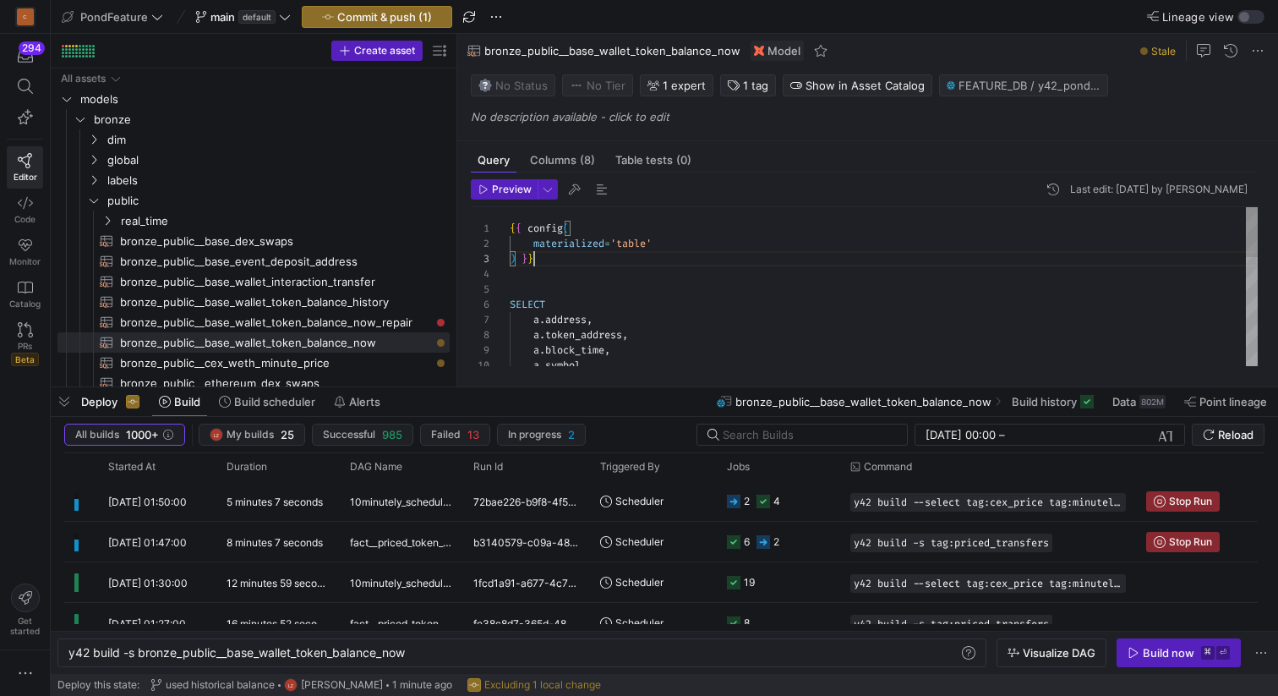
scroll to position [30, 25]
click at [690, 252] on div ") } } SELECT a . address , a . token_address , { { config ( materialized = 'tab…" at bounding box center [884, 457] width 748 height 501
click at [623, 277] on div ") } } SELECT a . address , a . token_address , { { config ( materialized = 'tab…" at bounding box center [884, 457] width 748 height 501
click at [596, 280] on div "a . symbol , a . token_address , a . block_time , a . address , SELECT ) } } ma…" at bounding box center [884, 457] width 748 height 501
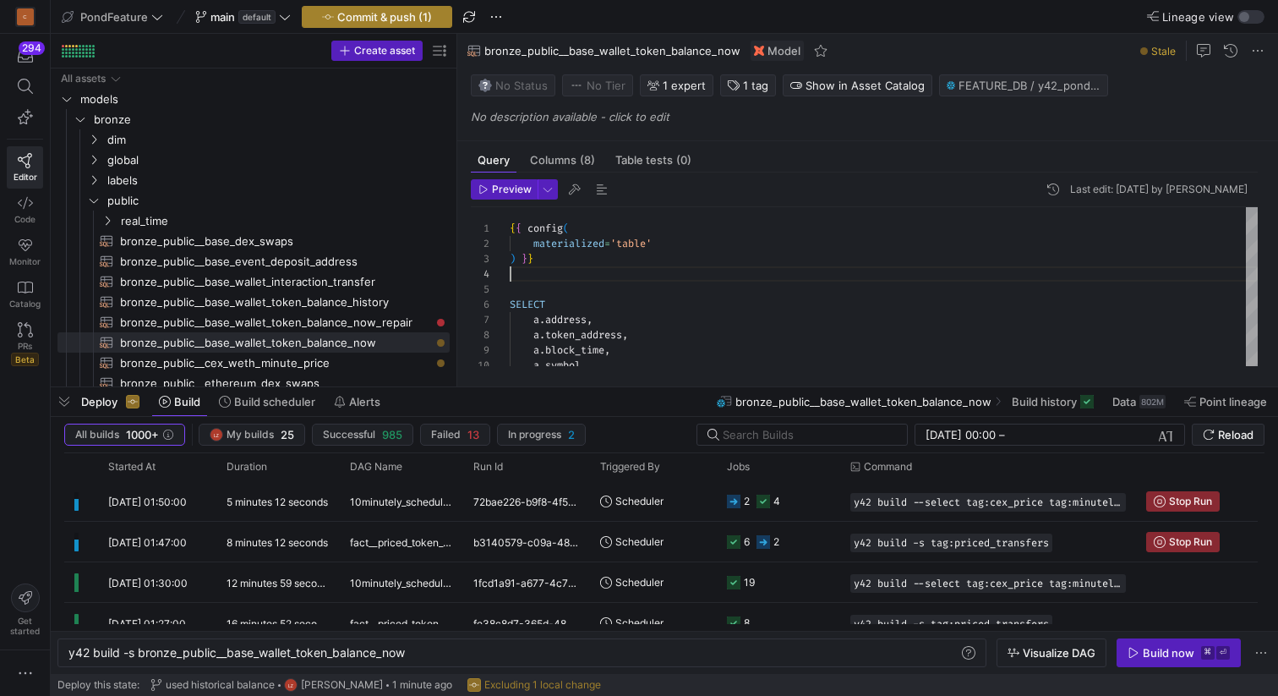
type textarea "{{ config( materialized='table' ) }} SELECT a.address, a.token_address, a.block…"
click at [410, 11] on span "Commit & push (1)" at bounding box center [384, 17] width 95 height 14
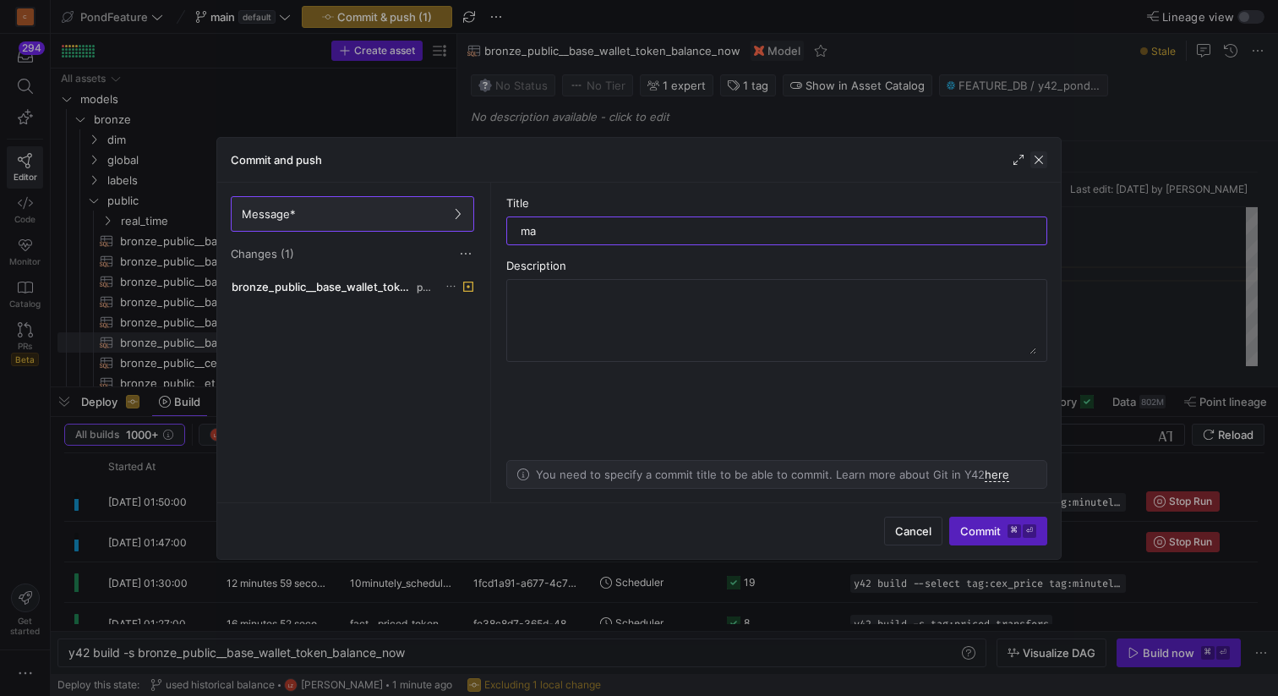
type input "ma"
click at [1040, 156] on span "button" at bounding box center [1039, 159] width 17 height 17
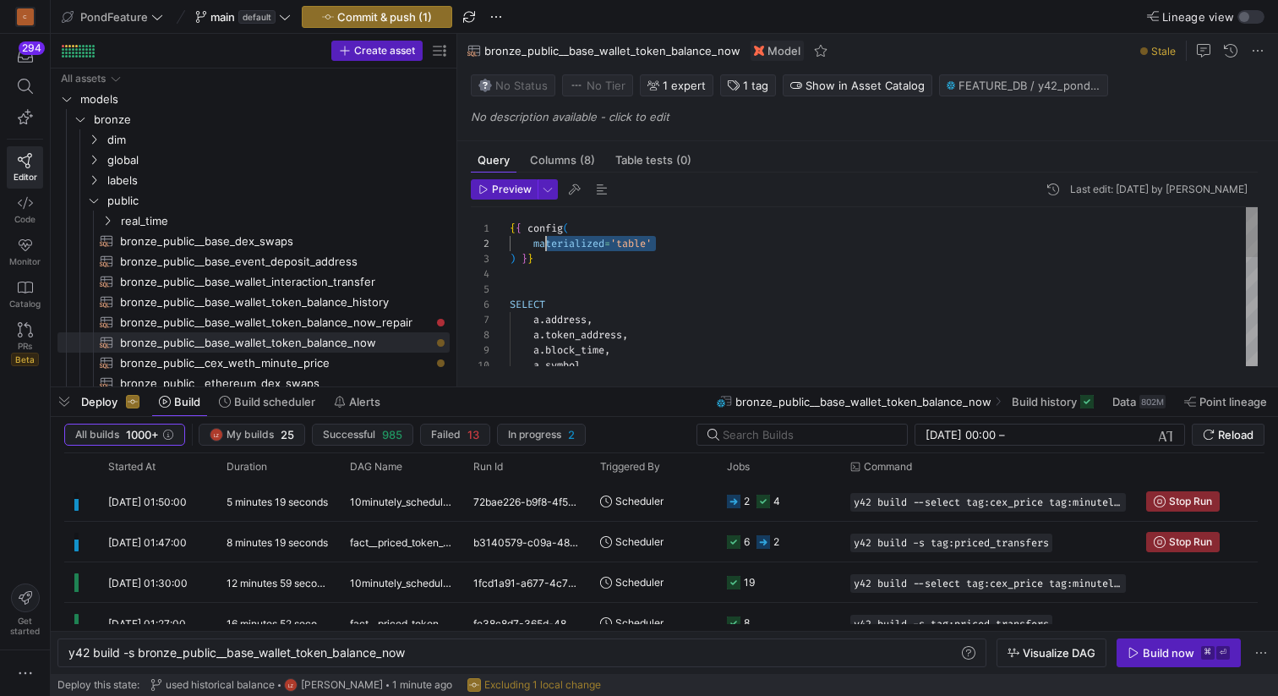
scroll to position [15, 25]
drag, startPoint x: 670, startPoint y: 243, endPoint x: 534, endPoint y: 244, distance: 136.1
click at [534, 244] on div "a . symbol , a . token_address , a . block_time , a . address , SELECT ) } } ma…" at bounding box center [884, 457] width 748 height 501
click at [573, 276] on div "a . symbol , a . token_address , a . block_time , a . address , SELECT ) } } ma…" at bounding box center [884, 457] width 748 height 501
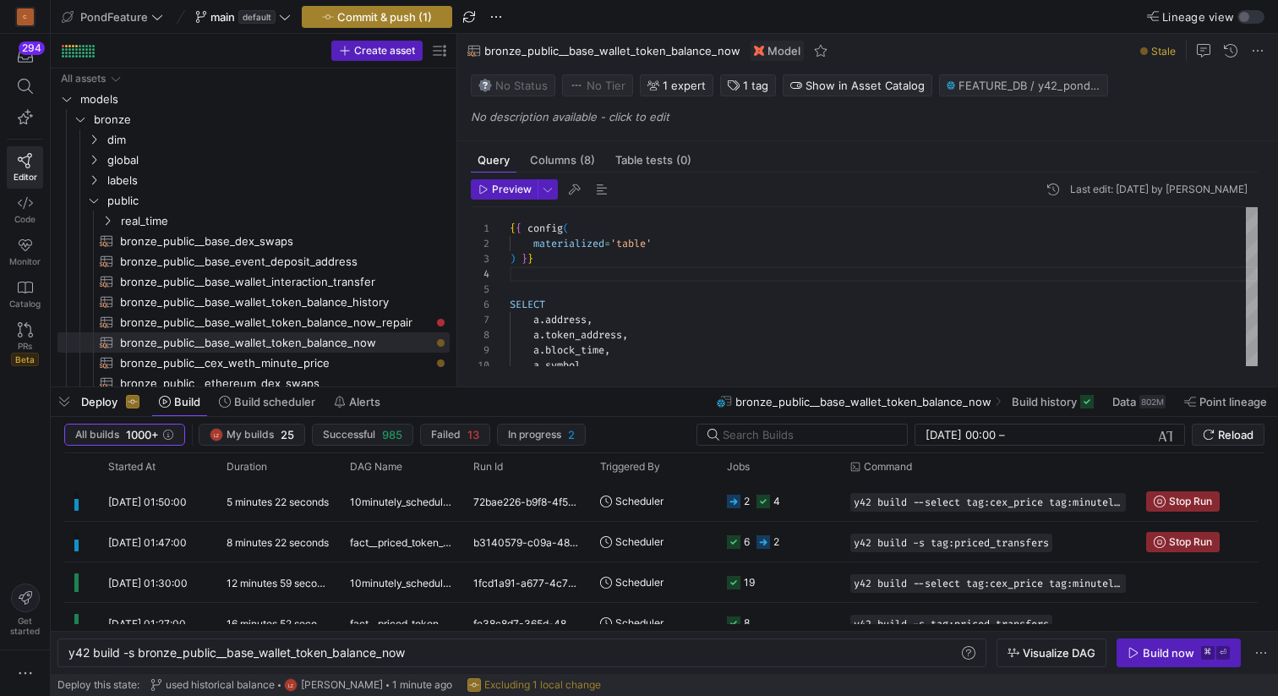
click at [408, 13] on span "Commit & push (1)" at bounding box center [384, 17] width 95 height 14
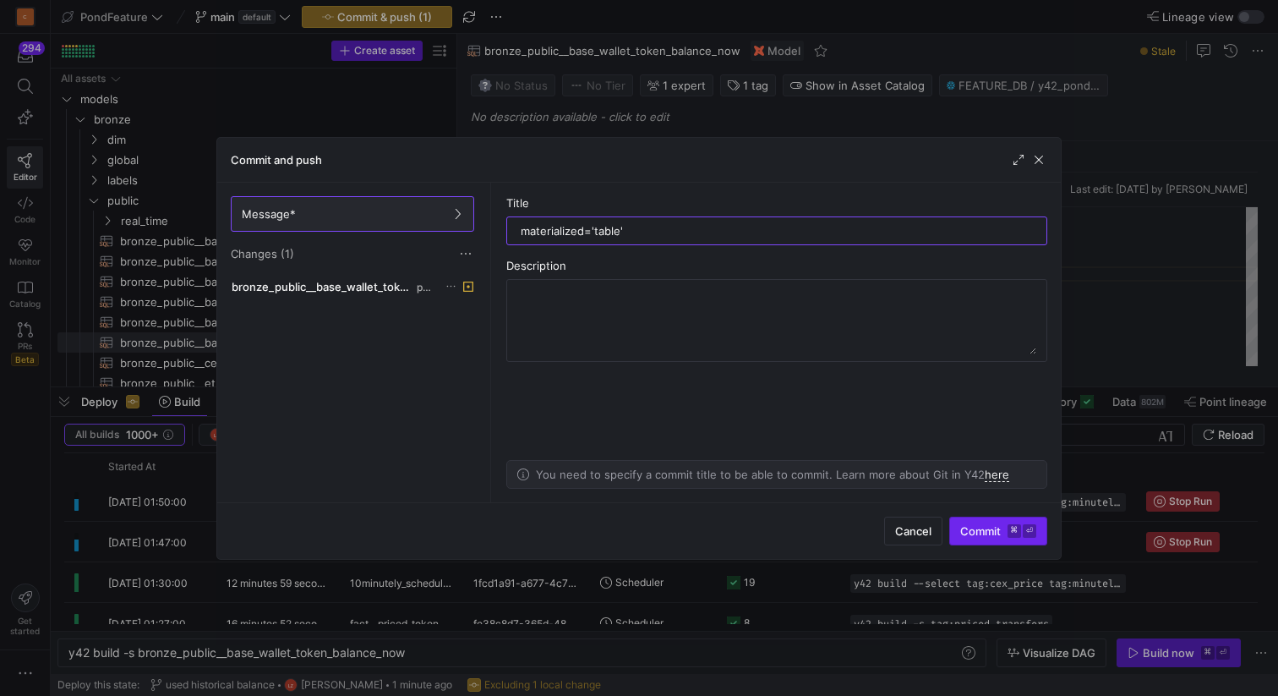
type input "materialized='table'"
click at [977, 535] on span "Commit ⌘ ⏎" at bounding box center [999, 531] width 76 height 14
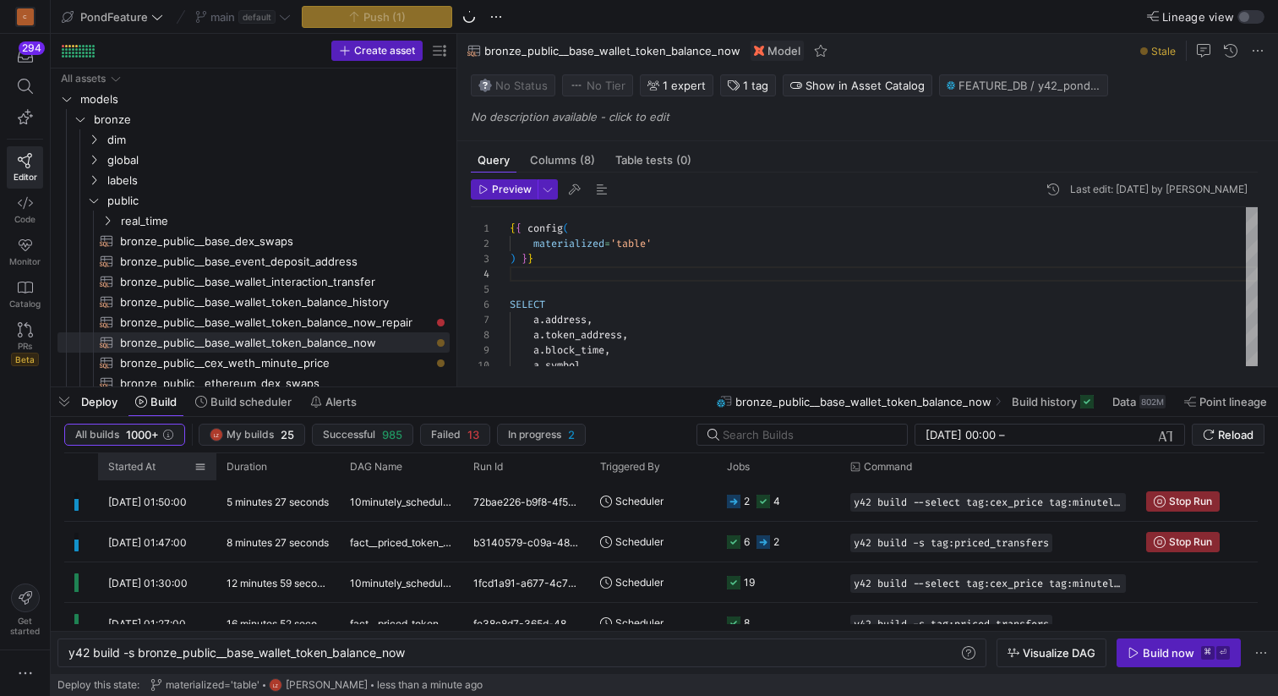
click at [157, 466] on div "Started At" at bounding box center [151, 466] width 86 height 19
click at [157, 466] on span at bounding box center [165, 467] width 19 height 12
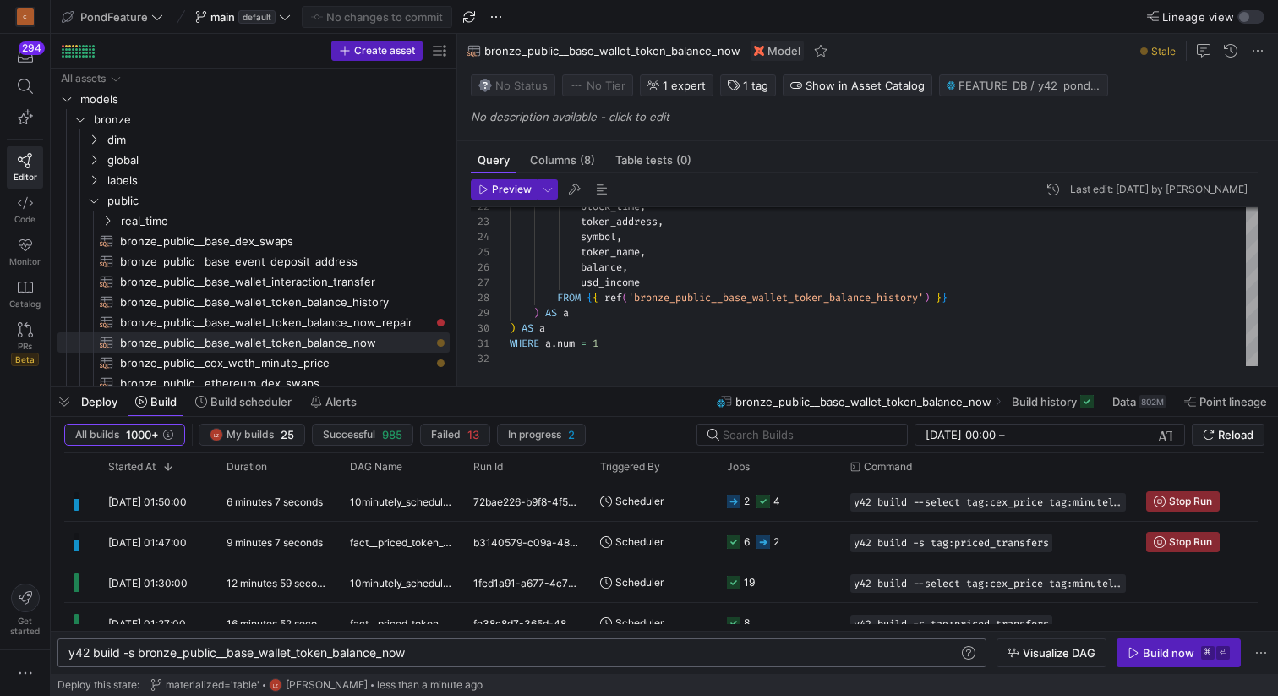
scroll to position [0, 0]
click at [430, 650] on div "y42 build -s bronze_public__base_wallet_token_bala nce_now" at bounding box center [513, 653] width 890 height 14
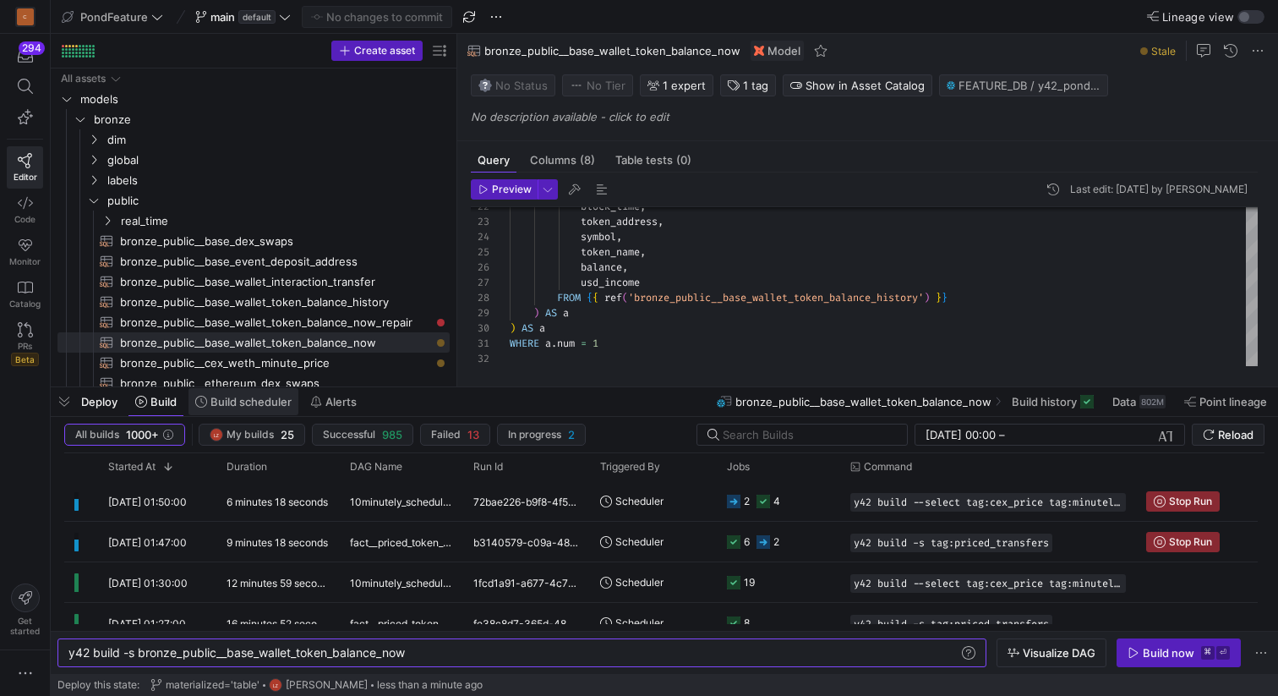
click at [228, 402] on span "Build scheduler" at bounding box center [251, 402] width 81 height 14
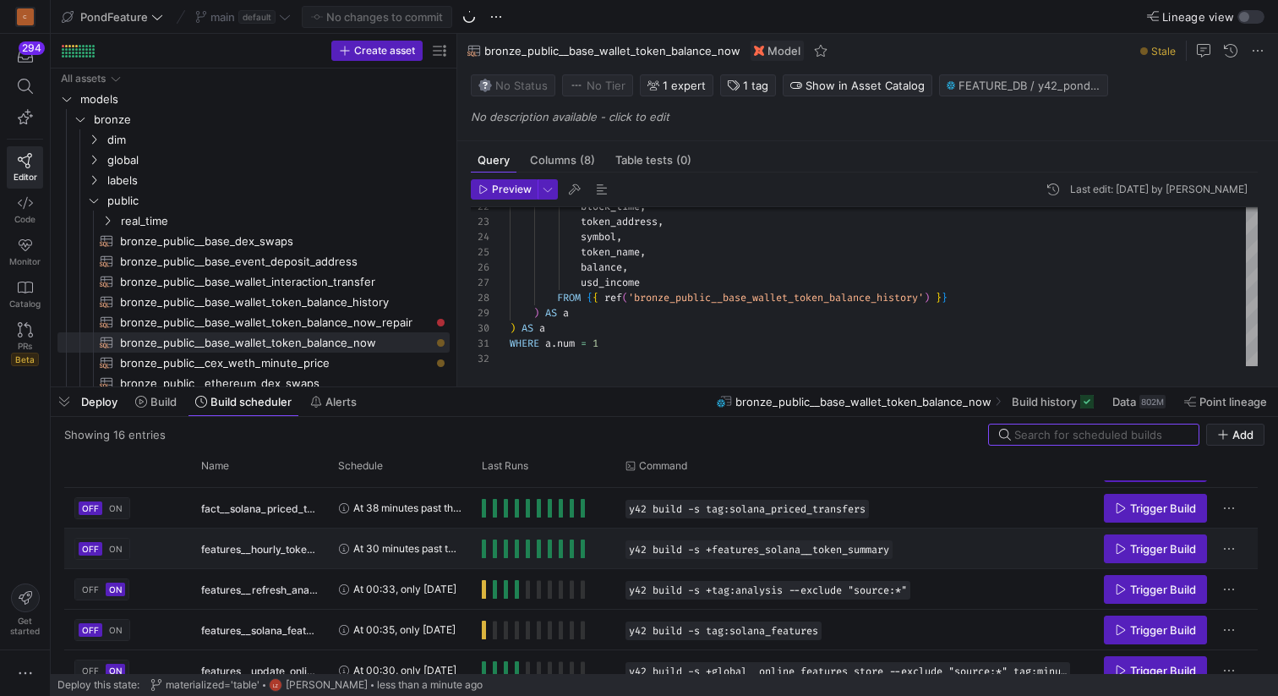
scroll to position [152, 0]
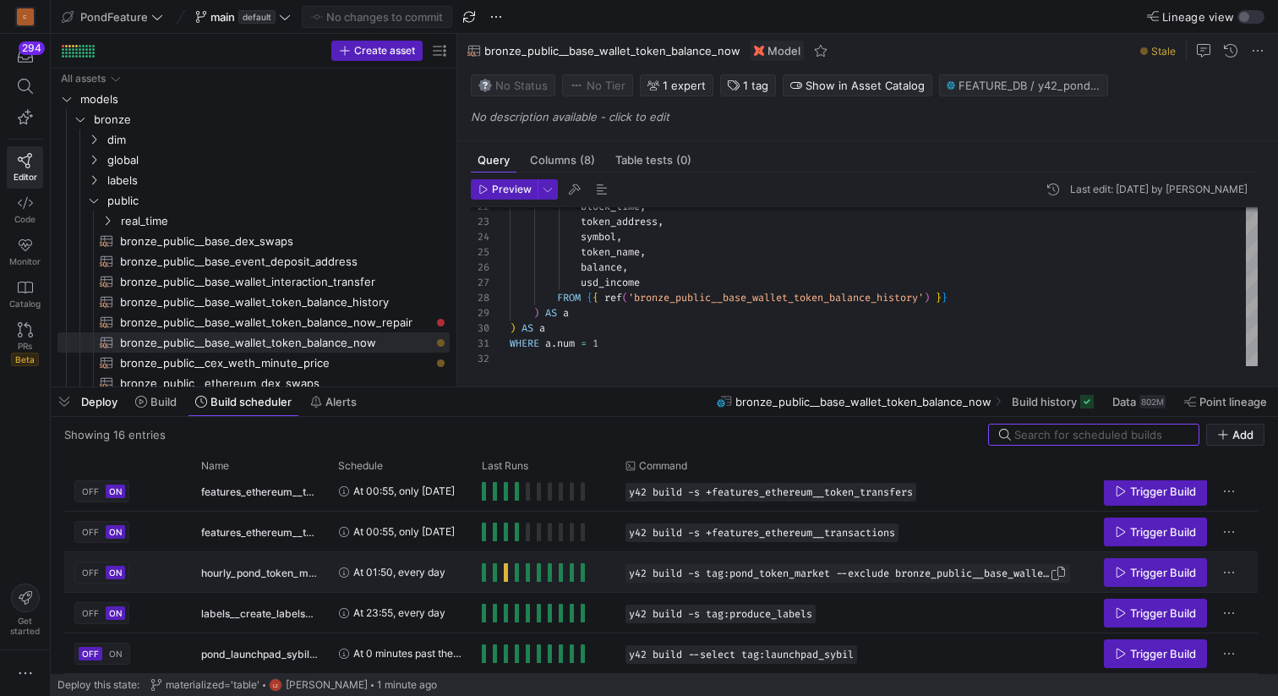
click at [632, 567] on span "y42 build -s tag:pond_token_market --exclude bronze_public__base_wallet_token_b…" at bounding box center [839, 573] width 421 height 12
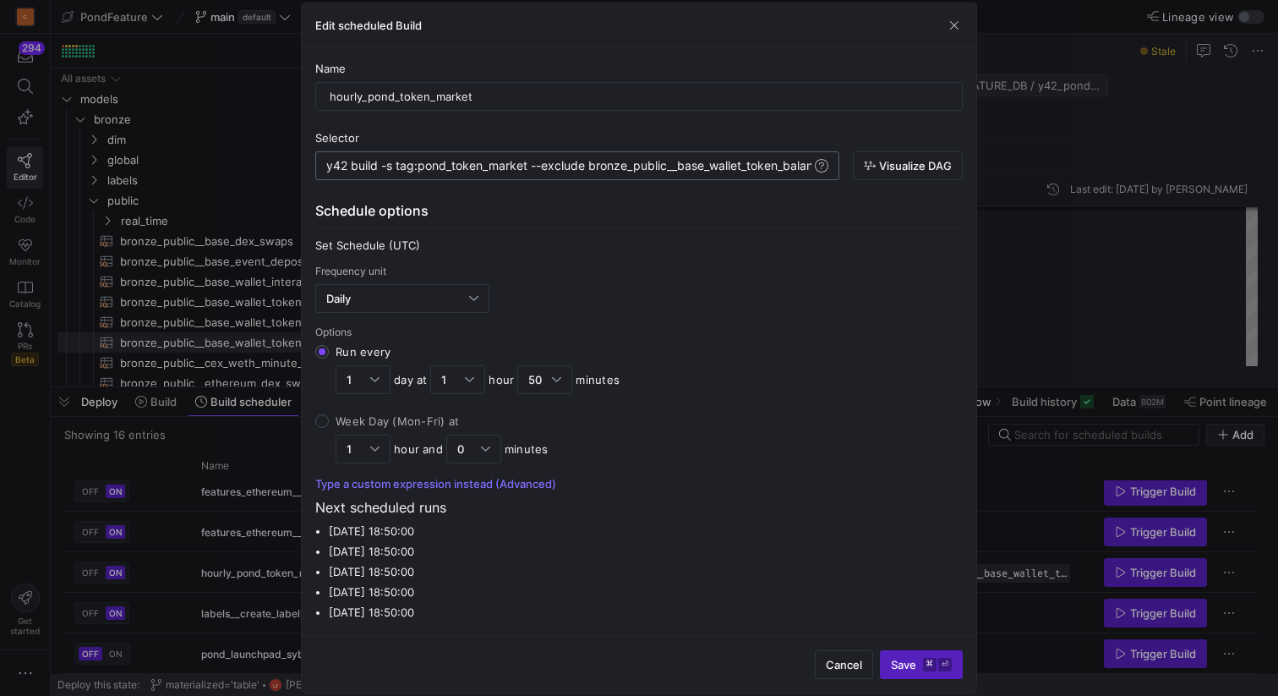
click at [785, 167] on div "y42 build -s tag:pond_token_market --exclude bronz e_public__base_wallet_token_…" at bounding box center [598, 166] width 545 height 14
type textarea "y42 build -s tag:pond_token_market"
click at [904, 659] on span "Save ⌘ ⏎" at bounding box center [921, 665] width 61 height 14
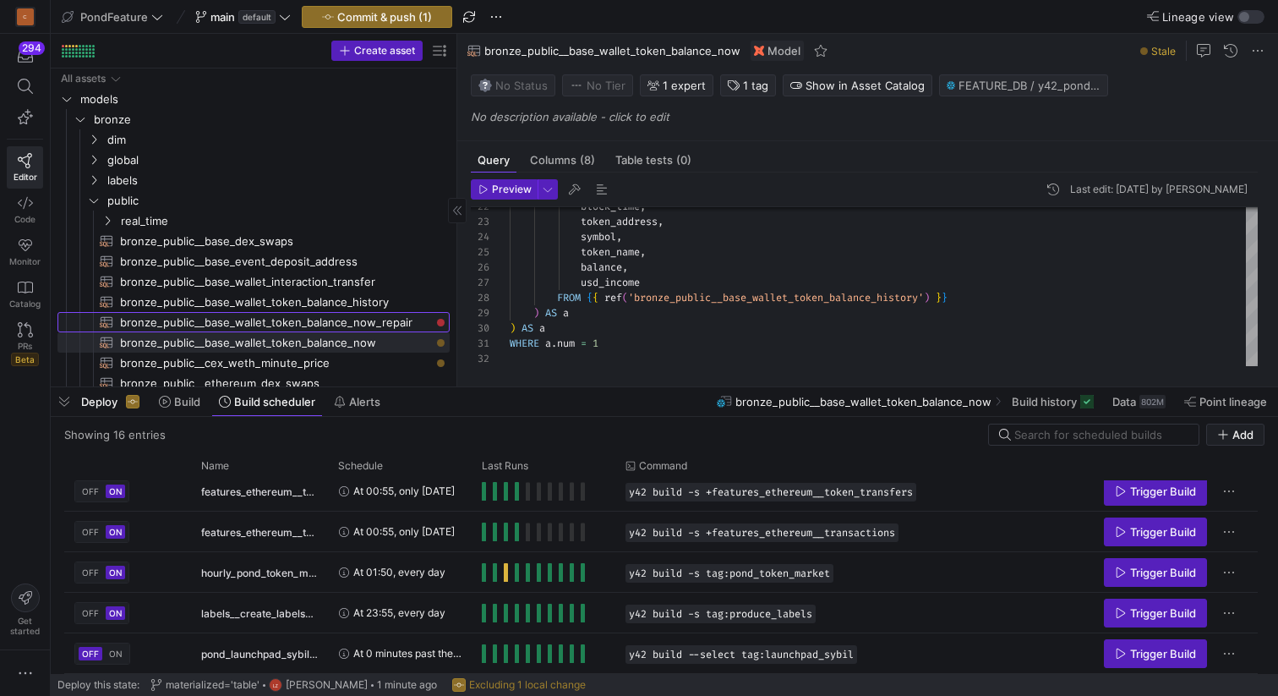
click at [353, 318] on span "bronze_public__base_wallet_token_balance_now_repair​​​​​​​​​​" at bounding box center [275, 322] width 310 height 19
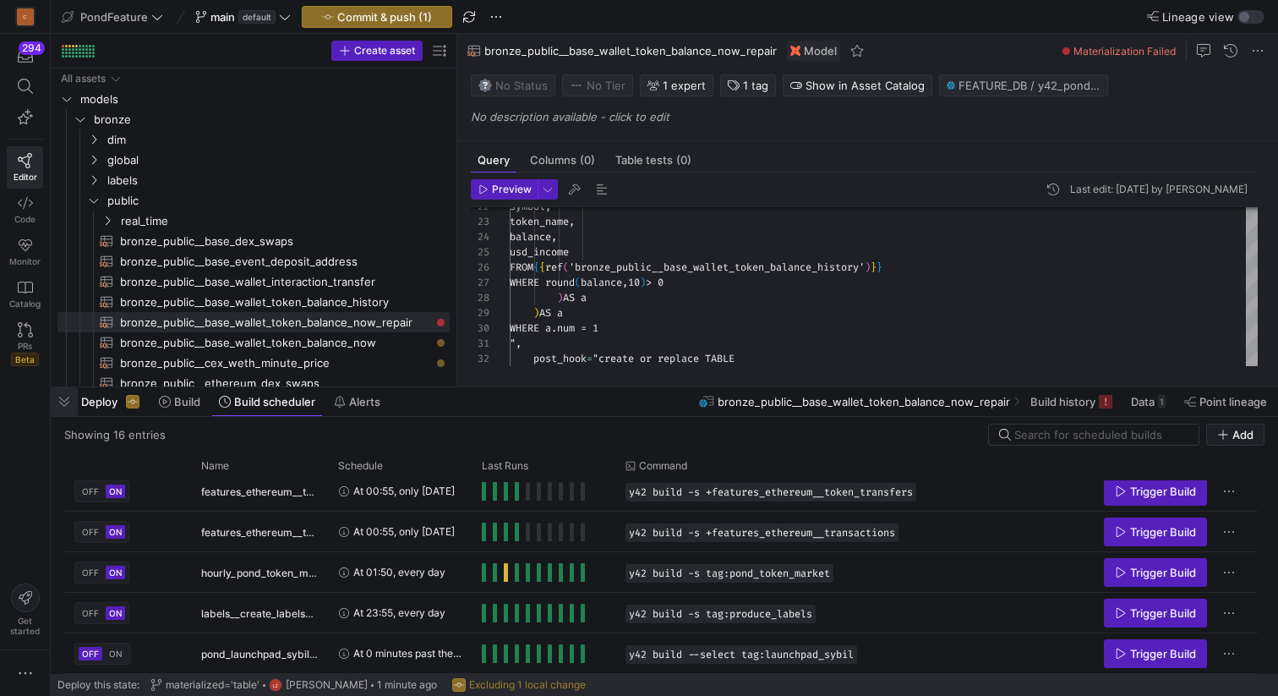
click at [64, 397] on span "button" at bounding box center [64, 401] width 27 height 29
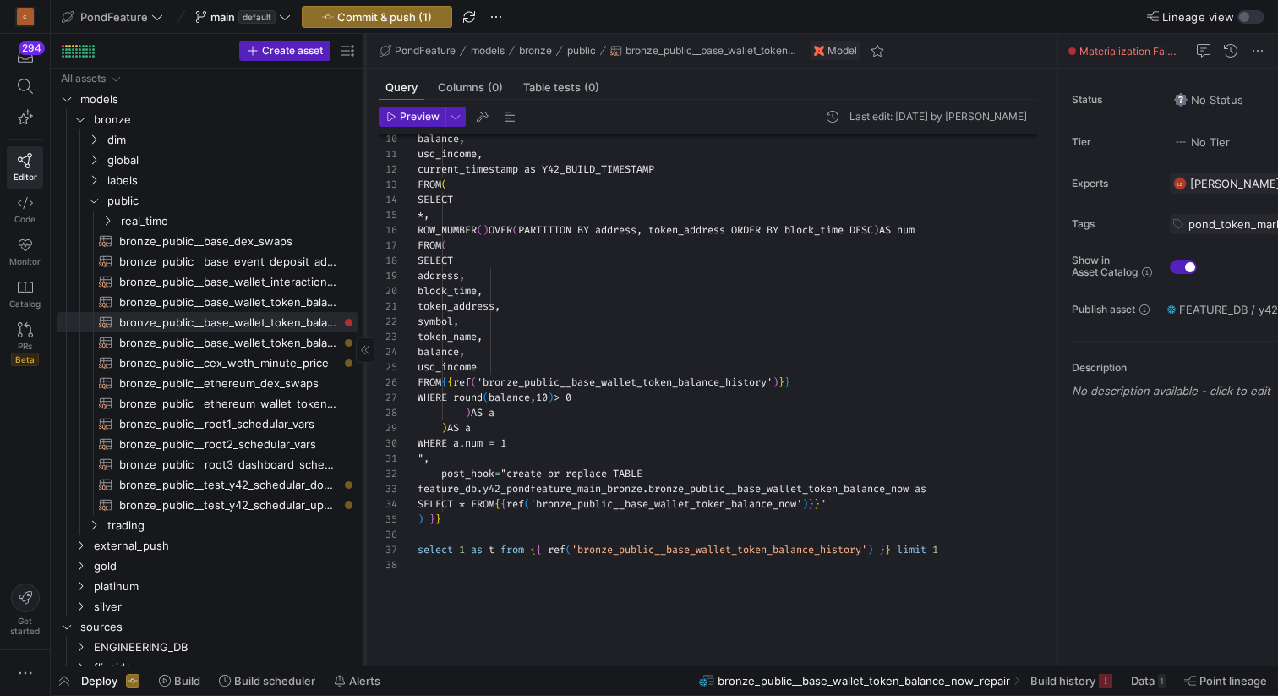
drag, startPoint x: 457, startPoint y: 380, endPoint x: 364, endPoint y: 386, distance: 93.1
click at [364, 386] on div at bounding box center [364, 350] width 1 height 632
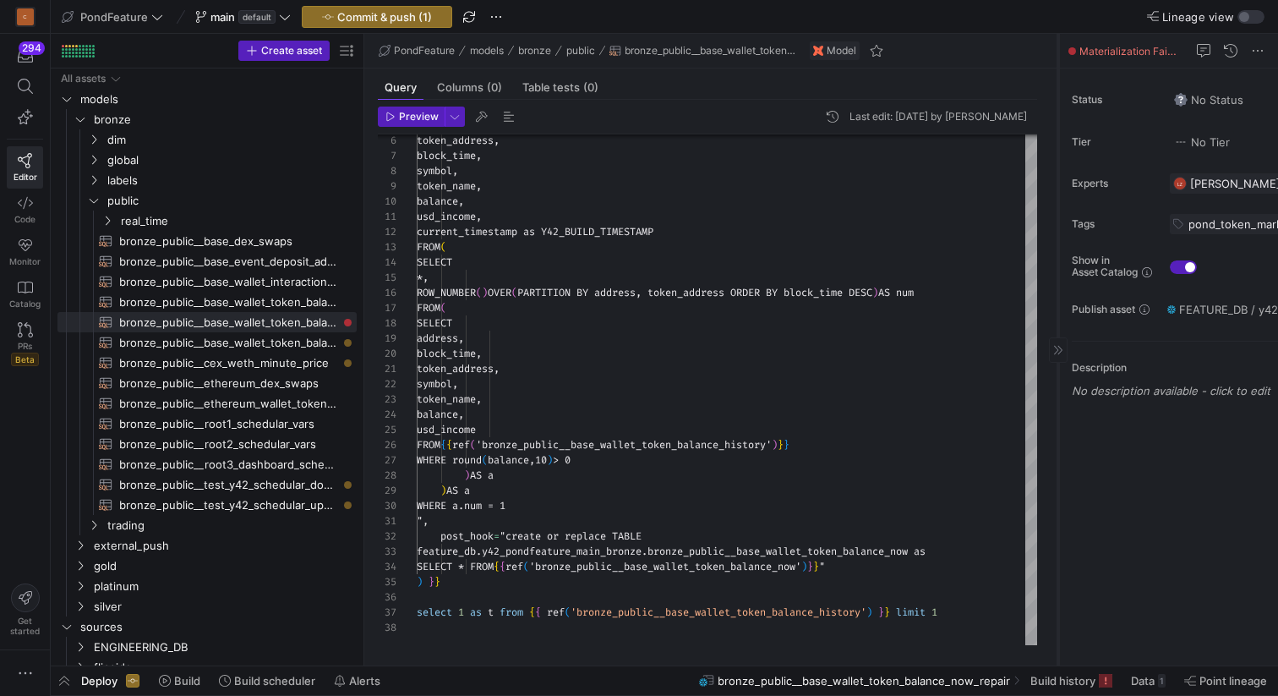
drag, startPoint x: 1058, startPoint y: 249, endPoint x: 974, endPoint y: 252, distance: 83.8
click at [1058, 252] on div at bounding box center [1058, 350] width 1 height 632
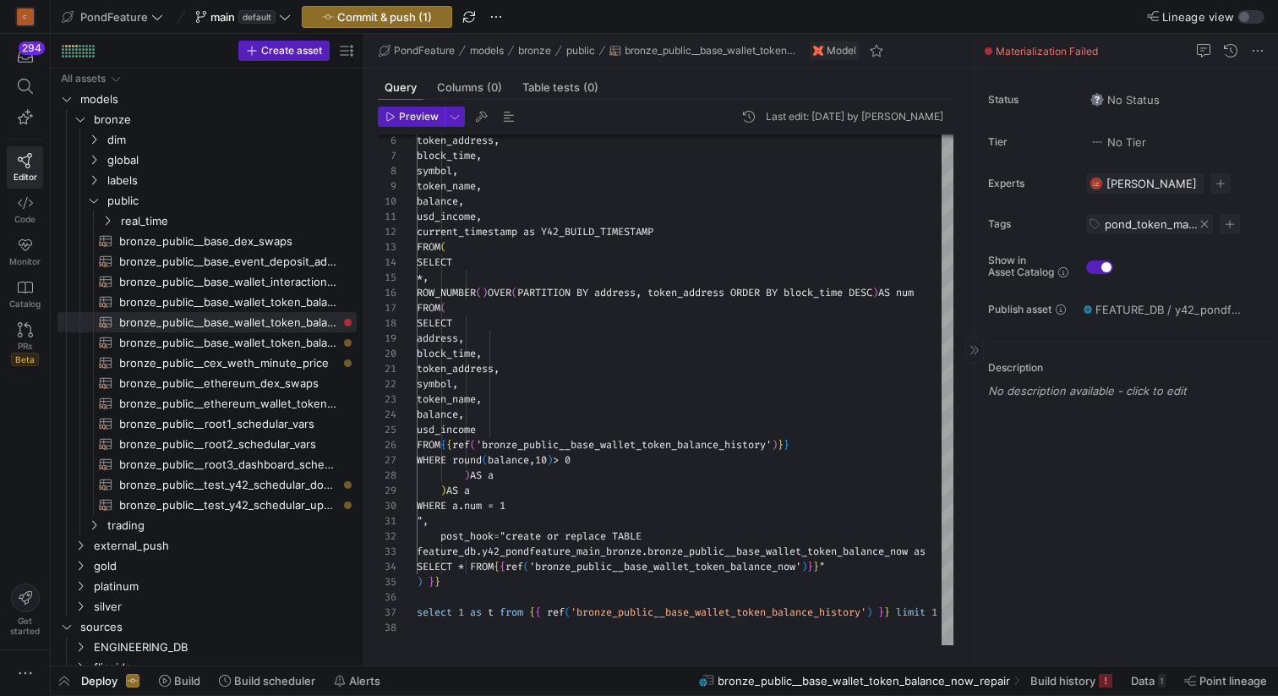
click at [1201, 222] on span at bounding box center [1205, 224] width 10 height 10
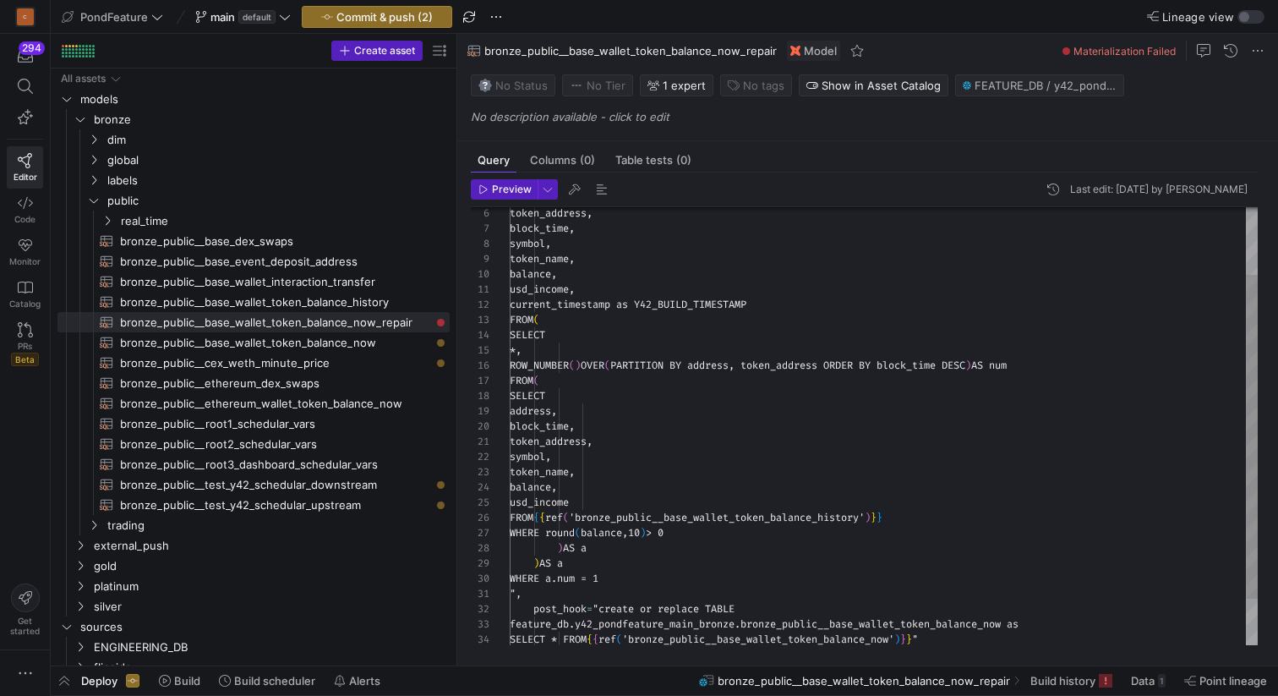
drag, startPoint x: 362, startPoint y: 263, endPoint x: 491, endPoint y: 258, distance: 129.5
click at [492, 258] on as-split "Create asset Drag here to set row groups Drag here to set column labels Group 1…" at bounding box center [665, 350] width 1228 height 632
click at [96, 204] on icon "Press SPACE to select this row." at bounding box center [94, 200] width 12 height 10
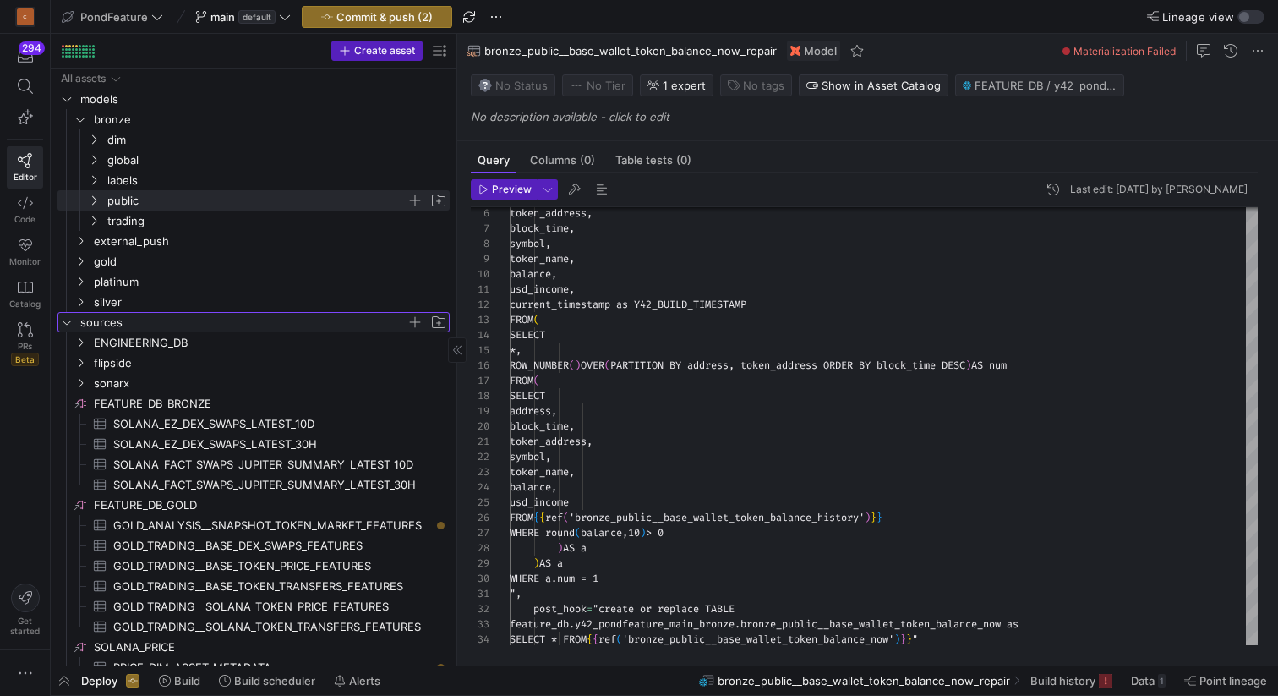
click at [67, 320] on icon "Press SPACE to select this row." at bounding box center [67, 322] width 12 height 10
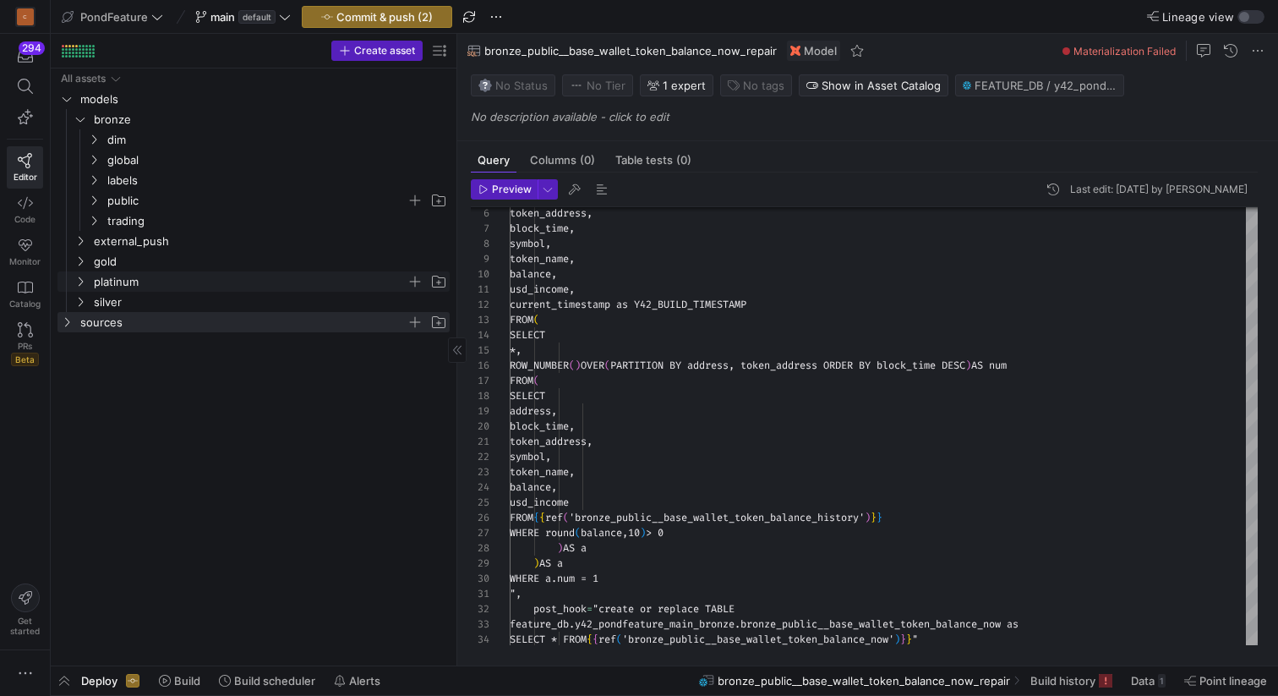
click at [83, 280] on icon "Press SPACE to select this row." at bounding box center [80, 281] width 12 height 10
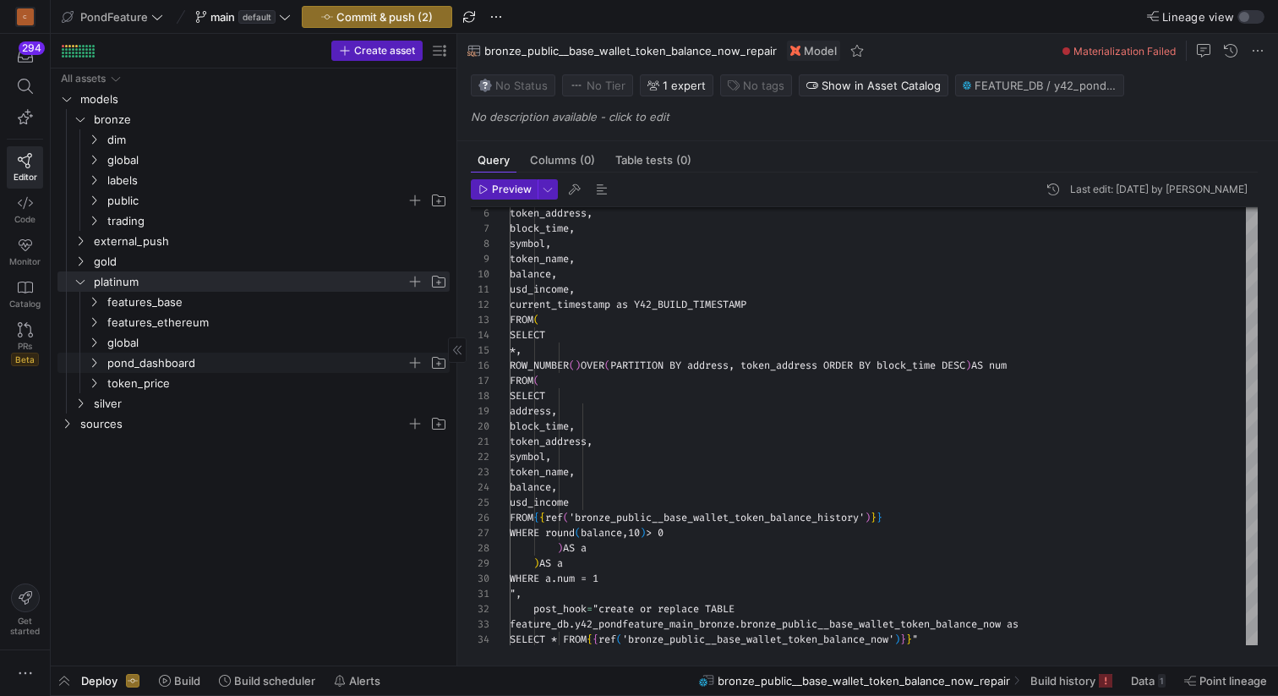
click at [97, 360] on icon "Press SPACE to select this row." at bounding box center [94, 363] width 12 height 10
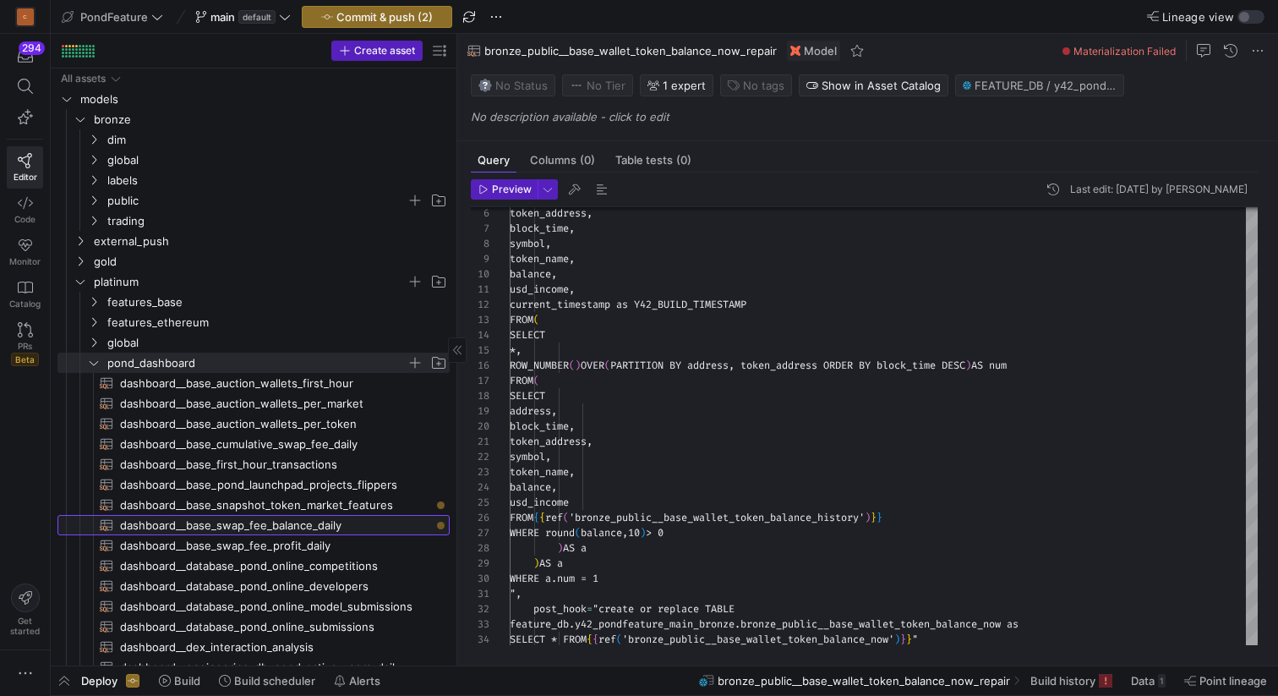
click at [320, 528] on span "dashboard__base_swap_fee_balance_daily​​​​​​​​​​" at bounding box center [275, 525] width 310 height 19
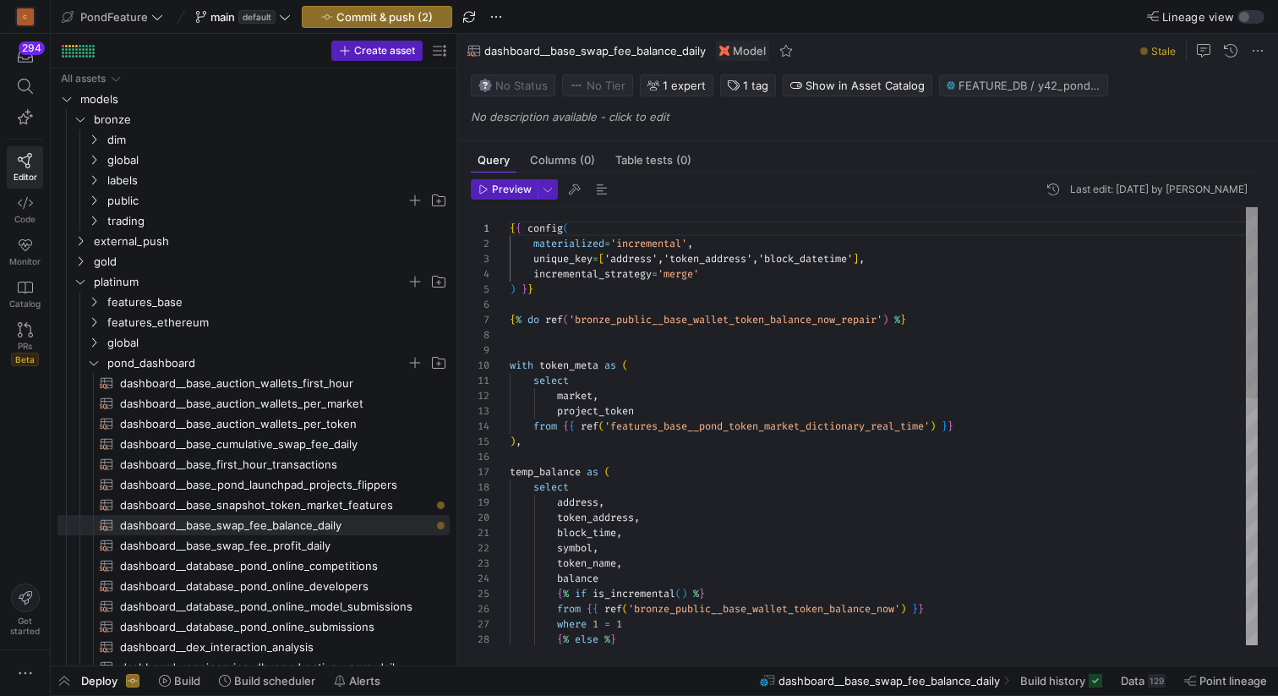
click at [838, 326] on div "where 1 = 1 { % else % } { % if is_incremental ( ) % } from { { ref ( 'bronze_p…" at bounding box center [884, 708] width 748 height 1003
type textarea "{{ config( materialized='incremental', unique_key=['address','token_address','b…"
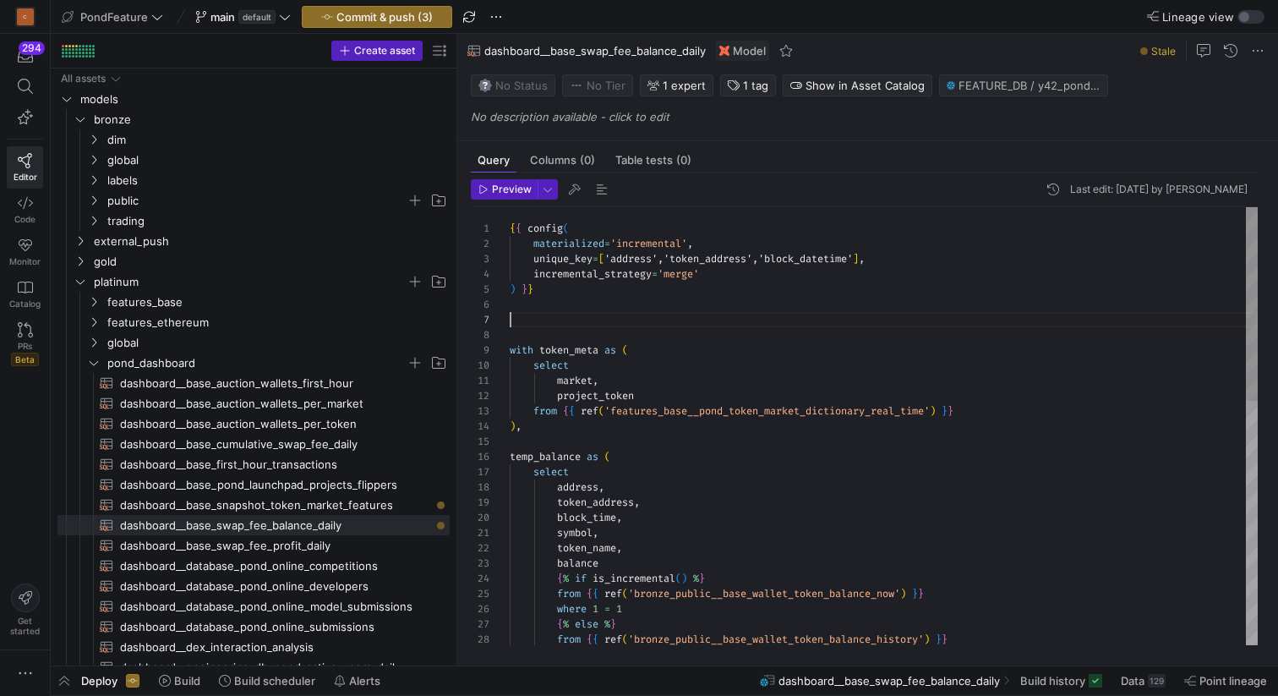
click at [709, 318] on div "where 1 = 1 { % else % } { % if is_incremental ( ) % } from { { ref ( 'bronze_p…" at bounding box center [884, 701] width 748 height 988
click at [612, 325] on div "from { { ref ( 'bronze_public__base_wallet_token_balance_history' ) } } { % els…" at bounding box center [884, 701] width 748 height 988
click at [389, 14] on span "Commit & push (3)" at bounding box center [385, 17] width 96 height 14
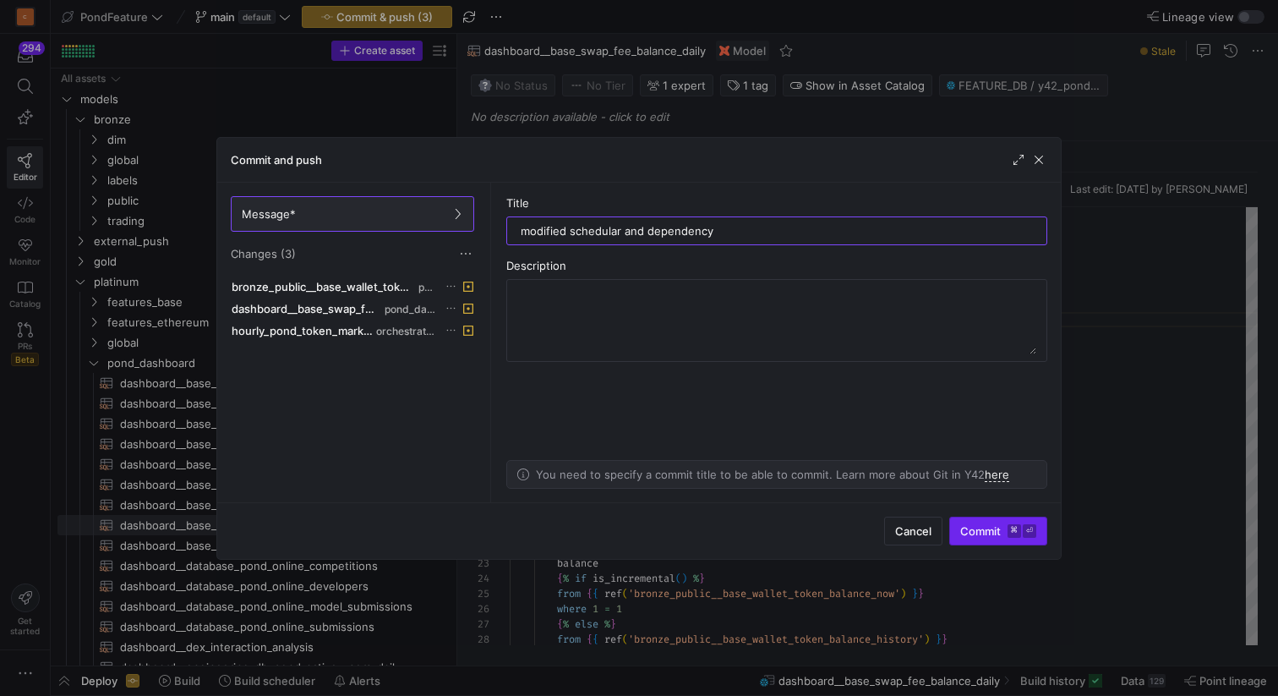
type input "modified schedular and dependency"
click at [984, 527] on span "Commit ⌘ ⏎" at bounding box center [999, 531] width 76 height 14
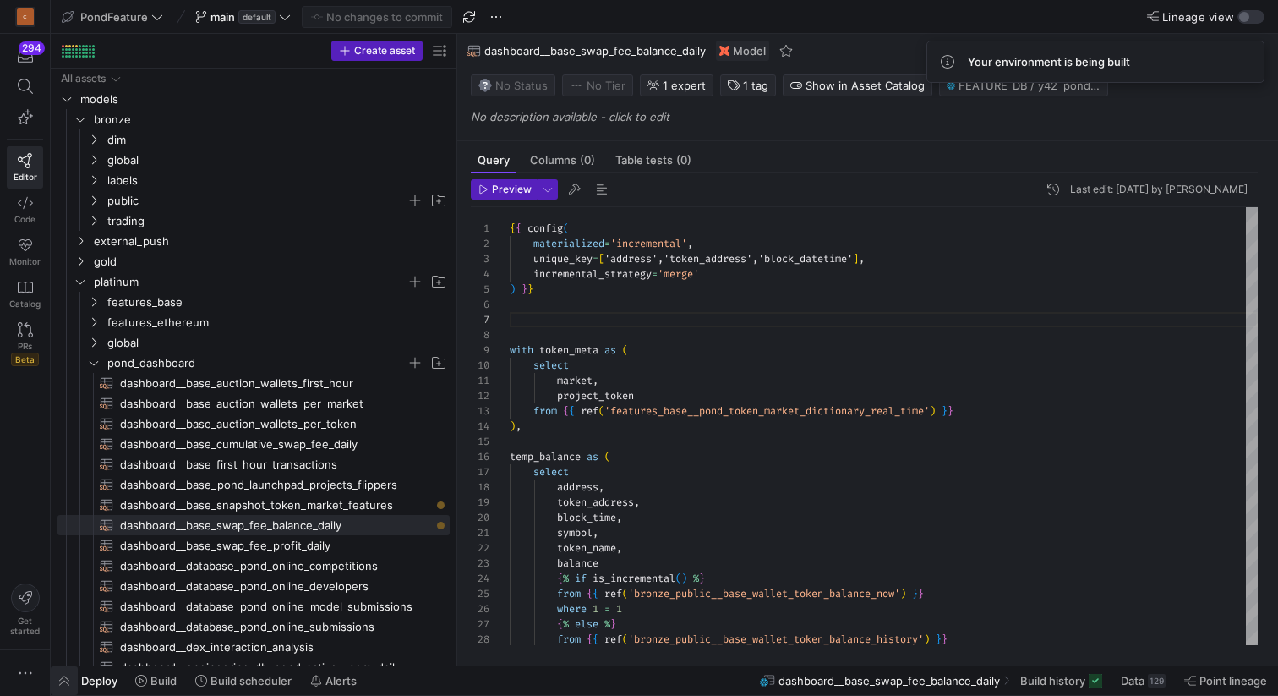
click at [68, 678] on span "button" at bounding box center [64, 680] width 27 height 29
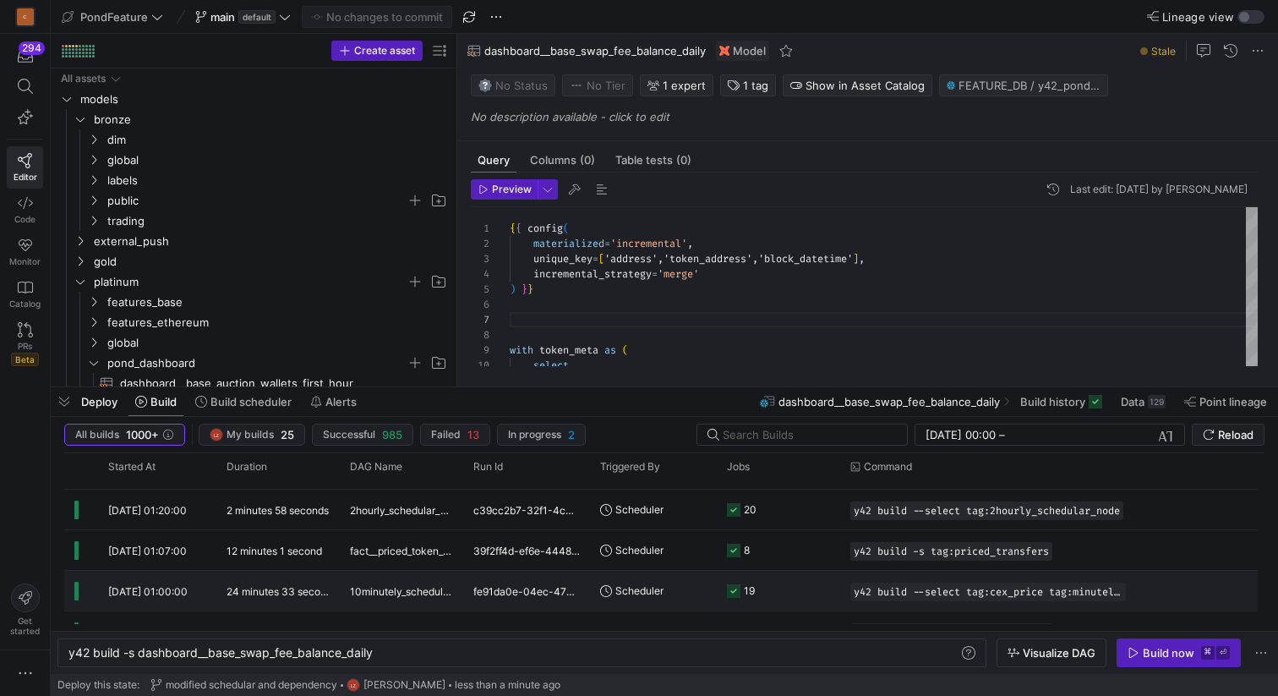
scroll to position [205, 0]
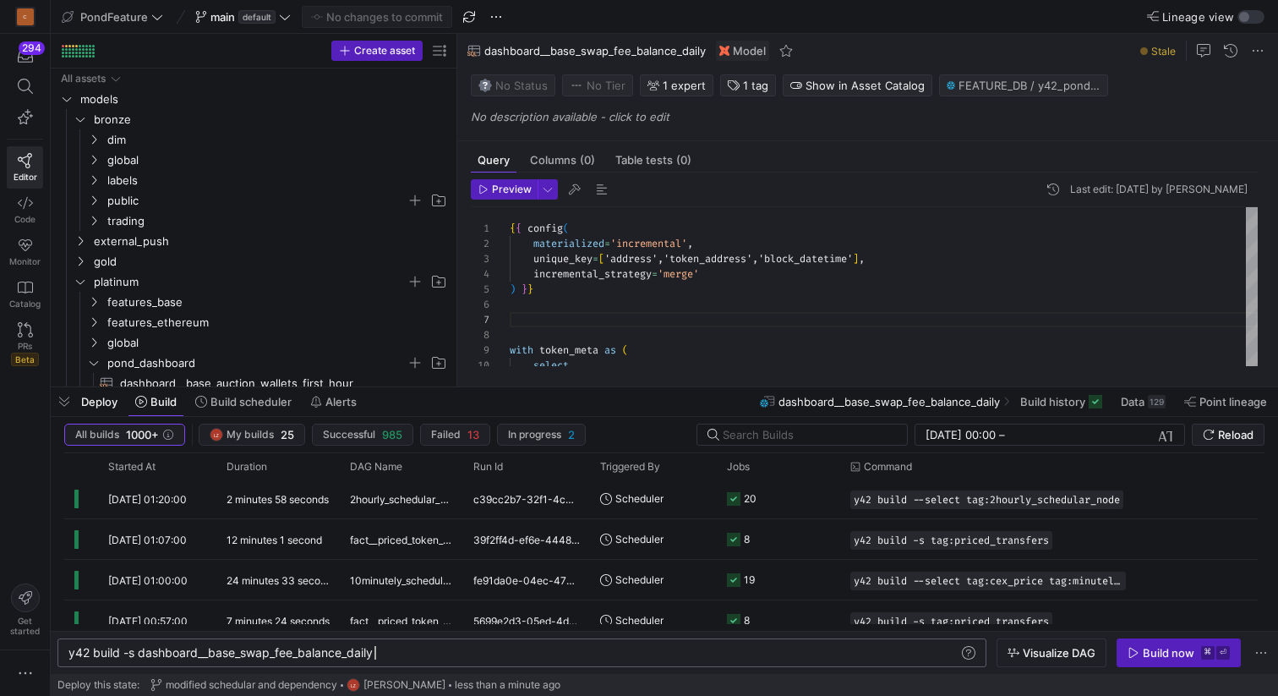
click at [397, 648] on div "y42 build -s dashboard__base_swap_fee_balance_dail y" at bounding box center [513, 653] width 890 height 14
click at [79, 281] on icon "Press SPACE to select this row." at bounding box center [80, 281] width 12 height 10
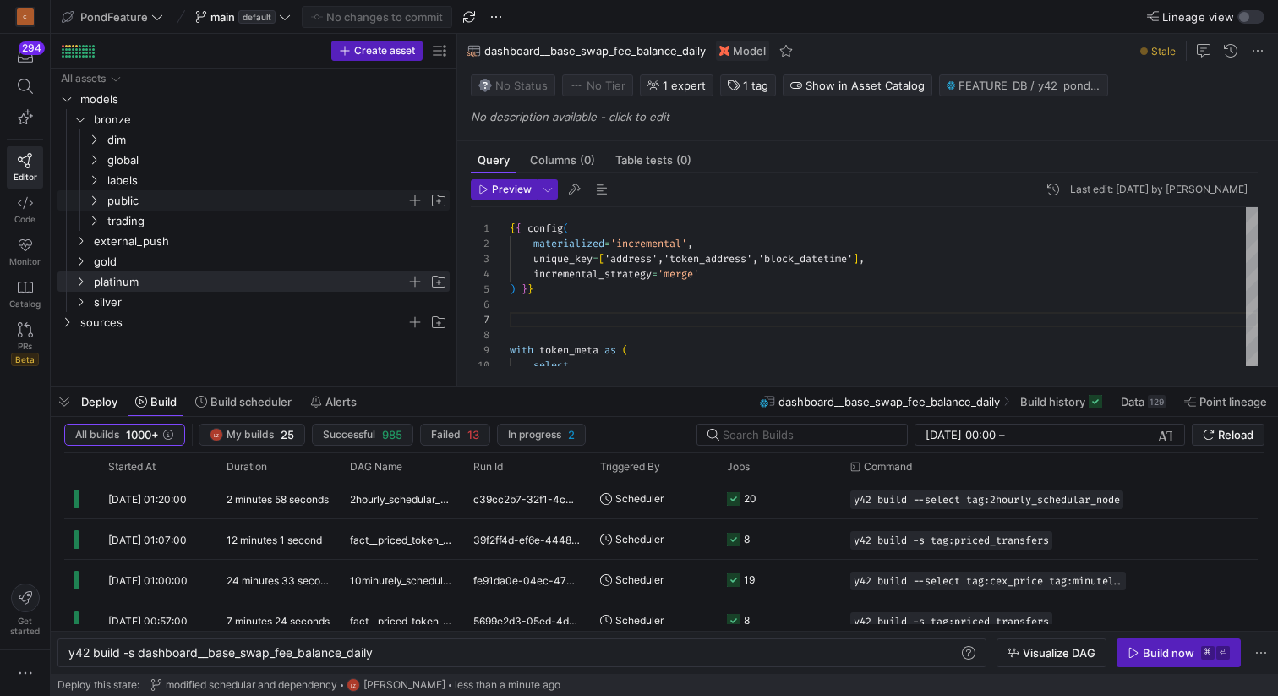
click at [95, 199] on icon "Press SPACE to select this row." at bounding box center [94, 200] width 12 height 10
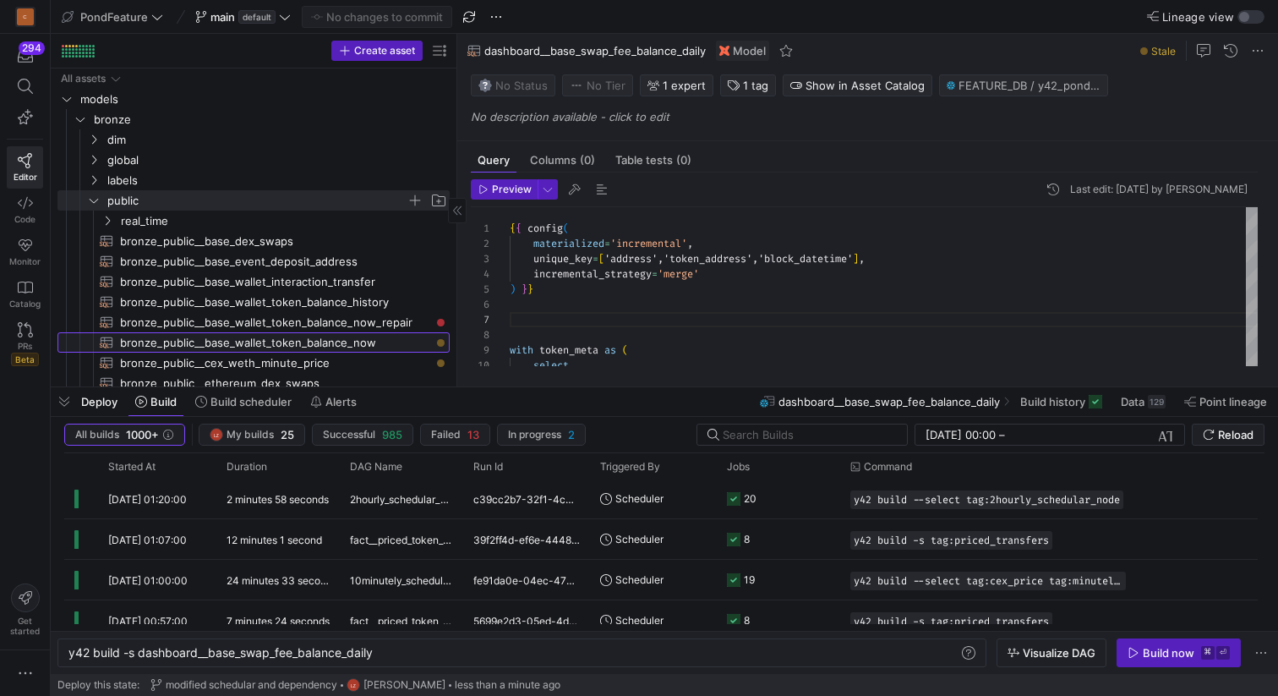
click at [293, 335] on span "bronze_public__base_wallet_token_balance_now​​​​​​​​​​" at bounding box center [275, 342] width 310 height 19
type textarea "{{ config( materialized='table' ) }} SELECT a.address, a.token_address, a.block…"
type textarea "y42 build -s bronze_public__base_wallet_token_balance_now"
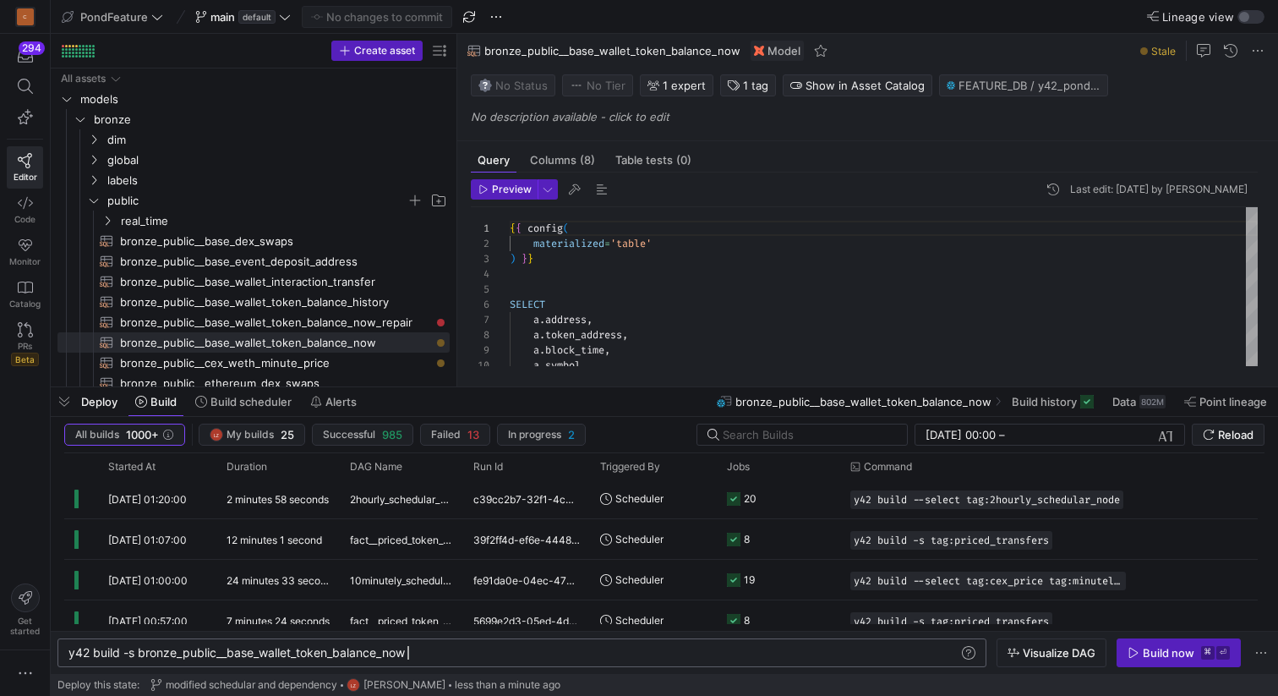
scroll to position [0, 339]
click at [432, 651] on div "y42 build -s bronze_public__base_wallet_token_bala nce_now" at bounding box center [513, 653] width 890 height 14
click at [1155, 650] on div "Build now" at bounding box center [1169, 653] width 52 height 14
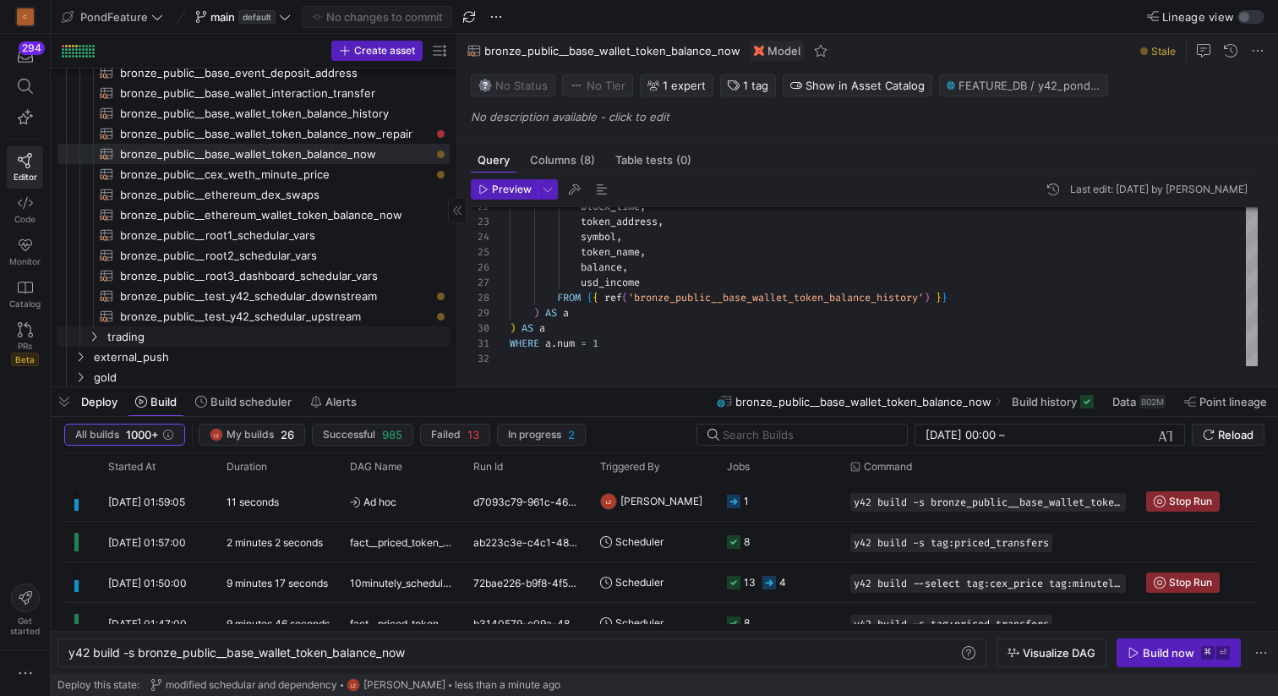
scroll to position [250, 0]
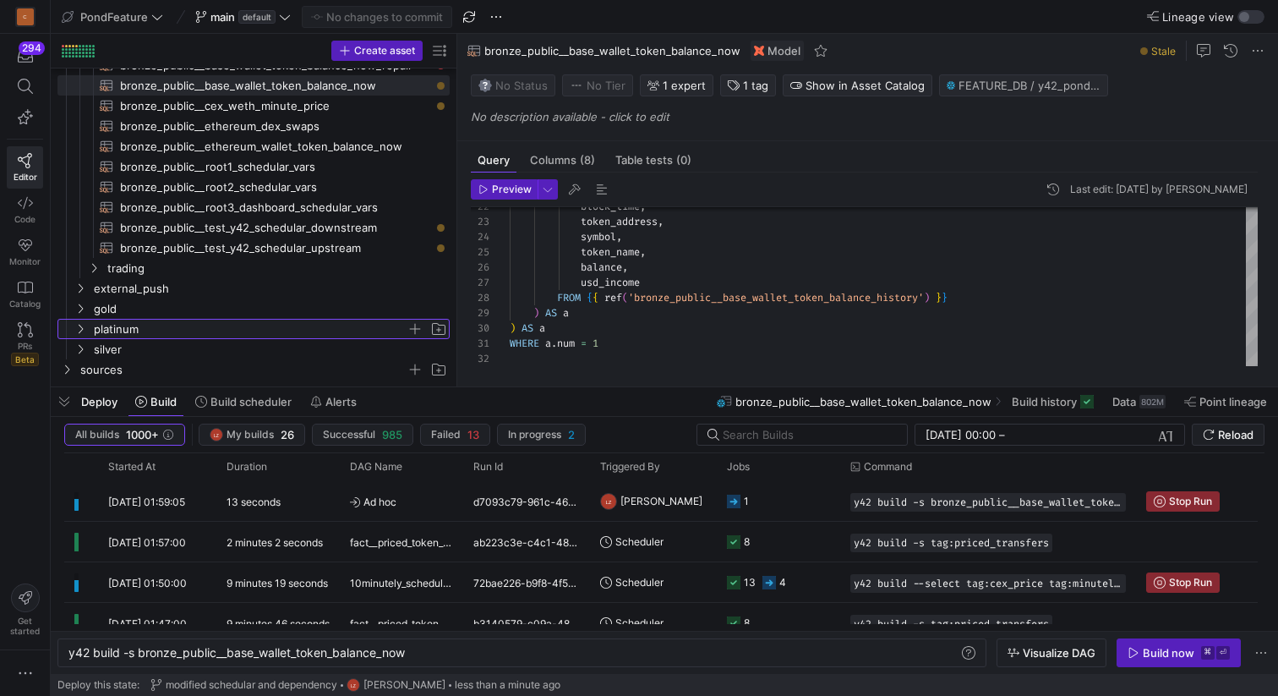
click at [87, 331] on span "platinum" at bounding box center [260, 329] width 377 height 19
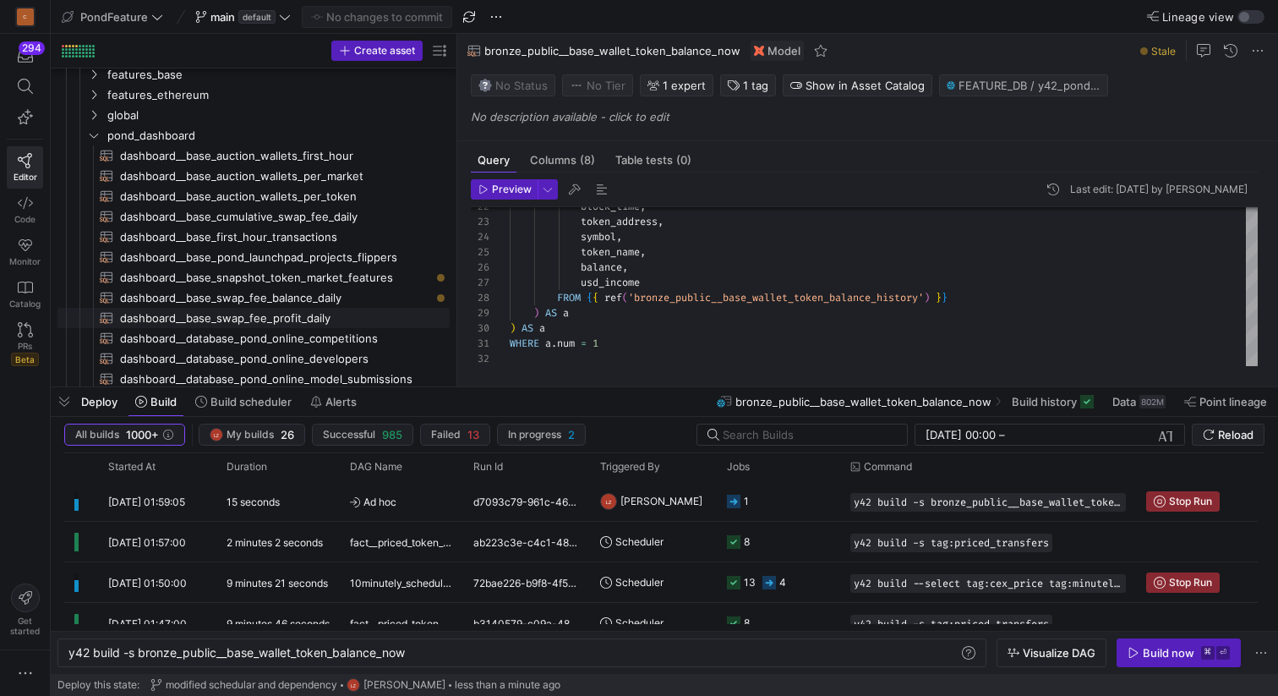
scroll to position [540, 0]
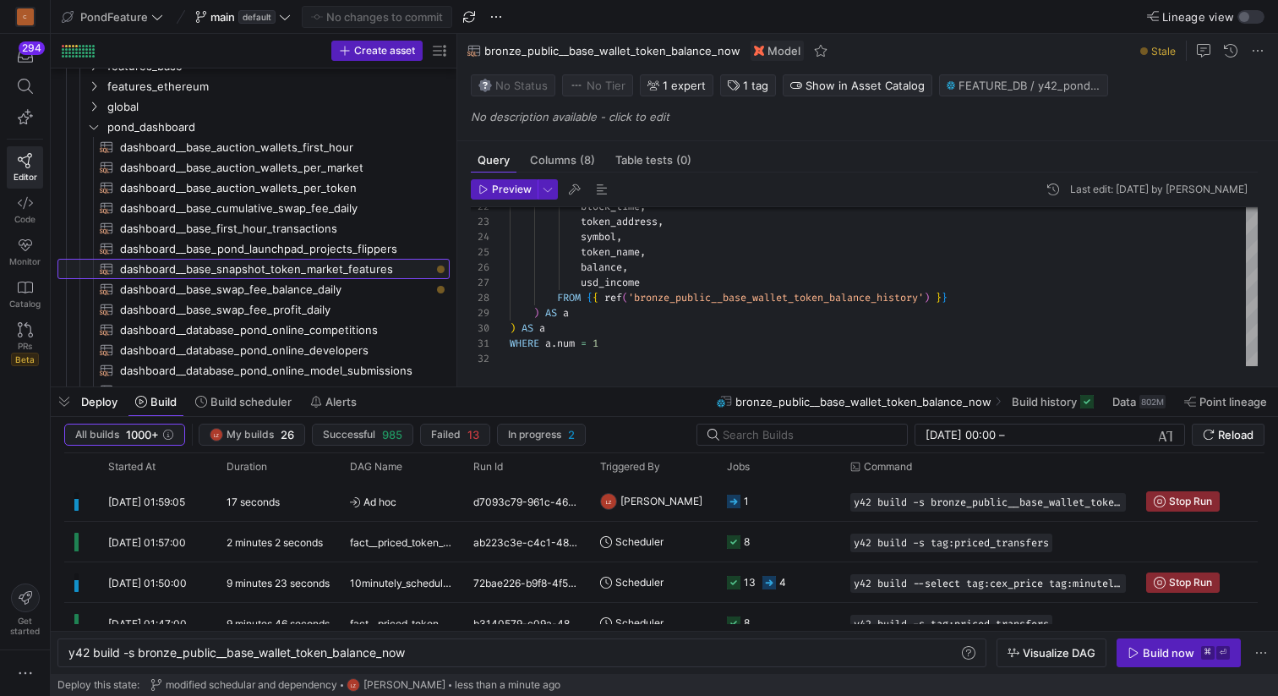
click at [265, 267] on span "dashboard__base_snapshot_token_market_features​​​​​​​​​​" at bounding box center [275, 269] width 310 height 19
type textarea "-- depends_on: {{ ref('gold_analysis__snapshot_token_market_features') }} {{ co…"
type textarea "y42 build -s dashboard__base_snapshot_token_market_features"
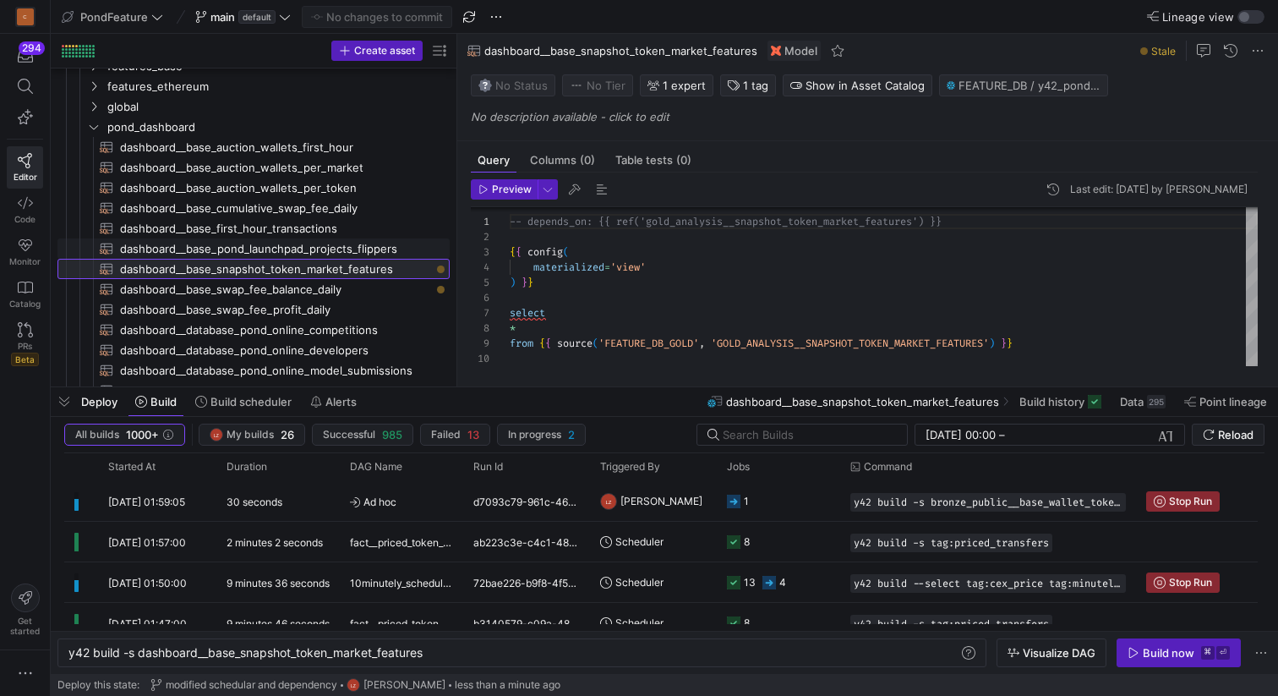
scroll to position [501, 0]
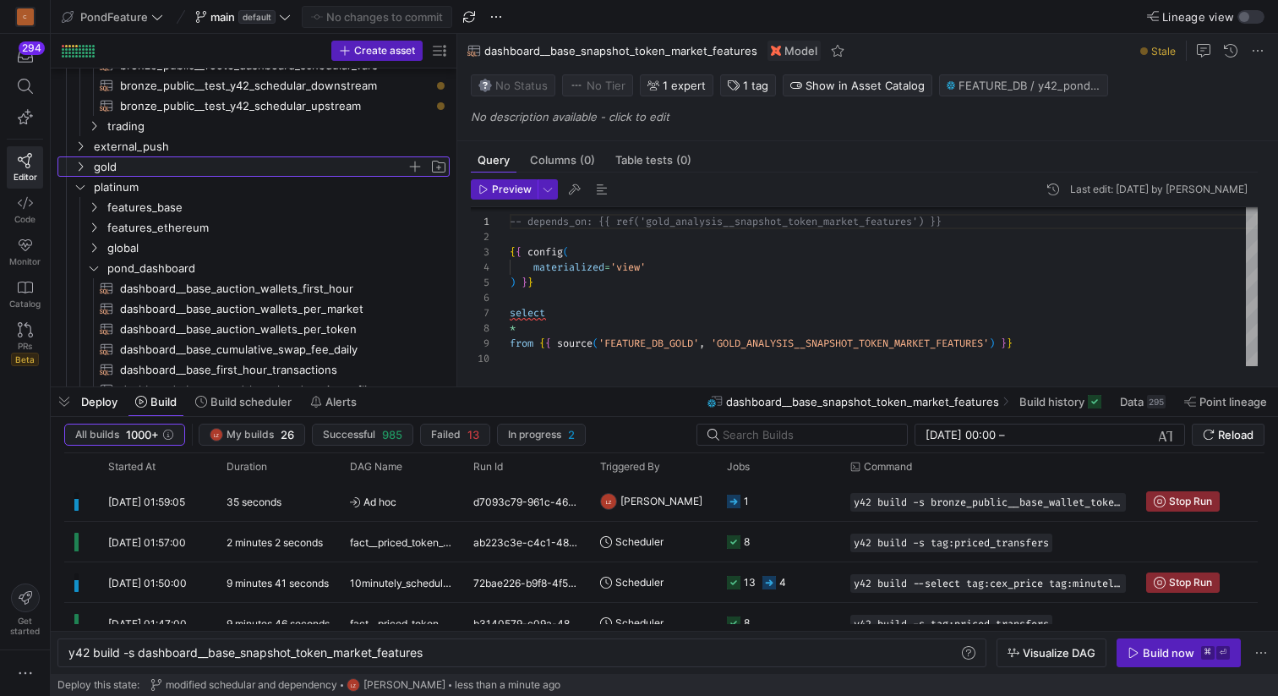
click at [81, 165] on icon "Press SPACE to select this row." at bounding box center [80, 166] width 12 height 10
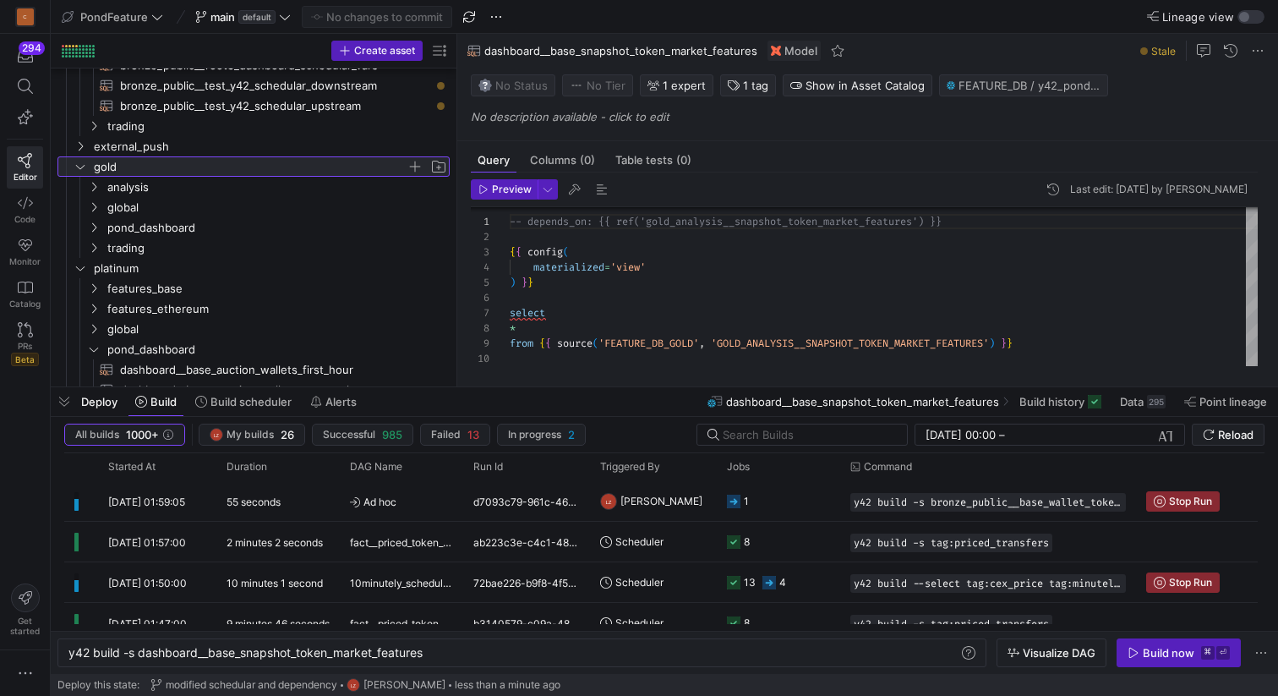
click at [81, 166] on icon at bounding box center [80, 166] width 12 height 10
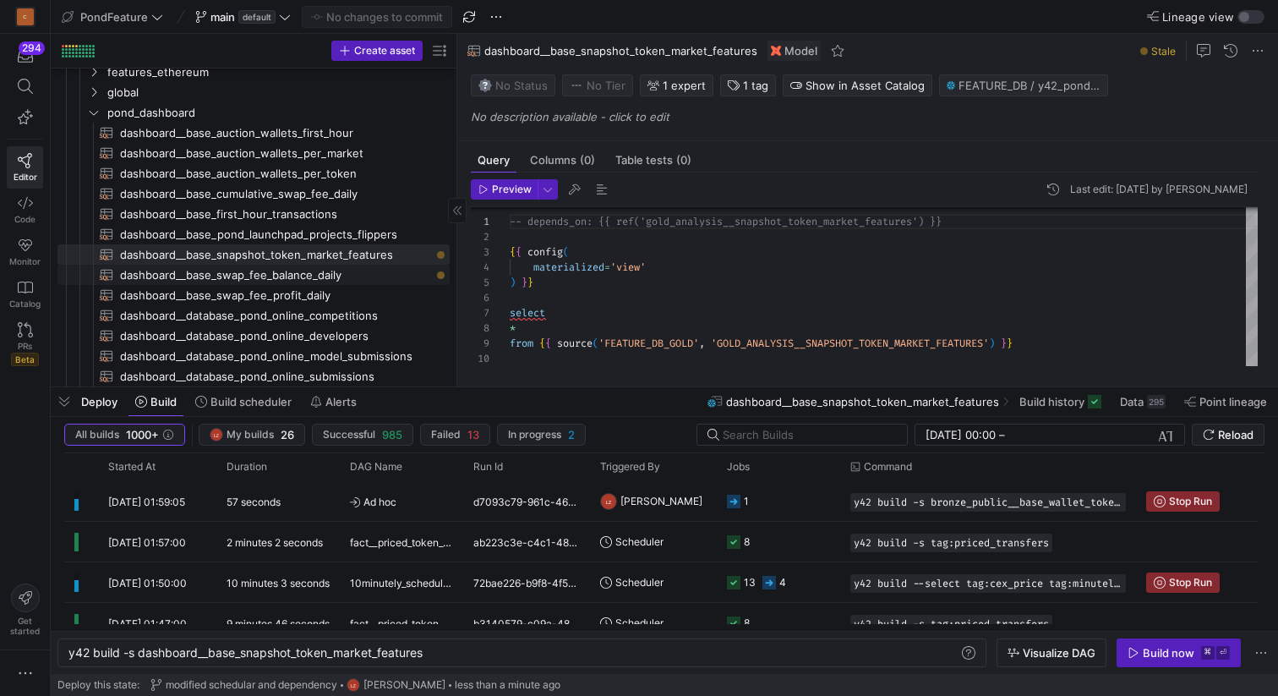
scroll to position [556, 0]
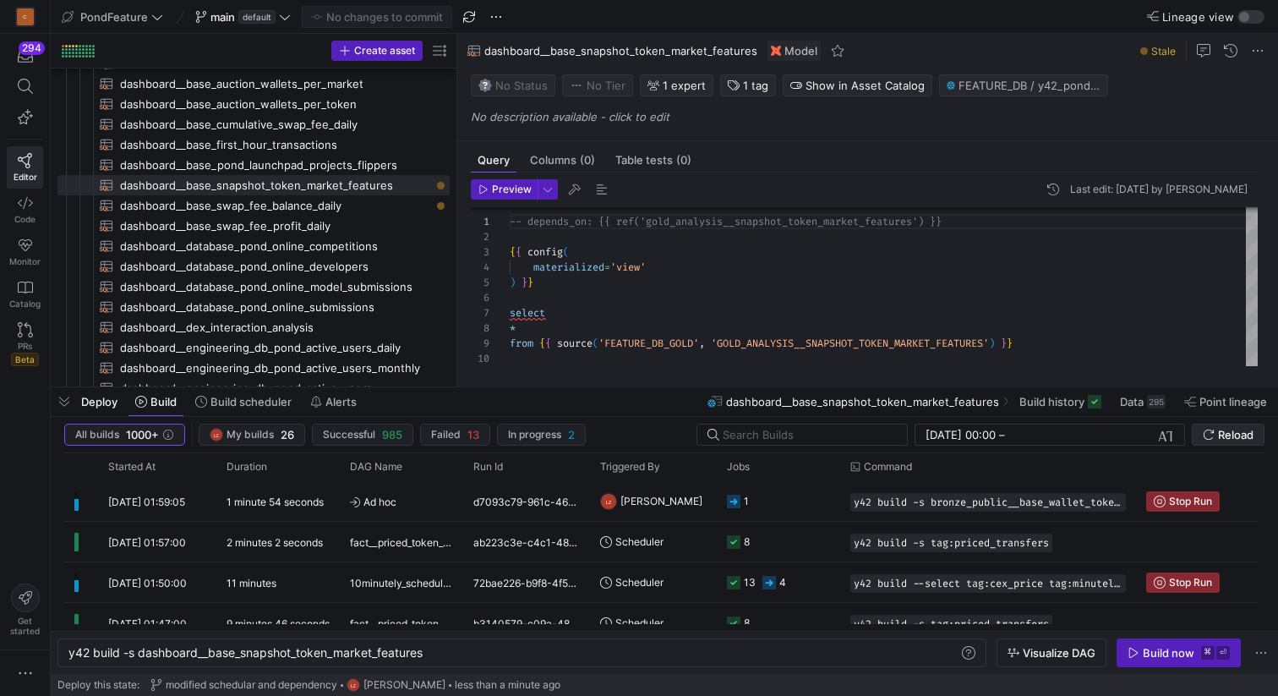
click at [1227, 433] on span "Reload" at bounding box center [1236, 435] width 36 height 14
click at [324, 182] on span "dashboard__base_snapshot_token_market_features​​​​​​​​​​" at bounding box center [275, 185] width 310 height 19
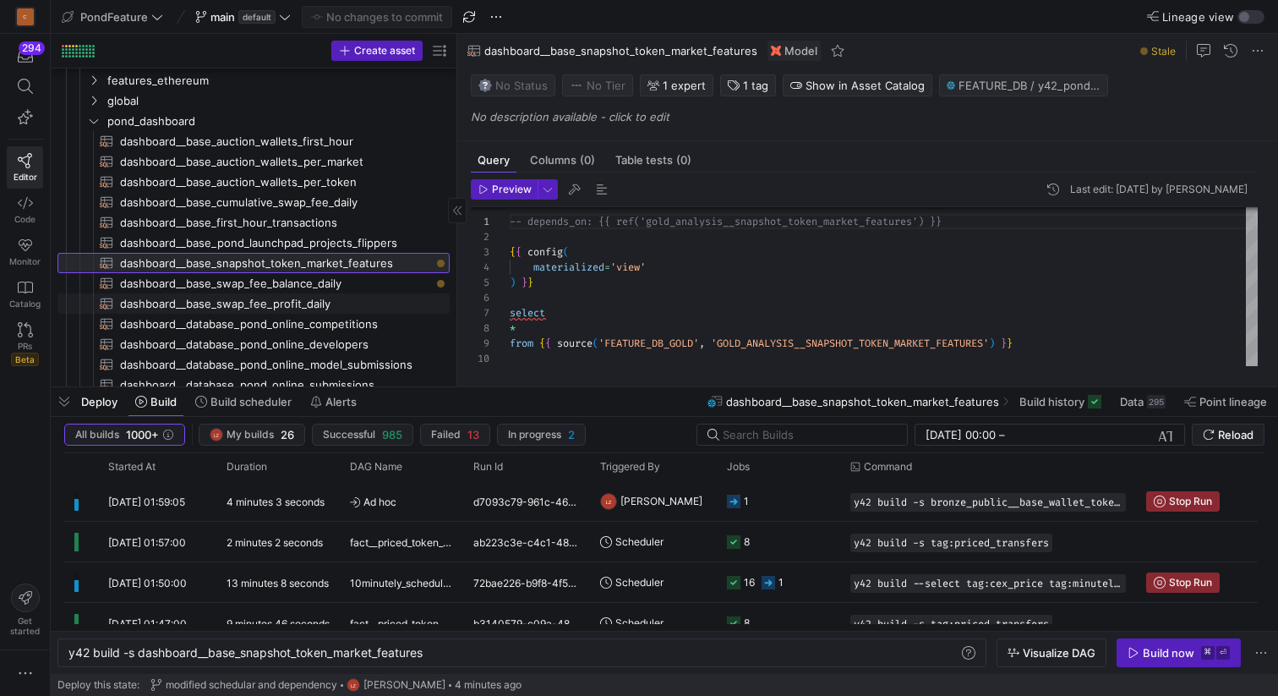
scroll to position [490, 0]
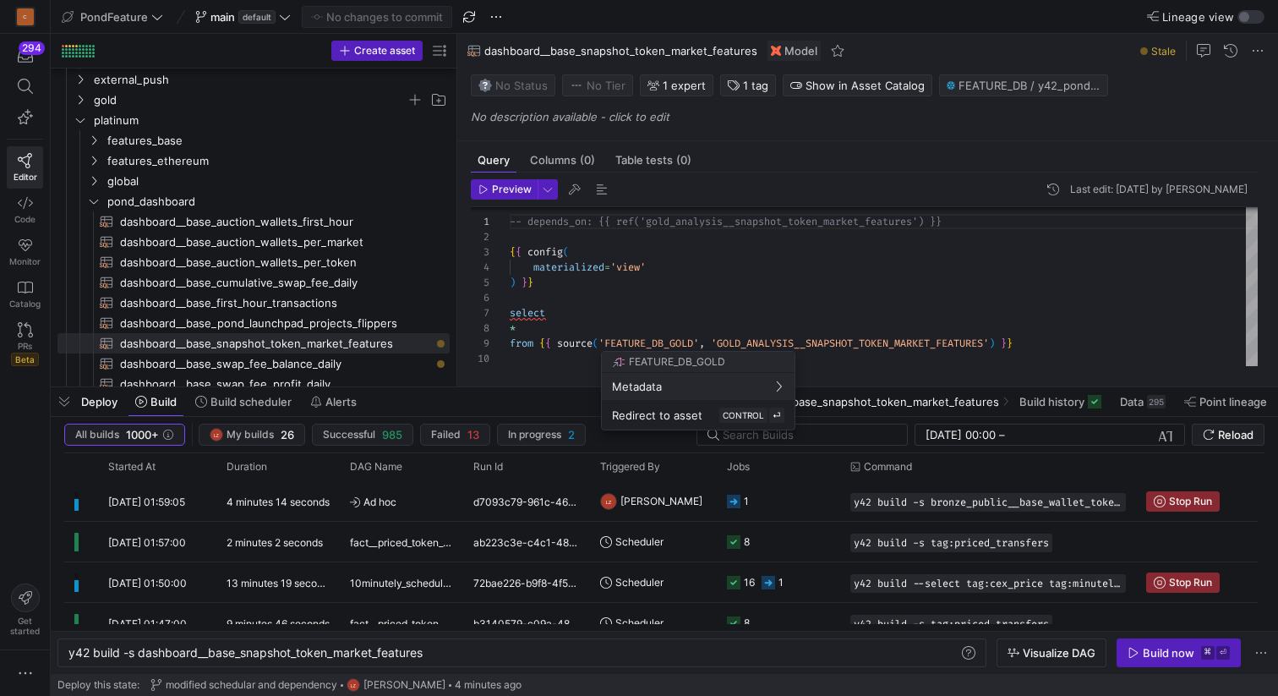
click at [96, 200] on div at bounding box center [639, 348] width 1278 height 696
click at [96, 200] on icon "Press SPACE to select this row." at bounding box center [94, 201] width 12 height 10
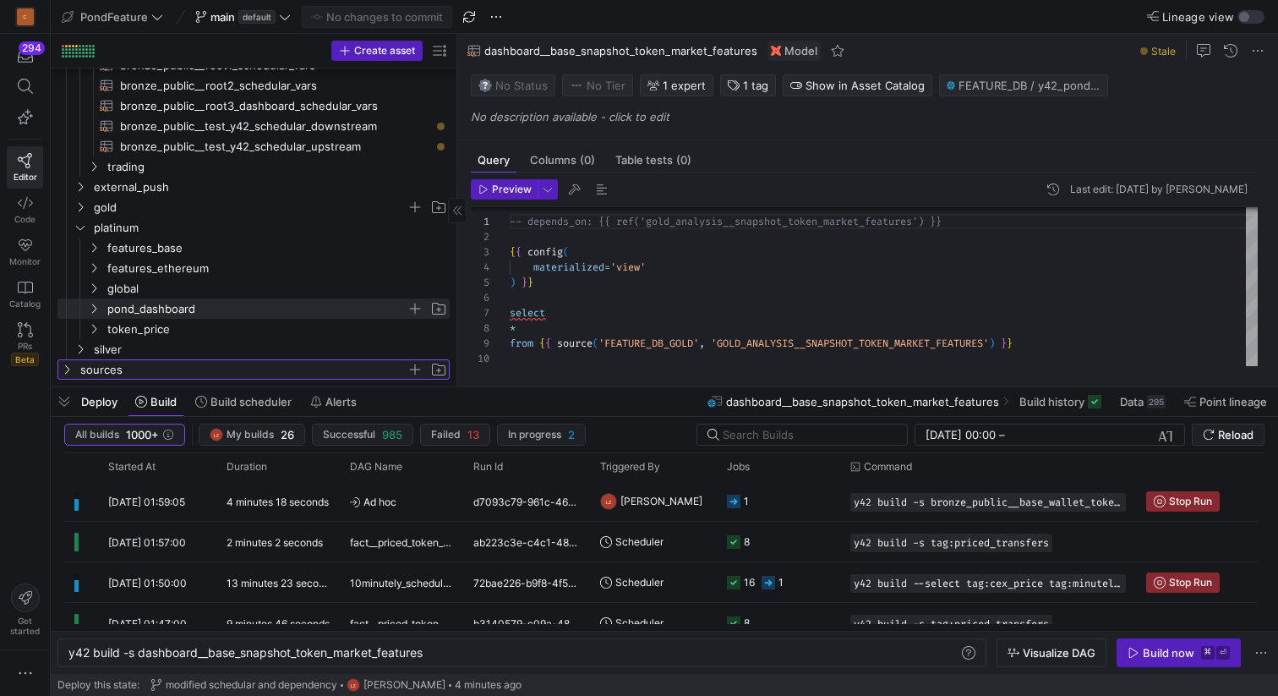
click at [69, 365] on icon "Press SPACE to select this row." at bounding box center [67, 369] width 12 height 10
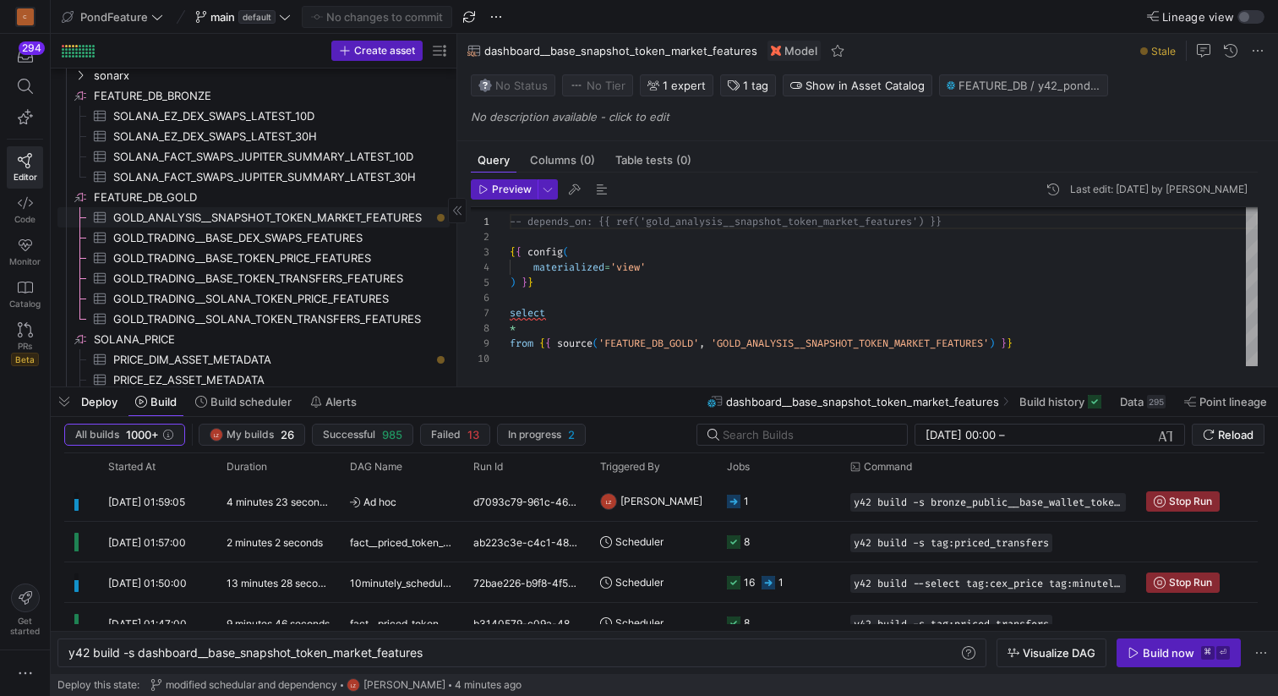
click at [243, 216] on span "GOLD_ANALYSIS__SNAPSHOT_TOKEN_MARKET_FEATURES​​​​​​​​​" at bounding box center [271, 217] width 317 height 19
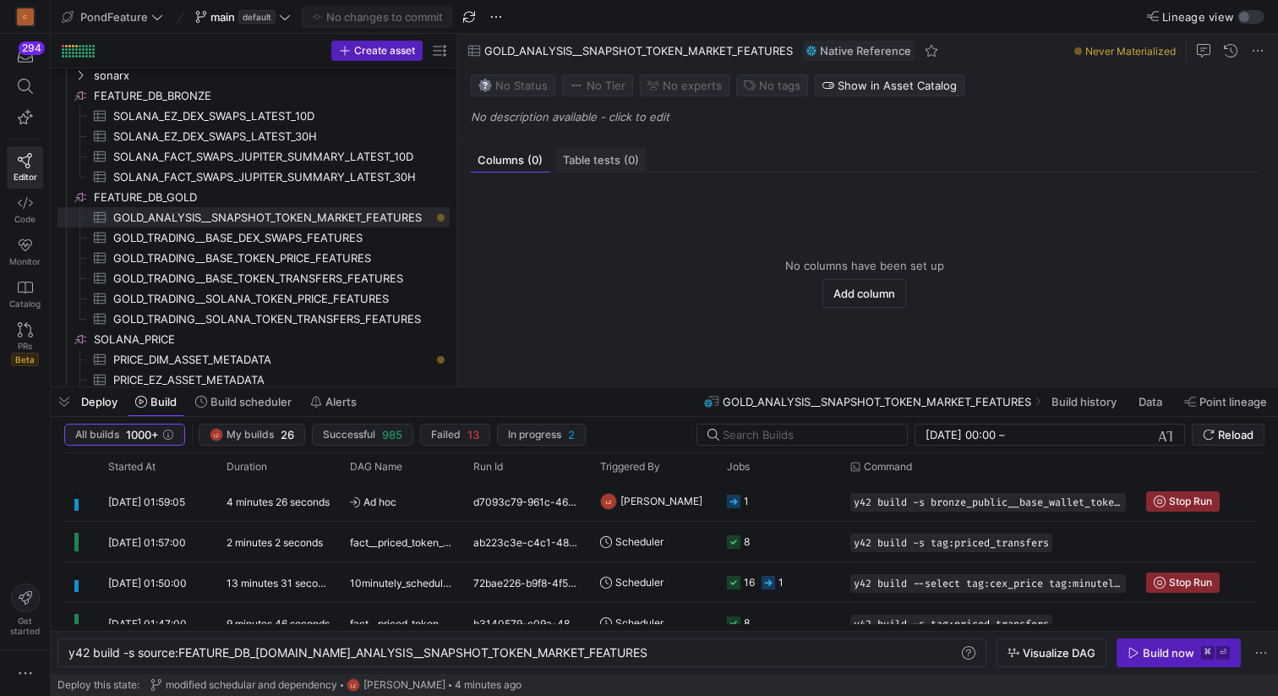
click at [582, 159] on span "Table tests (0)" at bounding box center [601, 160] width 76 height 11
click at [523, 163] on span "Columns (0)" at bounding box center [510, 160] width 65 height 11
click at [304, 217] on span "GOLD_ANALYSIS__SNAPSHOT_TOKEN_MARKET_FEATURES​​​​​​​​​" at bounding box center [271, 217] width 317 height 19
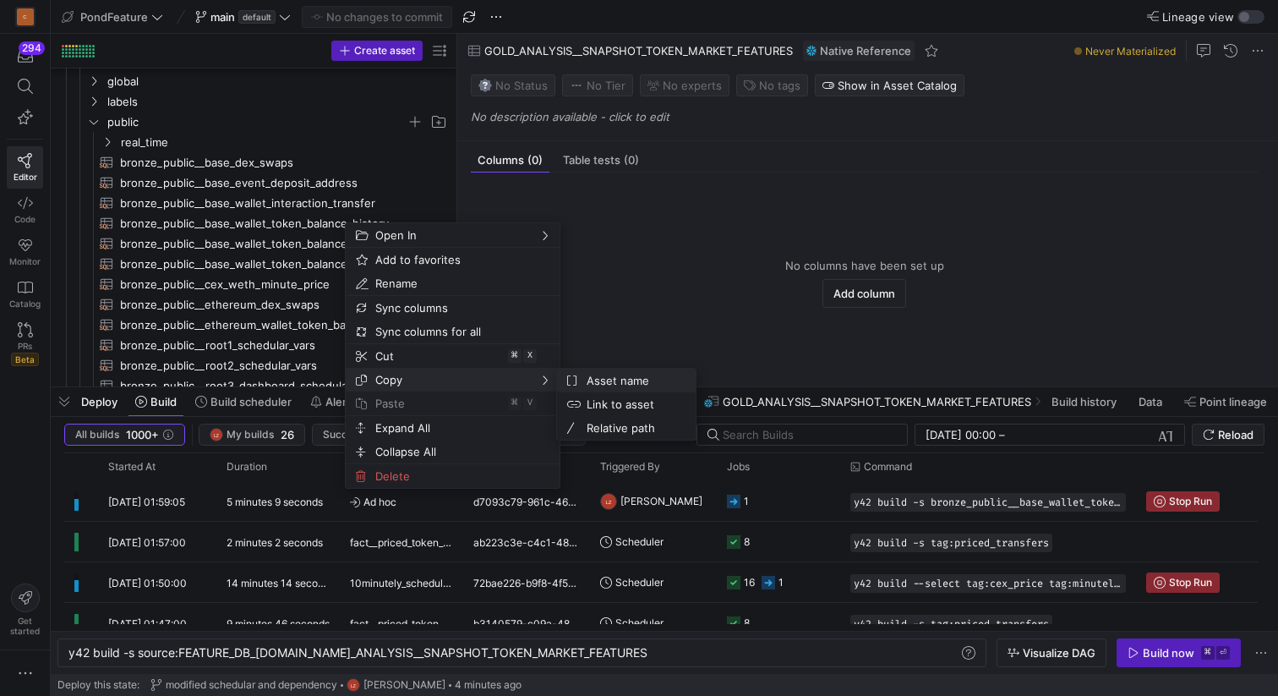
click at [591, 383] on span "Asset name" at bounding box center [631, 381] width 102 height 24
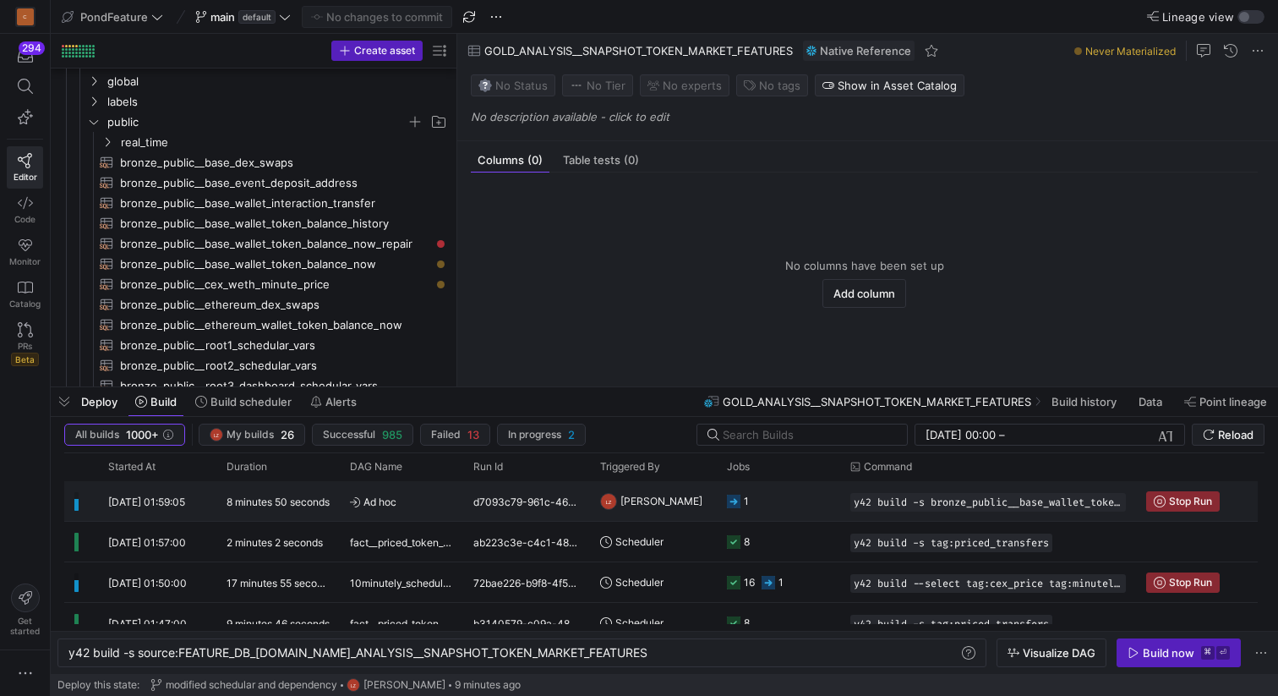
click at [416, 504] on span "Ad hoc" at bounding box center [401, 502] width 103 height 40
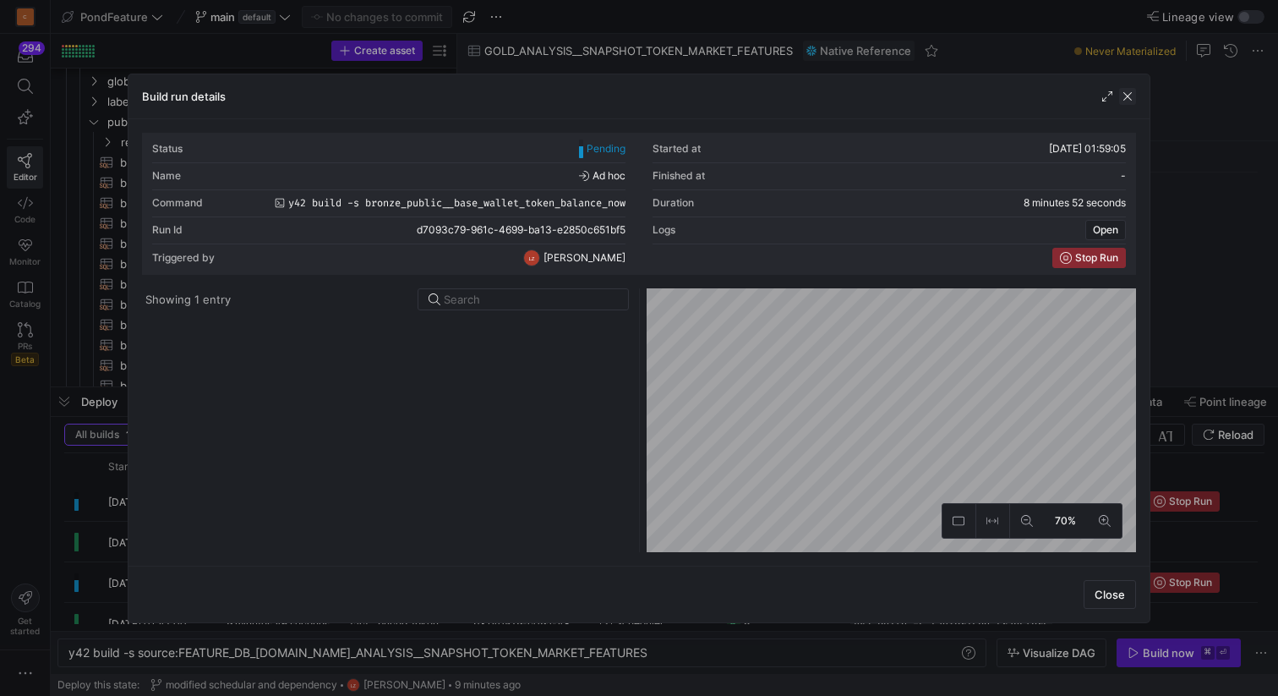
click at [1126, 95] on span "button" at bounding box center [1127, 96] width 17 height 17
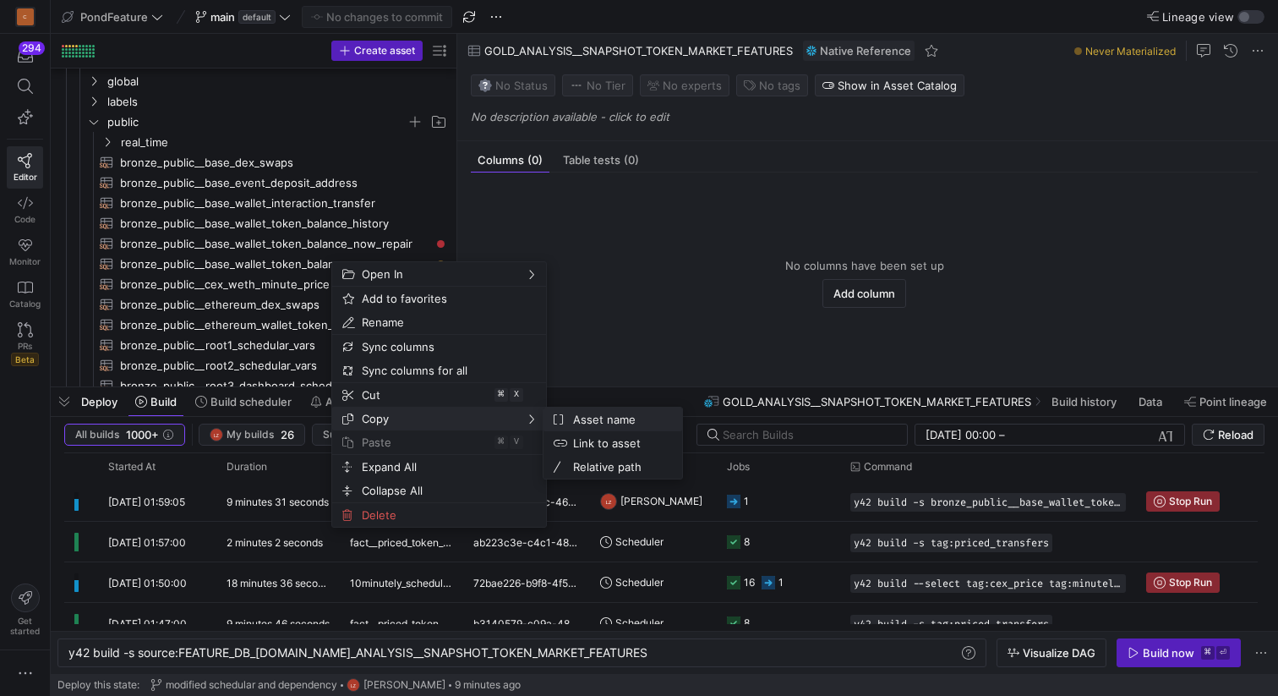
click at [578, 419] on span "Asset name" at bounding box center [618, 420] width 102 height 24
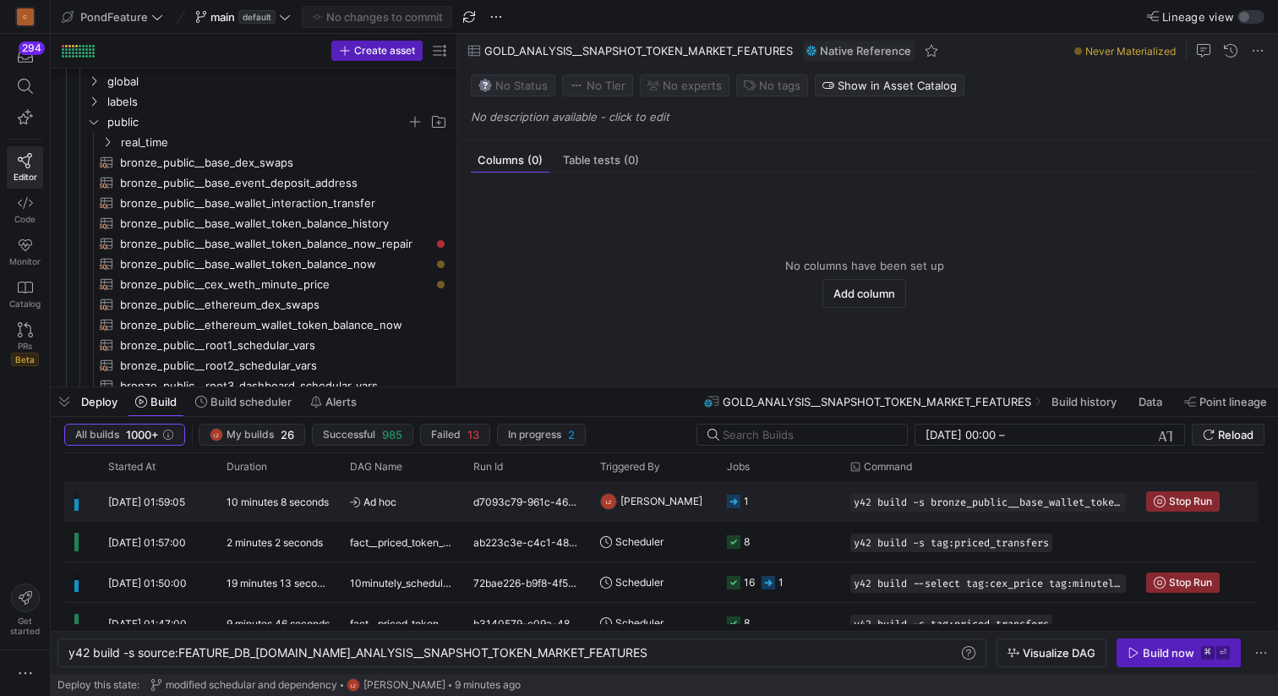
click at [677, 499] on y42-orchestration-triggered-by "LZ Leon z" at bounding box center [653, 501] width 107 height 38
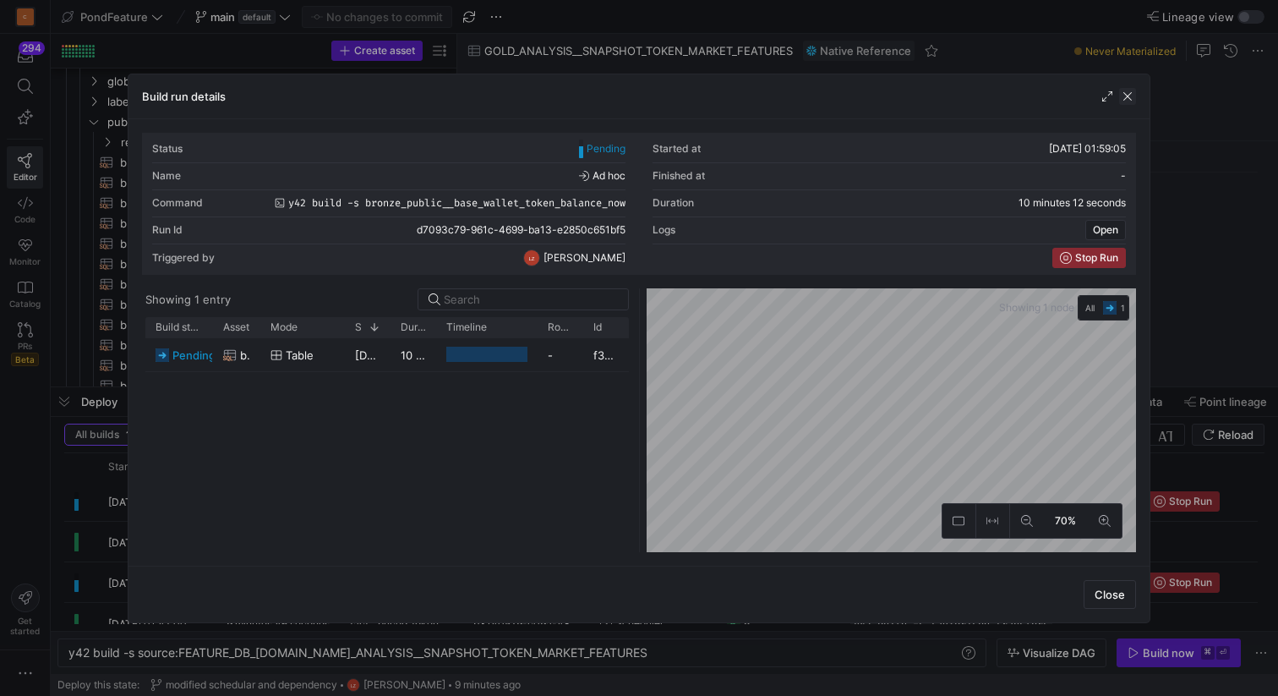
click at [1126, 98] on span "button" at bounding box center [1127, 96] width 17 height 17
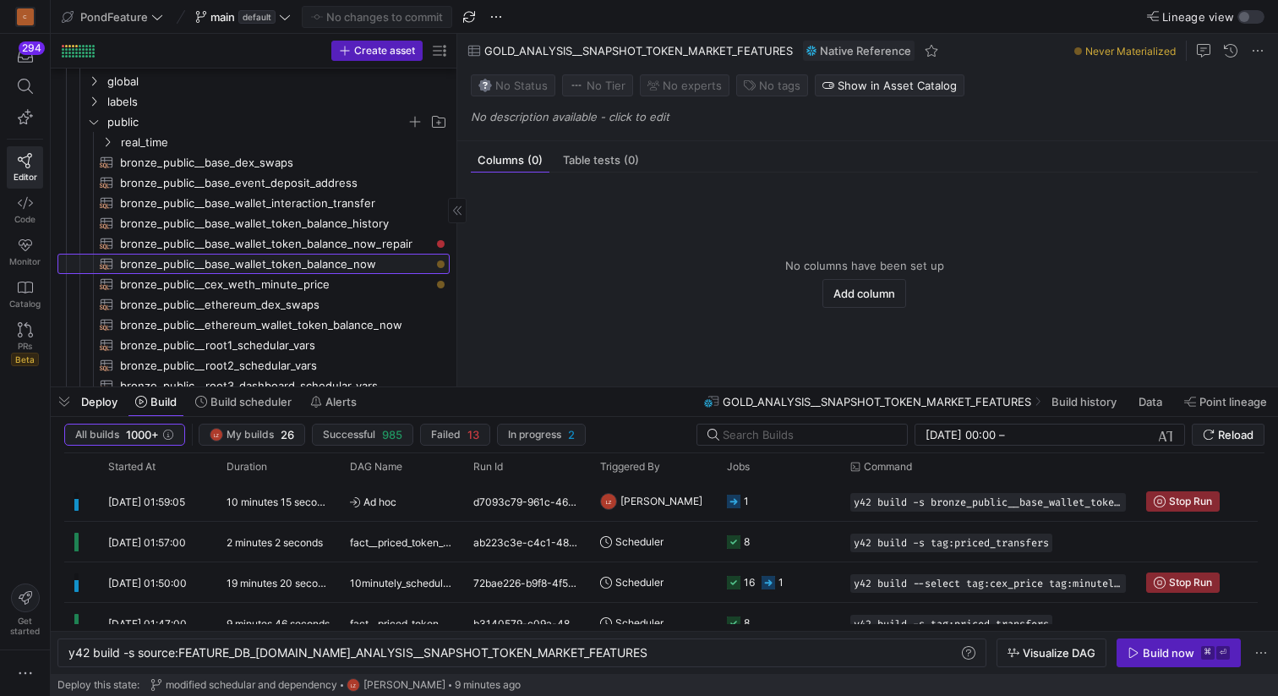
click at [358, 263] on span "bronze_public__base_wallet_token_balance_now​​​​​​​​​​" at bounding box center [275, 264] width 310 height 19
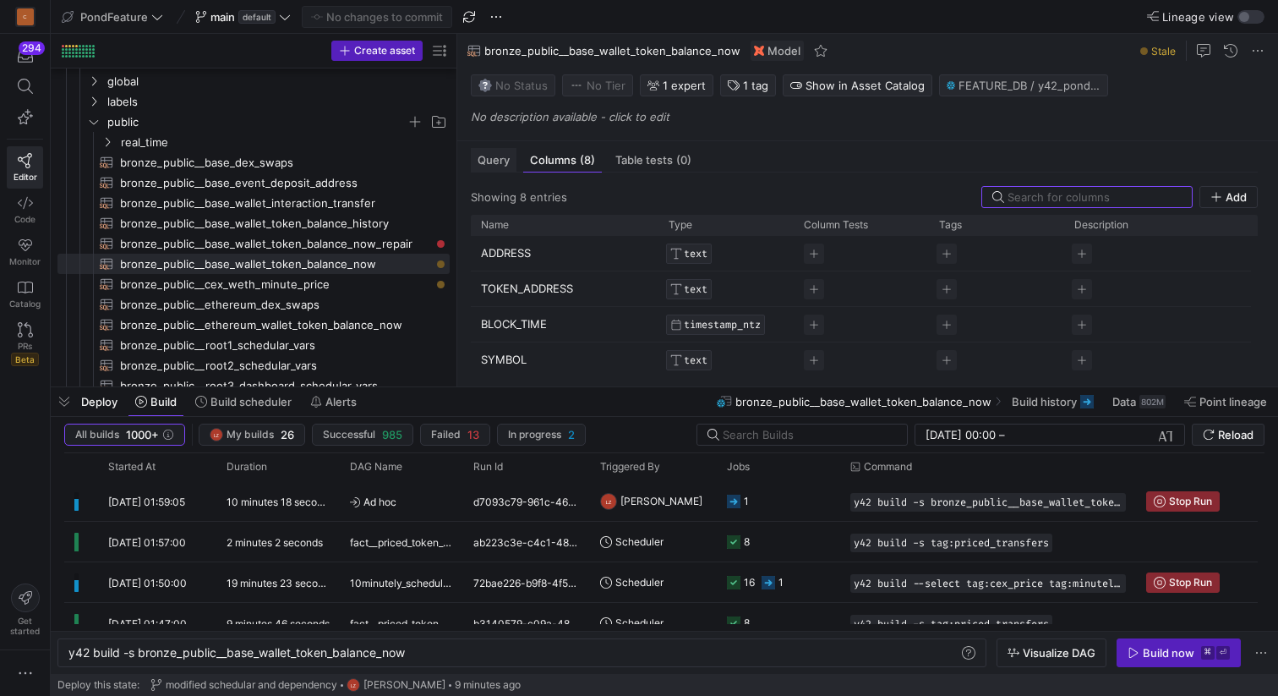
click at [495, 162] on span "Query" at bounding box center [494, 160] width 32 height 11
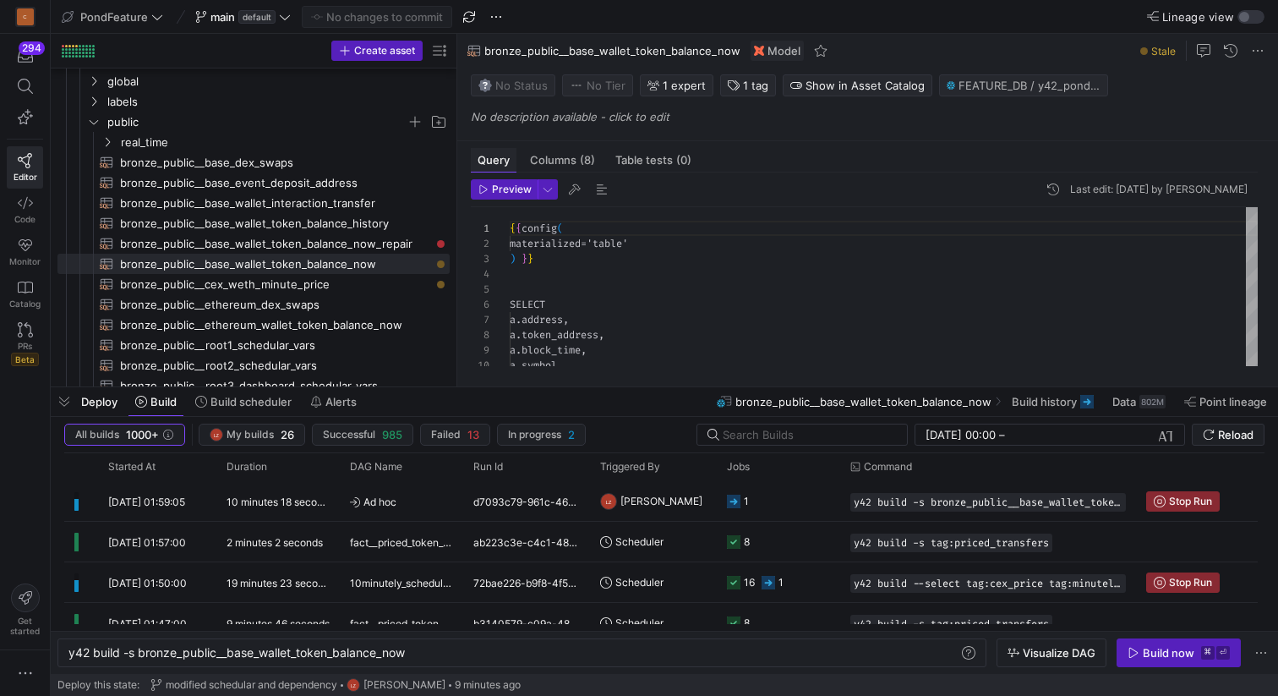
scroll to position [152, 0]
click at [25, 194] on link "Code" at bounding box center [25, 210] width 36 height 42
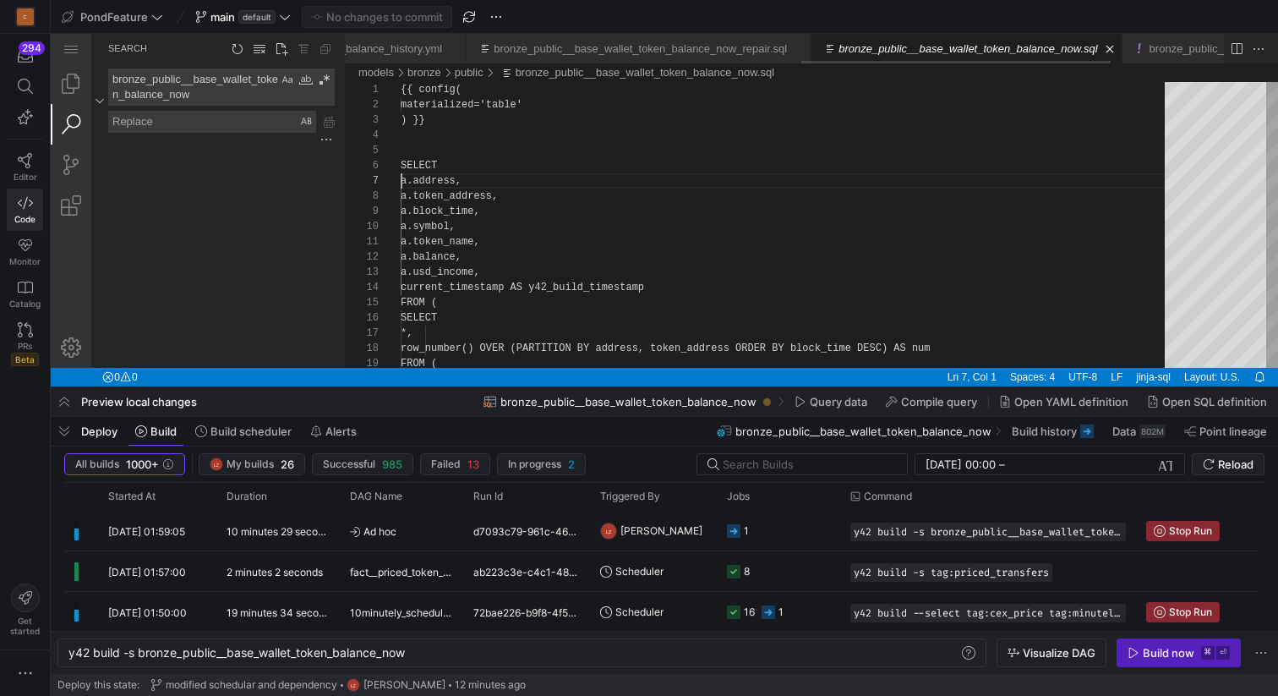
scroll to position [91, 0]
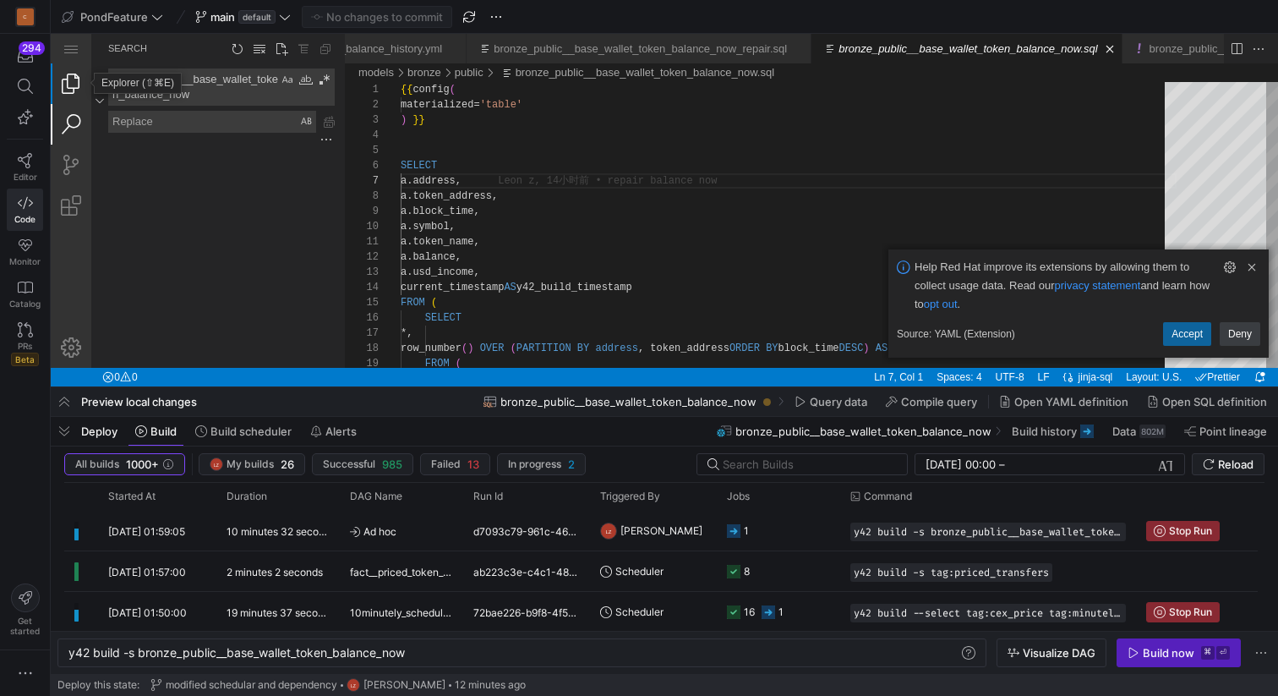
click at [68, 85] on link "Explorer (⇧⌘E)" at bounding box center [71, 83] width 41 height 41
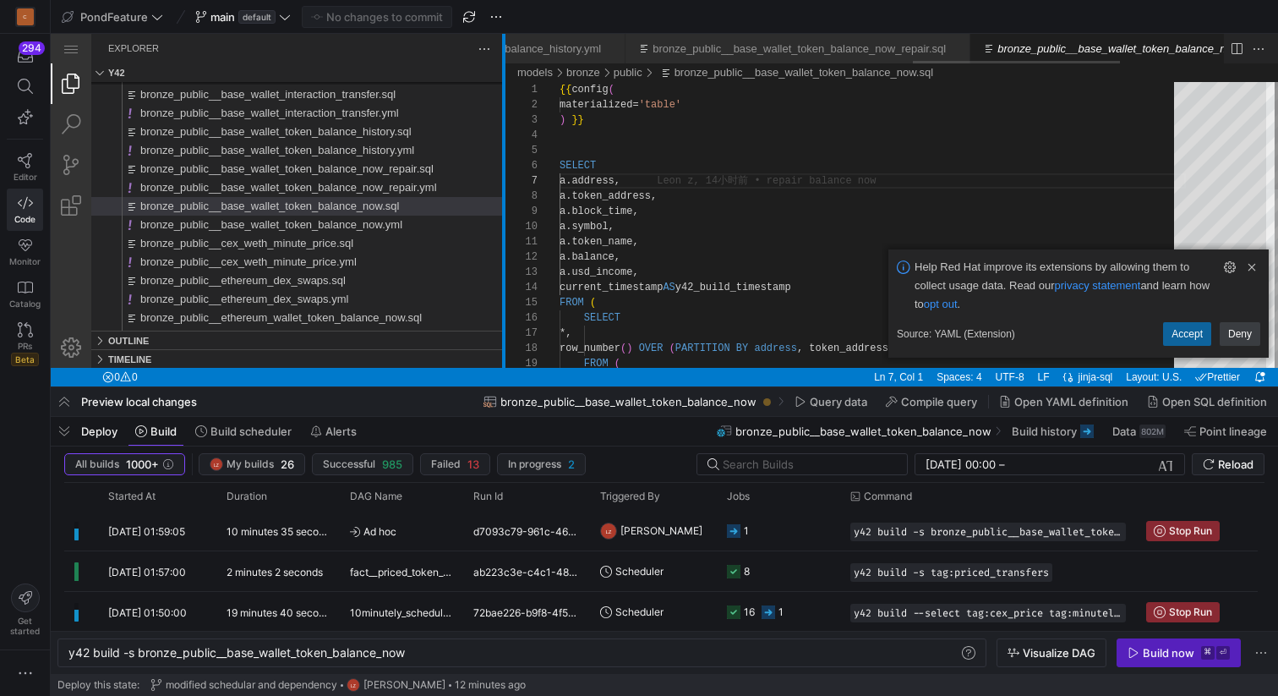
scroll to position [0, 1432]
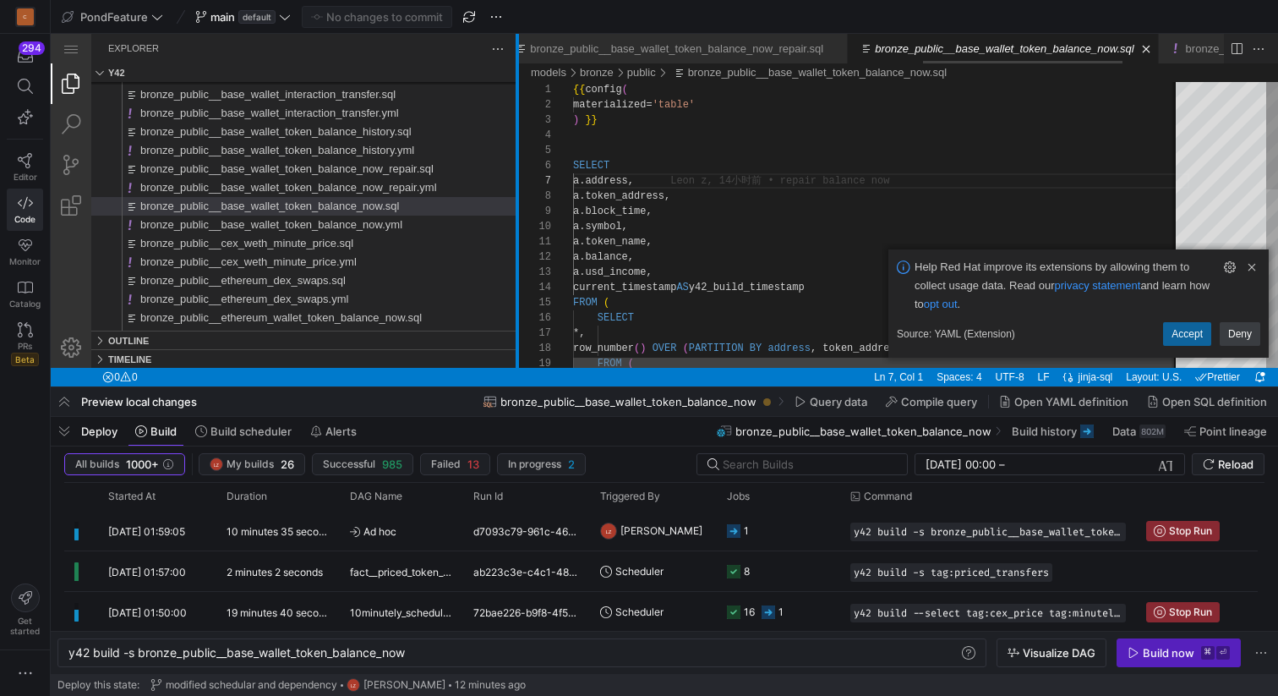
drag, startPoint x: 346, startPoint y: 159, endPoint x: 518, endPoint y: 159, distance: 172.5
click at [518, 159] on div at bounding box center [517, 201] width 3 height 334
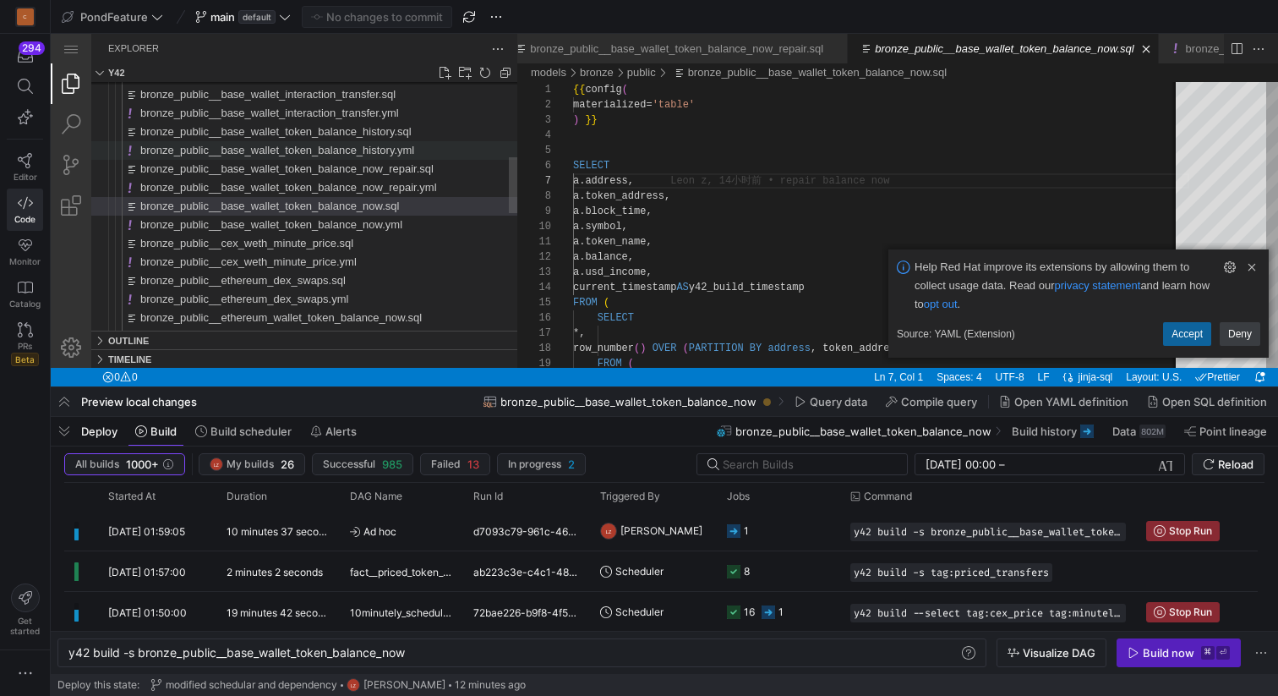
click at [411, 146] on span "bronze_public__base_wallet_token_balance_history.yml" at bounding box center [277, 150] width 274 height 13
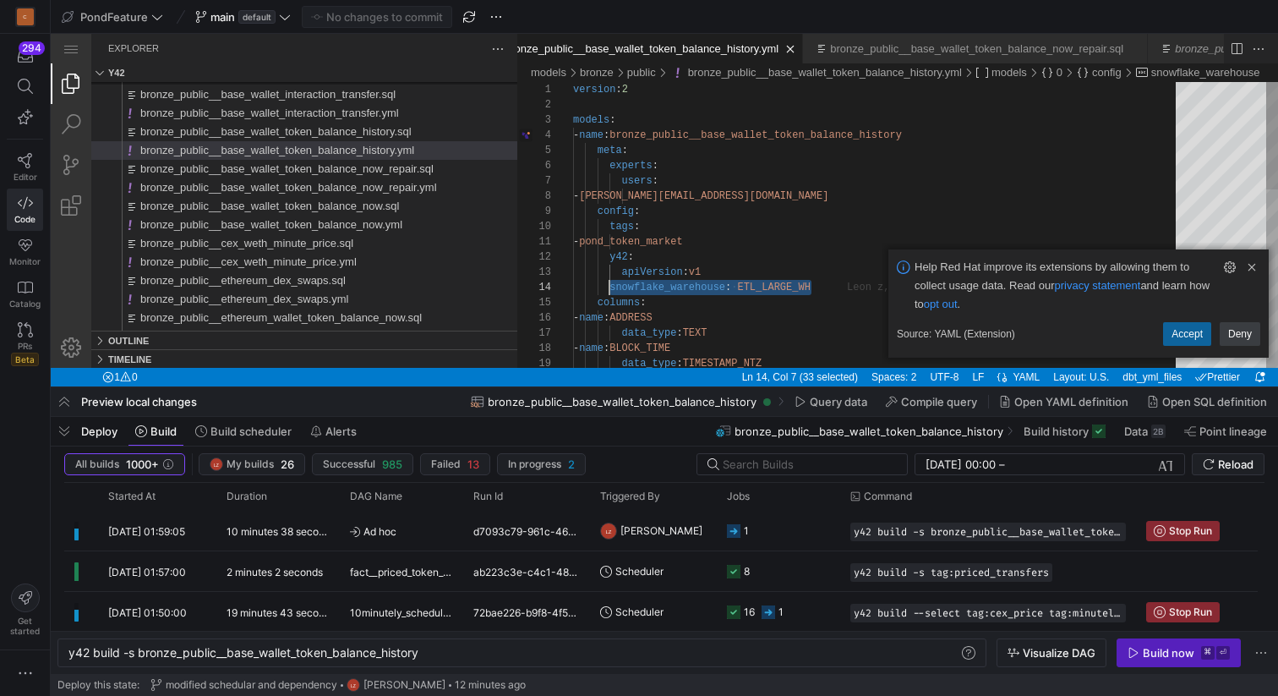
scroll to position [46, 238]
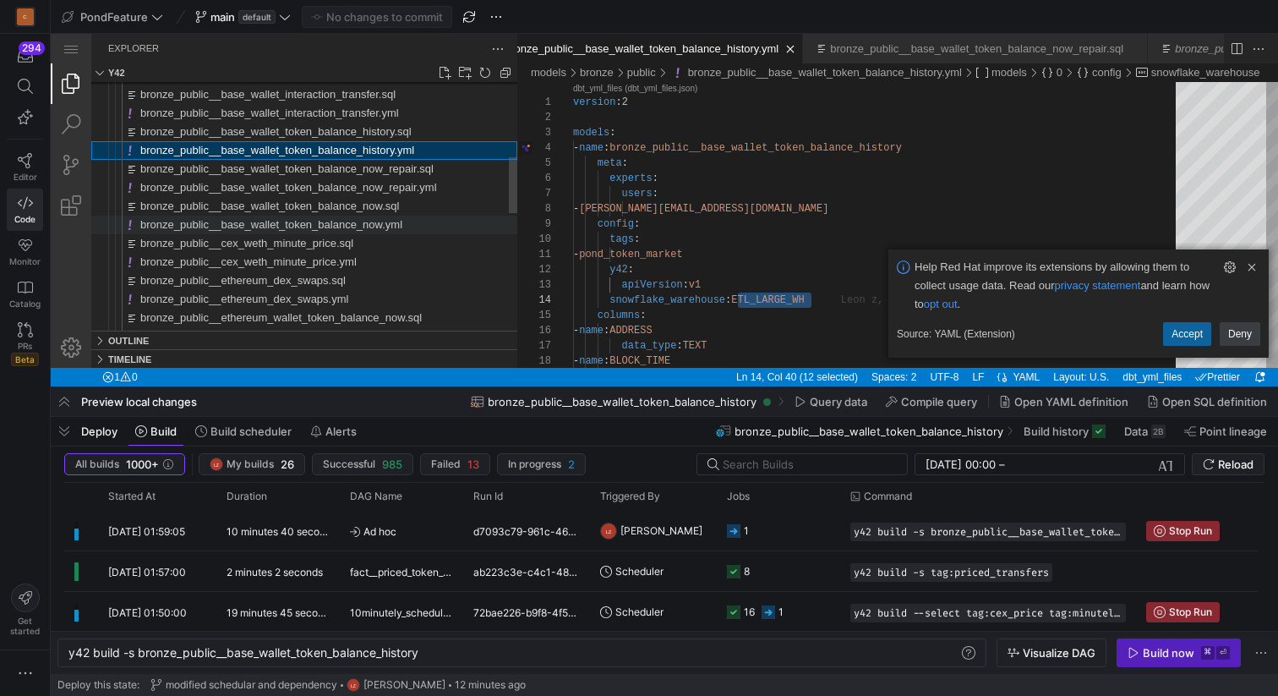
click at [394, 222] on span "bronze_public__base_wallet_token_balance_now.yml" at bounding box center [271, 224] width 262 height 13
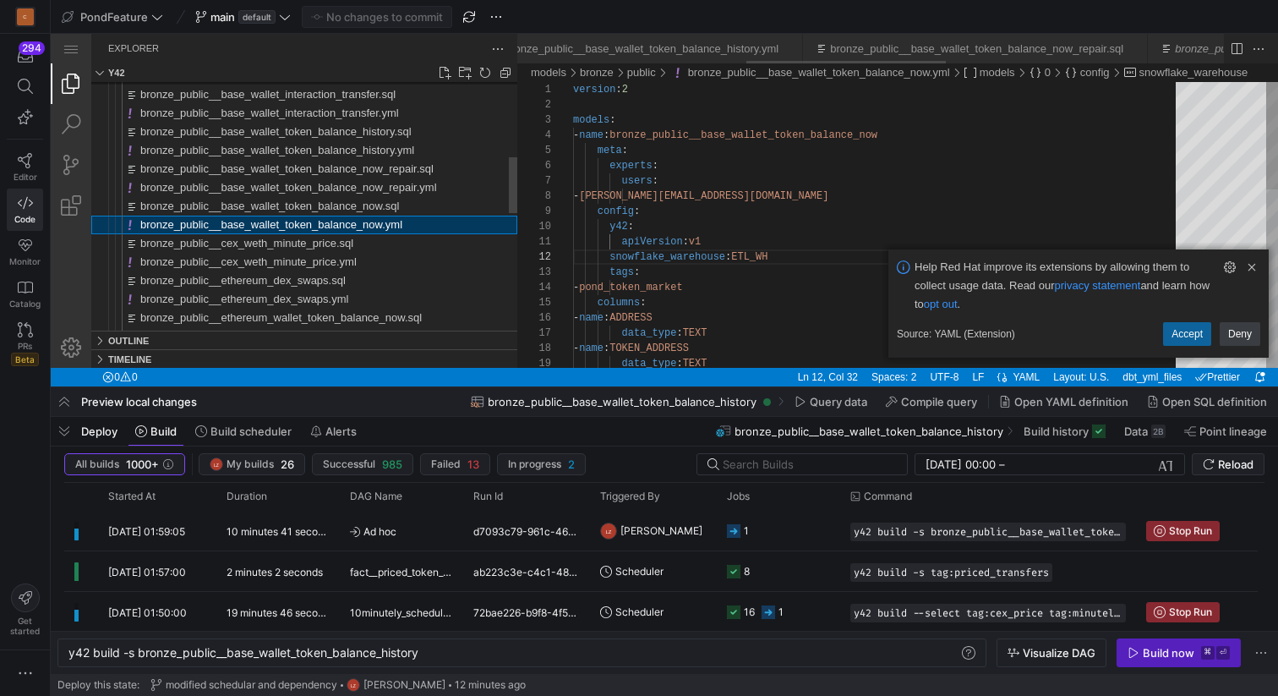
scroll to position [0, 808]
type textarea "y42 build -s bronze_public__base_wallet_token_balance_now"
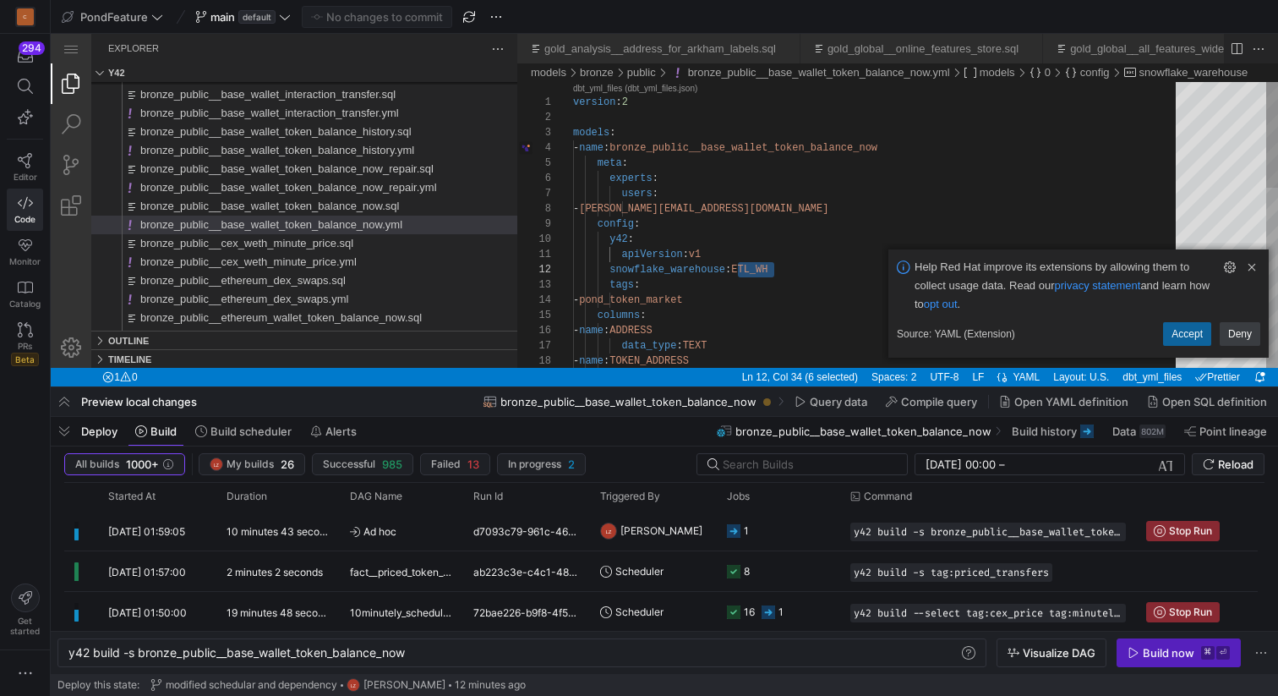
type textarea "apiVersion: v1 snowflake_warehouse: ETL_LARGE_WH tags: - pond_token_market colu…"
click at [1253, 266] on link "Clear Notification (⌘Backspace)" at bounding box center [1252, 267] width 19 height 19
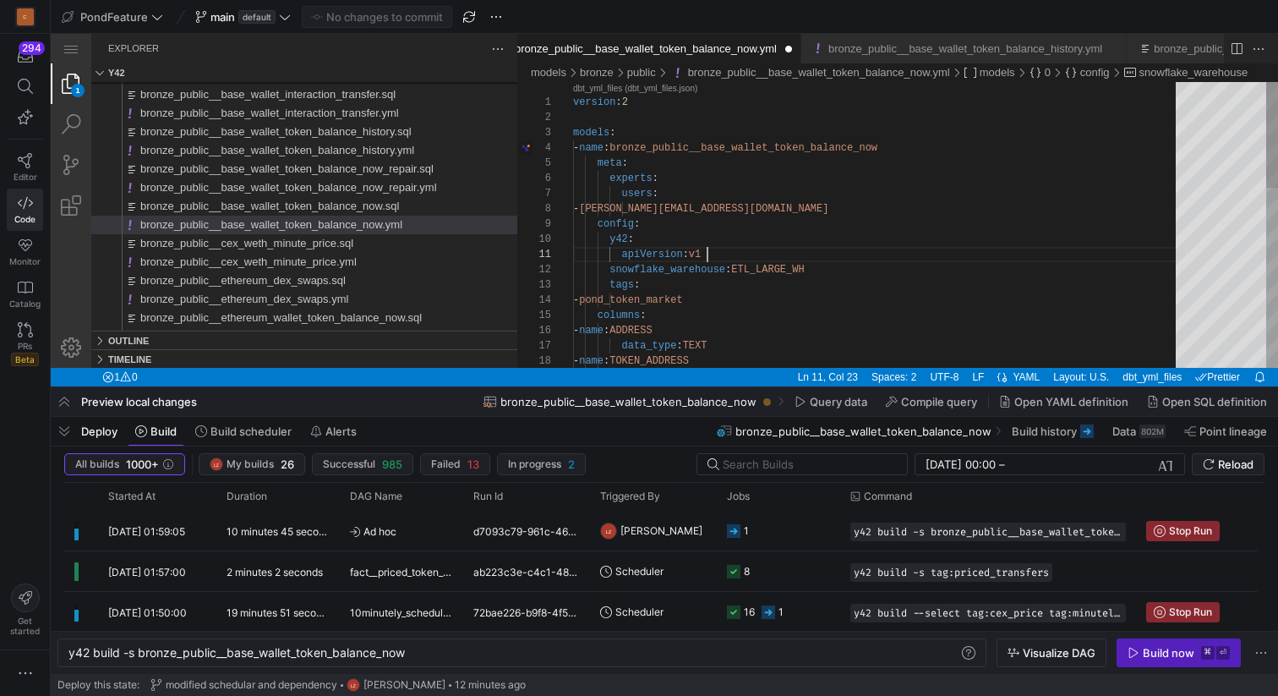
scroll to position [0, 134]
click at [948, 260] on div "version : 2 models : - name : bronze_public__base_wallet_token_balance_now meta…" at bounding box center [880, 467] width 615 height 770
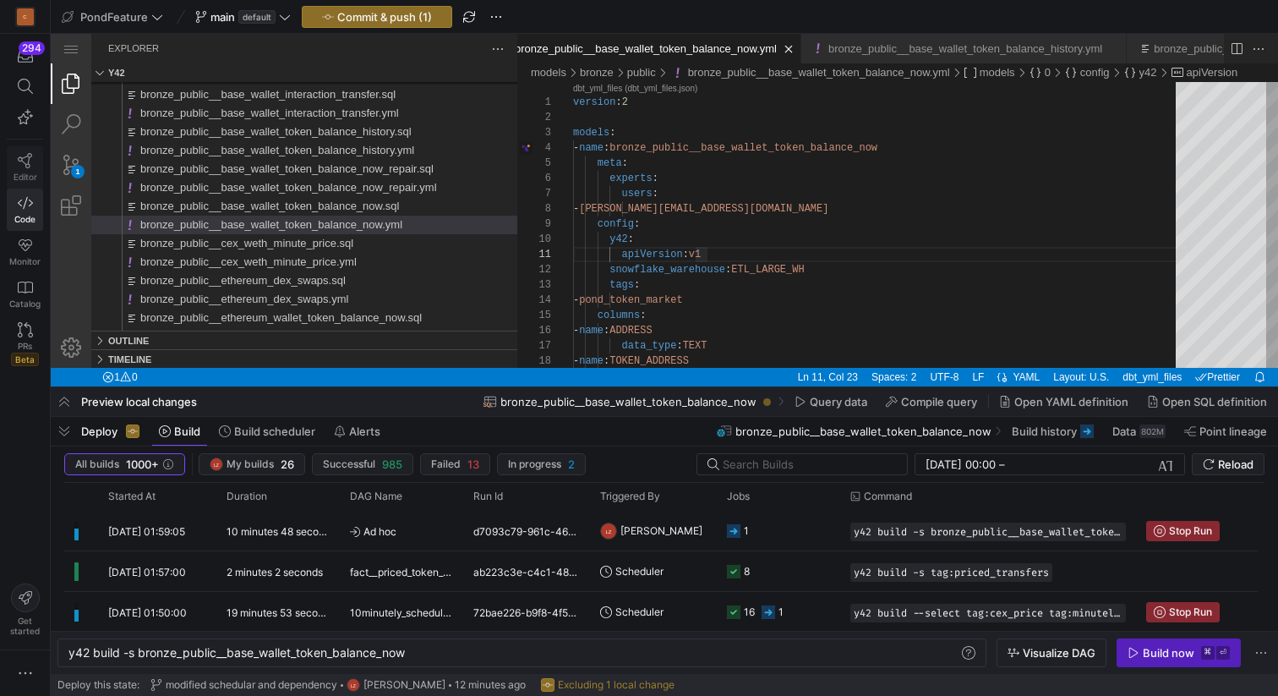
click at [24, 170] on link "Editor" at bounding box center [25, 167] width 36 height 42
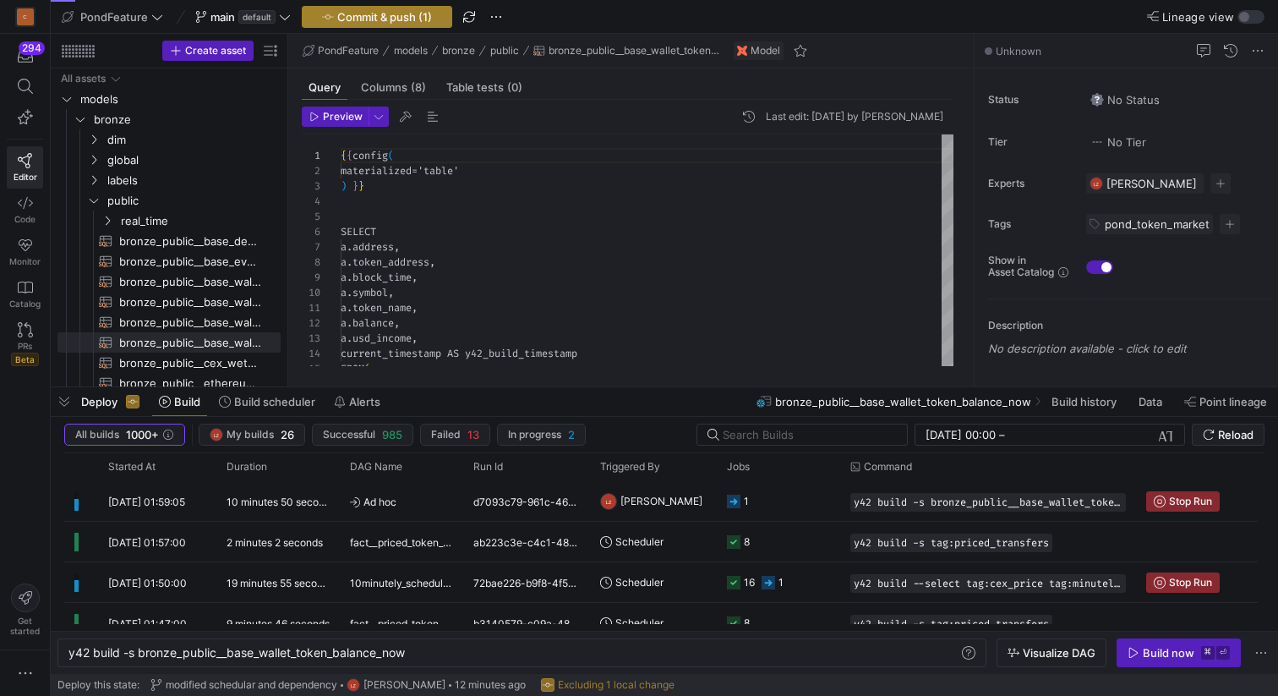
scroll to position [152, 0]
click at [395, 14] on span "Commit & push (1)" at bounding box center [384, 17] width 95 height 14
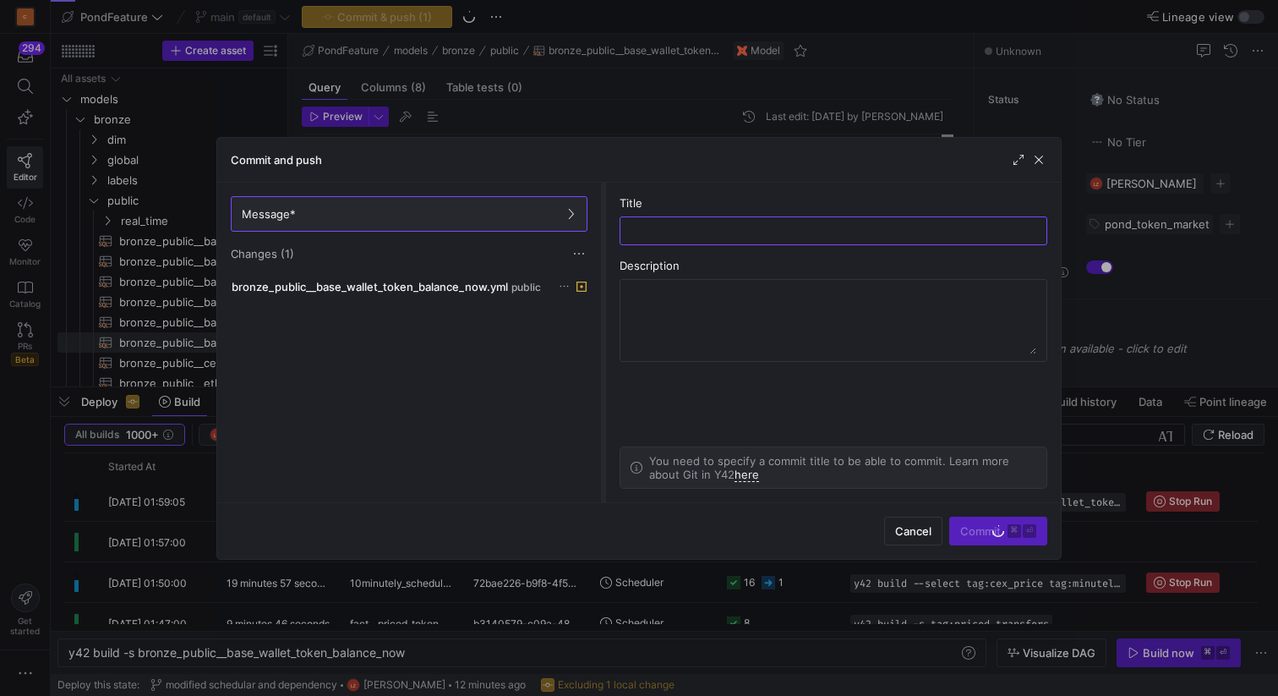
drag, startPoint x: 490, startPoint y: 256, endPoint x: 581, endPoint y: 267, distance: 91.1
click at [600, 267] on div at bounding box center [603, 343] width 7 height 320
click at [641, 232] on input "text" at bounding box center [822, 231] width 422 height 14
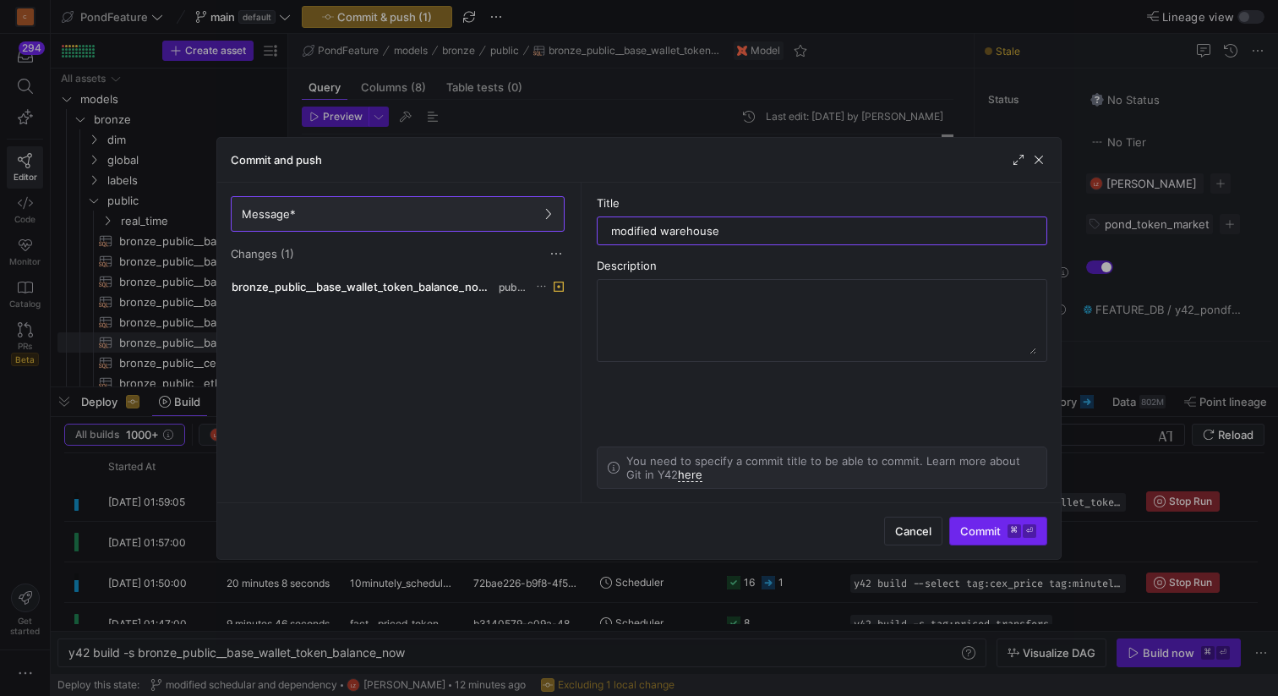
type input "modified warehouse"
click at [979, 524] on span "Commit ⌘ ⏎" at bounding box center [999, 531] width 76 height 14
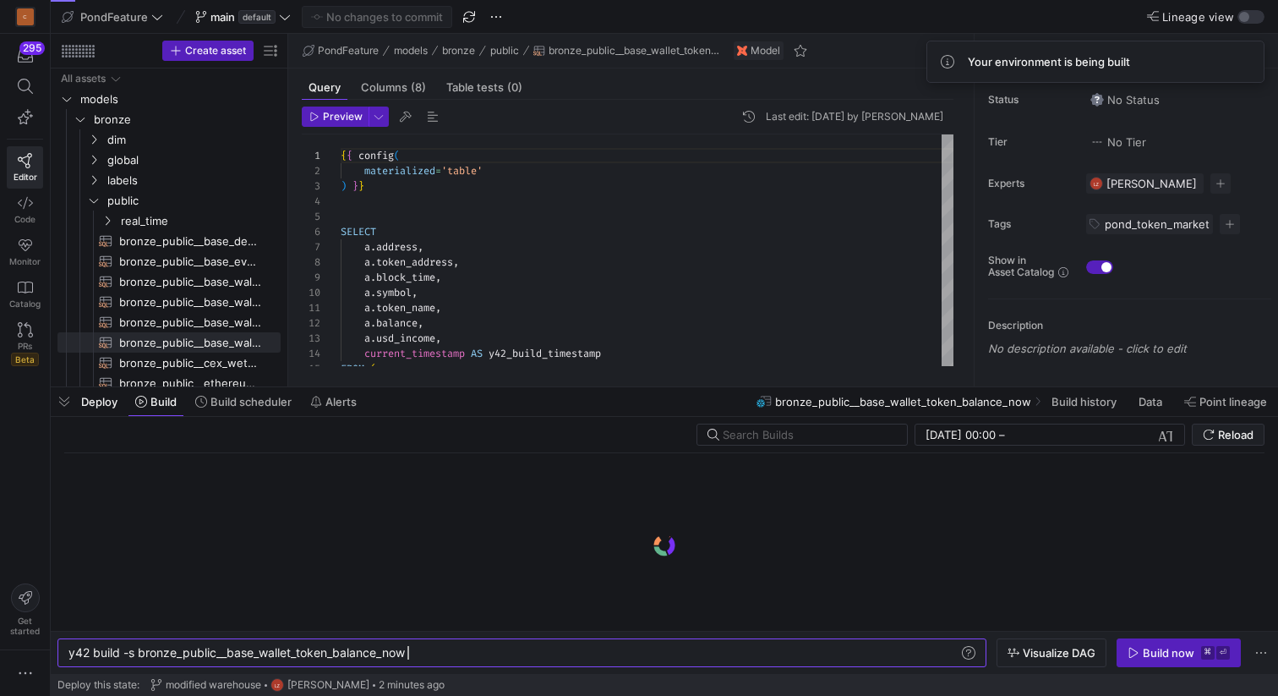
scroll to position [0, 339]
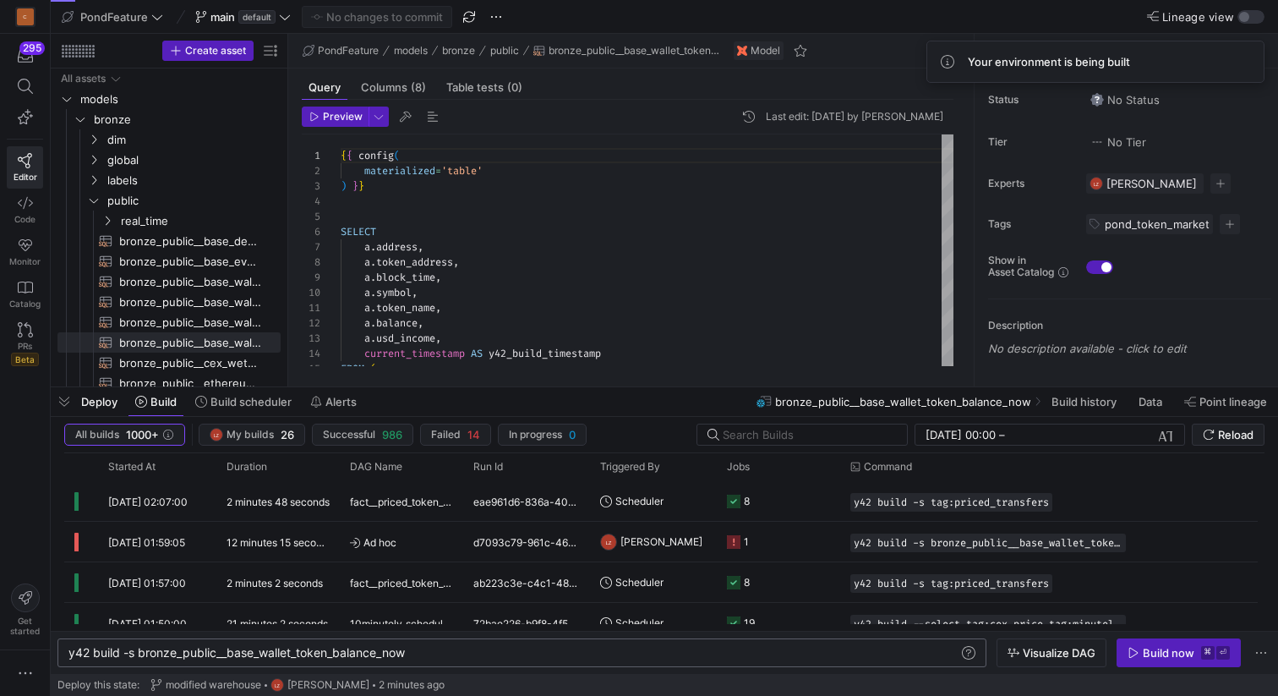
click at [505, 654] on div "y42 build -s bronze_public__base_wallet_token_bala nce_now" at bounding box center [513, 653] width 890 height 14
click at [1152, 650] on div "Build now" at bounding box center [1169, 653] width 52 height 14
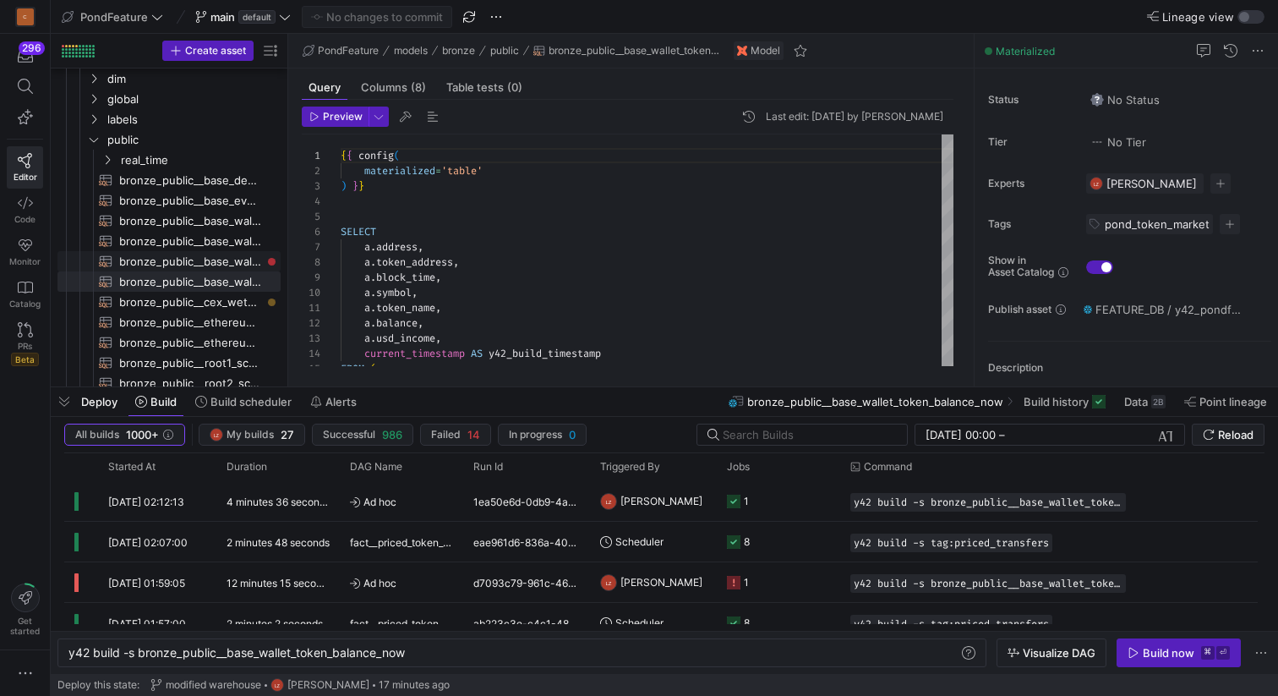
scroll to position [66, 0]
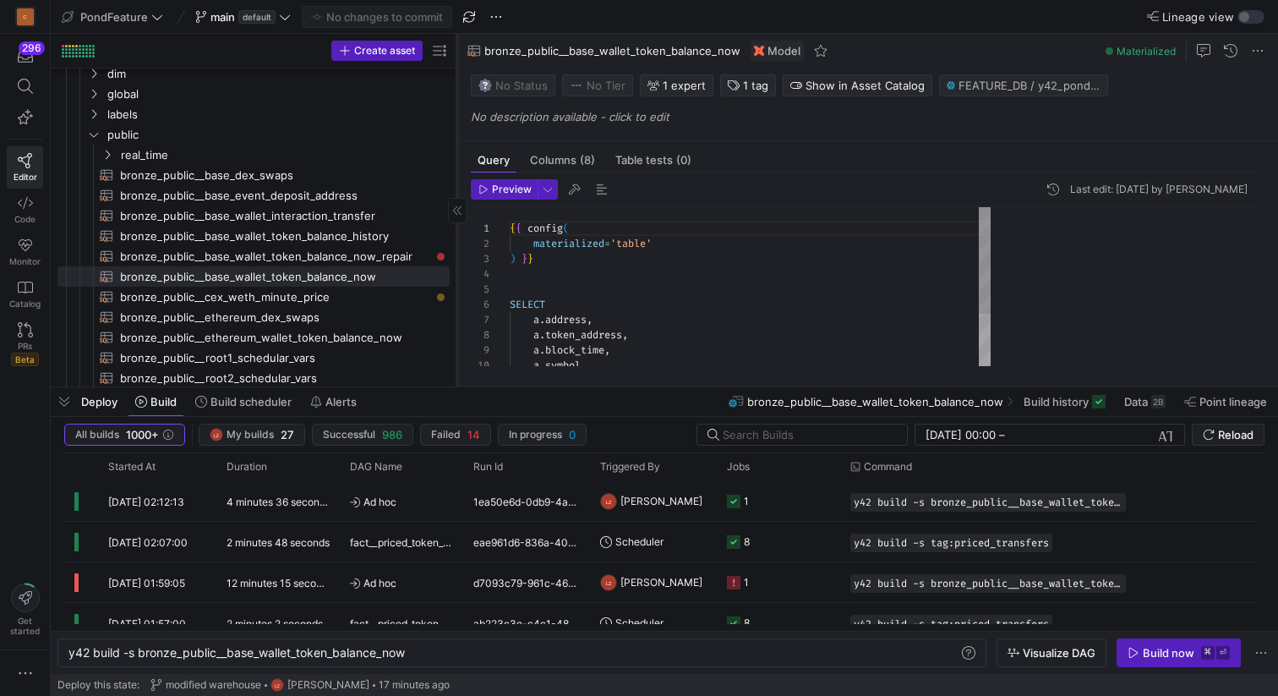
drag, startPoint x: 286, startPoint y: 243, endPoint x: 457, endPoint y: 240, distance: 170.8
click at [457, 240] on div at bounding box center [457, 210] width 1 height 353
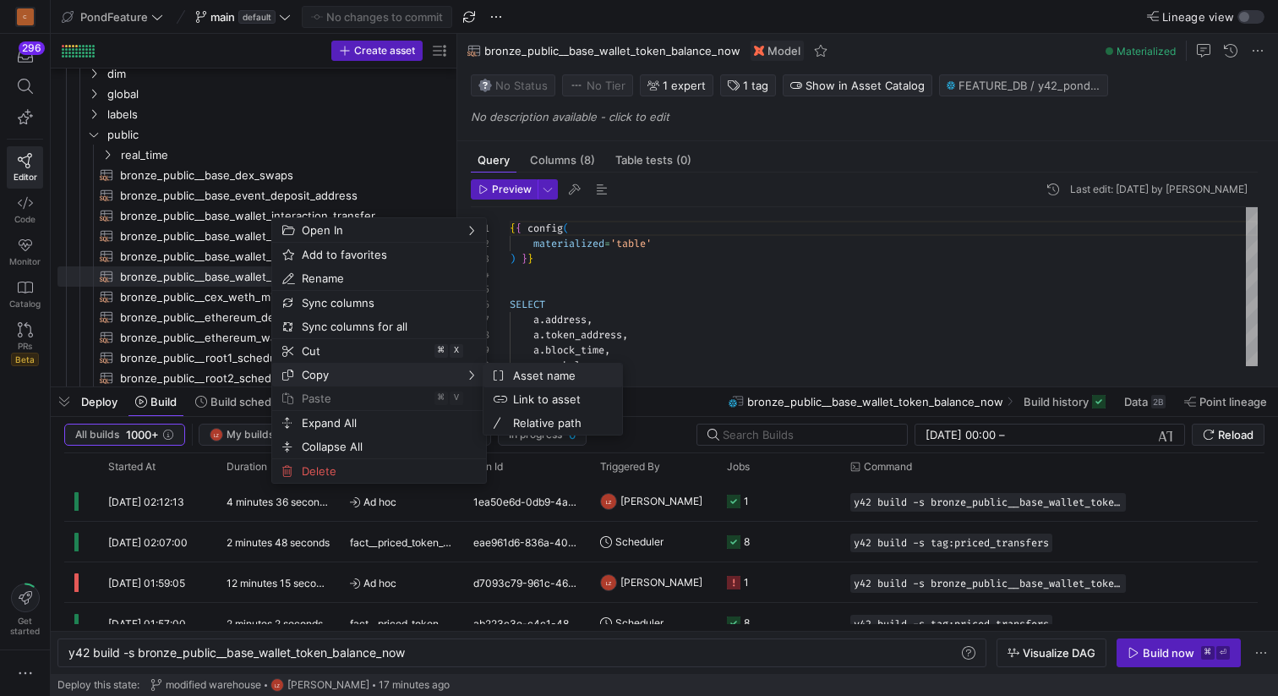
click at [510, 374] on span "Asset name" at bounding box center [557, 376] width 102 height 24
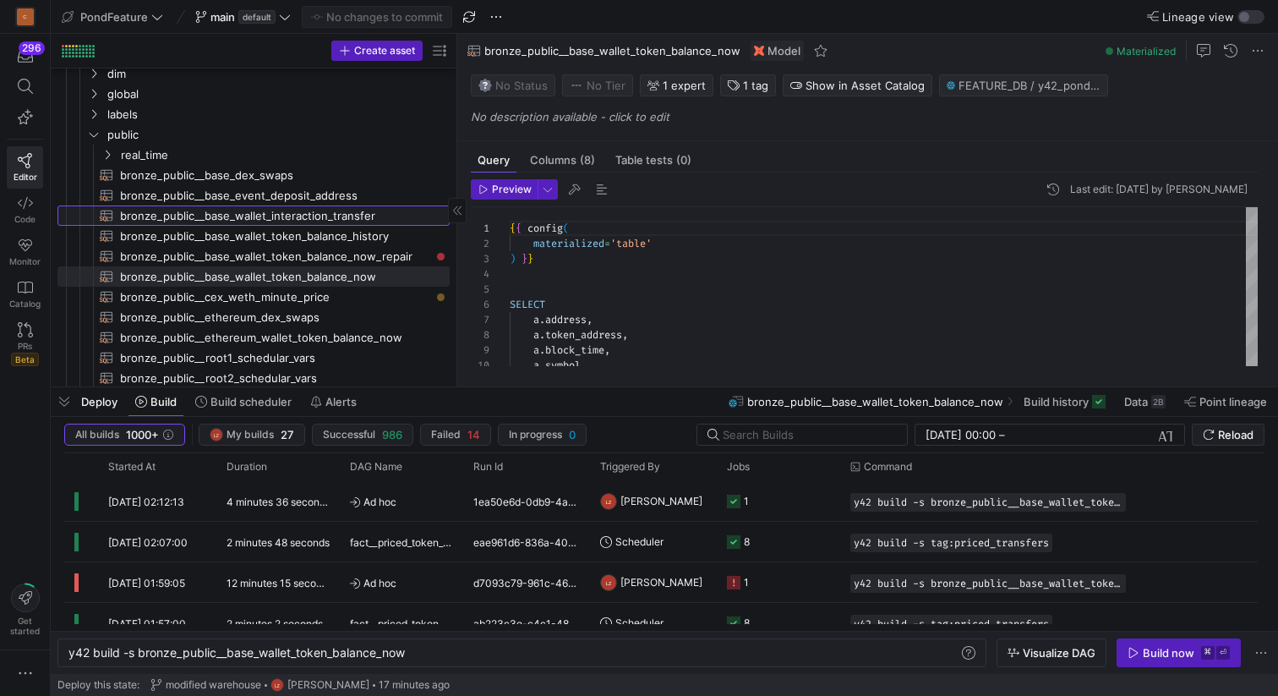
click at [335, 216] on span "bronze_public__base_wallet_interaction_transfer​​​​​​​​​​" at bounding box center [275, 215] width 310 height 19
type textarea "{{ config( materialized='incremental', unique_key=['from_address','to_address']…"
type textarea "y42 build -s bronze_public__base_wallet_interaction_transfer"
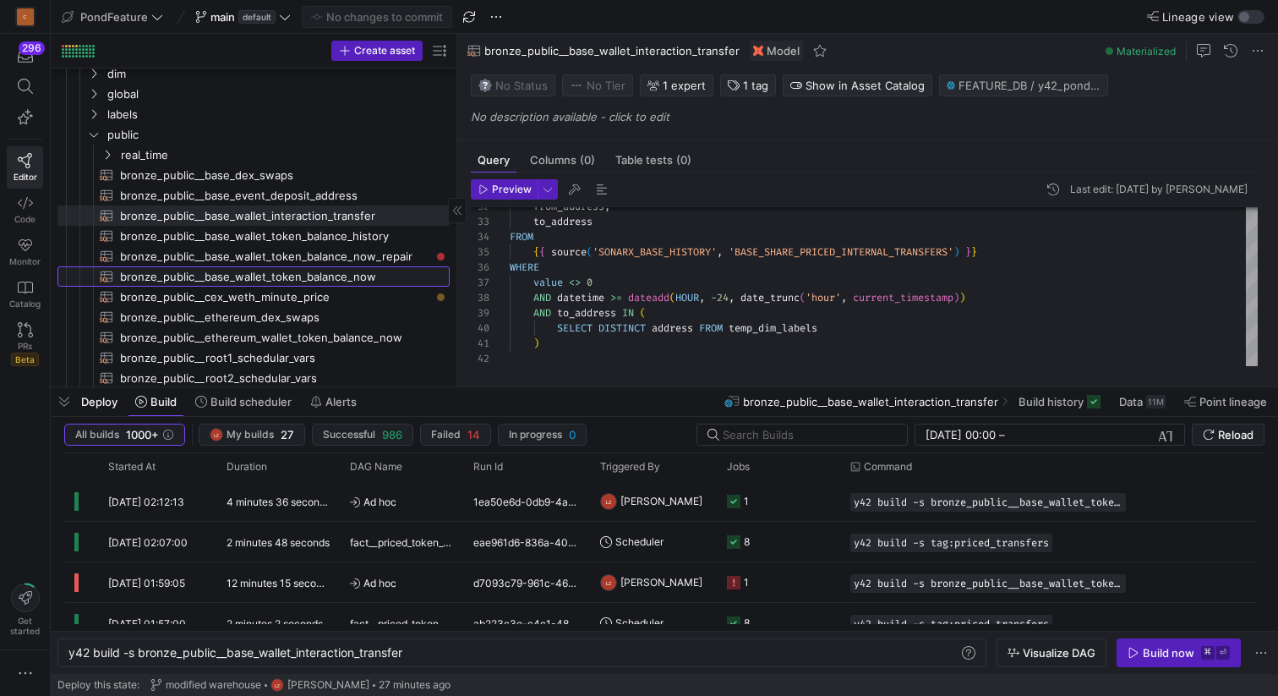
click at [361, 276] on span "bronze_public__base_wallet_token_balance_now​​​​​​​​​​" at bounding box center [275, 276] width 310 height 19
type textarea "{{ config( materialized='table' ) }} SELECT a.address, a.token_address, a.block…"
type textarea "y42 build -s bronze_public__base_wallet_token_balance_now"
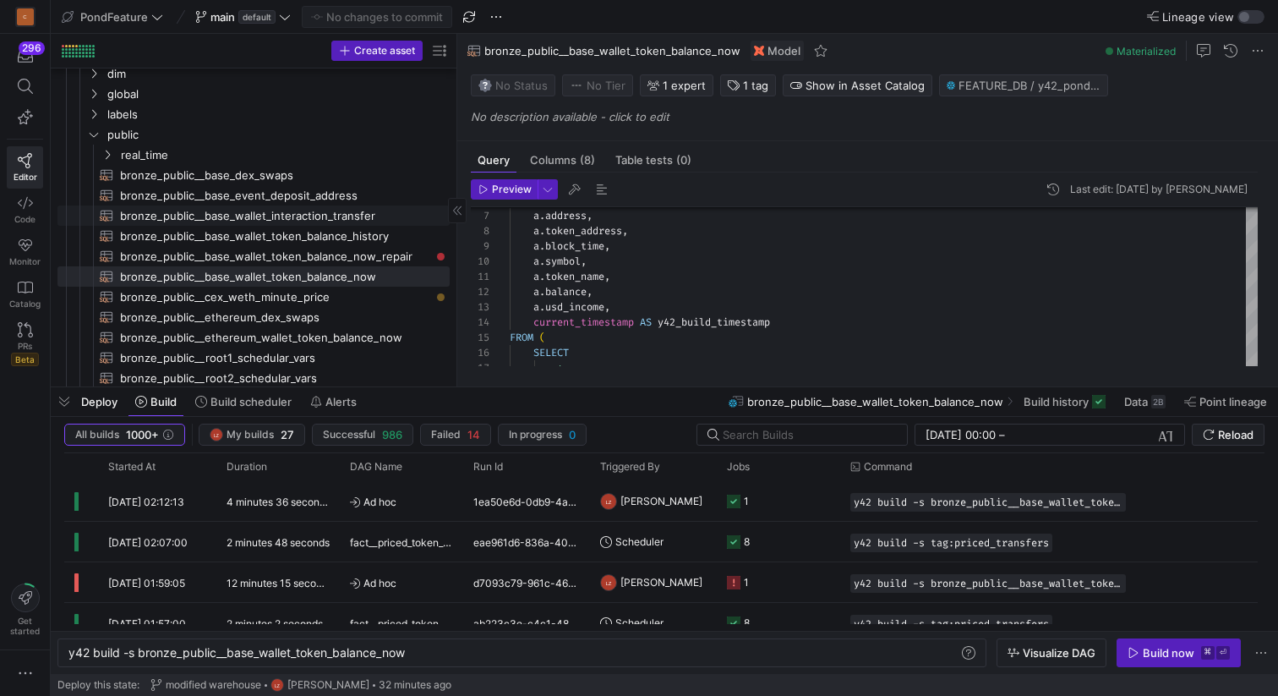
click at [375, 219] on span "bronze_public__base_wallet_interaction_transfer​​​​​​​​​​" at bounding box center [275, 215] width 310 height 19
type textarea "{{ config( materialized='incremental', unique_key=['from_address','to_address']…"
type textarea "y42 build -s bronze_public__base_wallet_interaction_transfer"
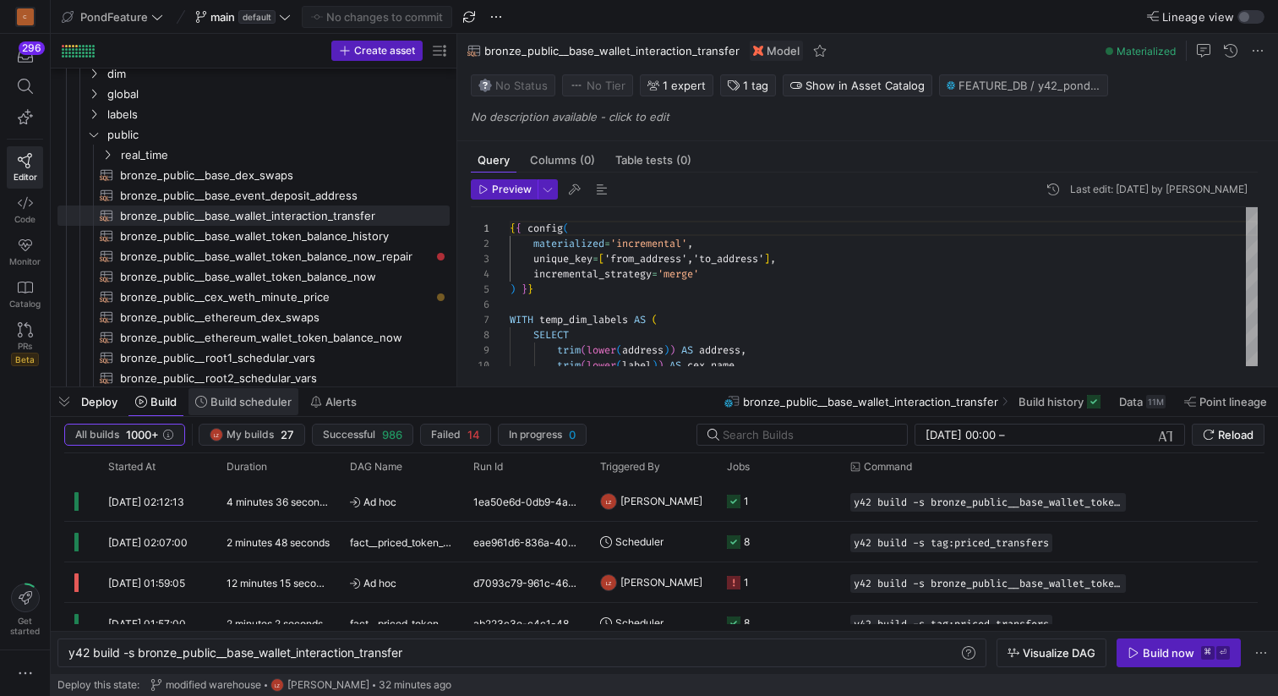
click at [225, 402] on span "Build scheduler" at bounding box center [251, 402] width 81 height 14
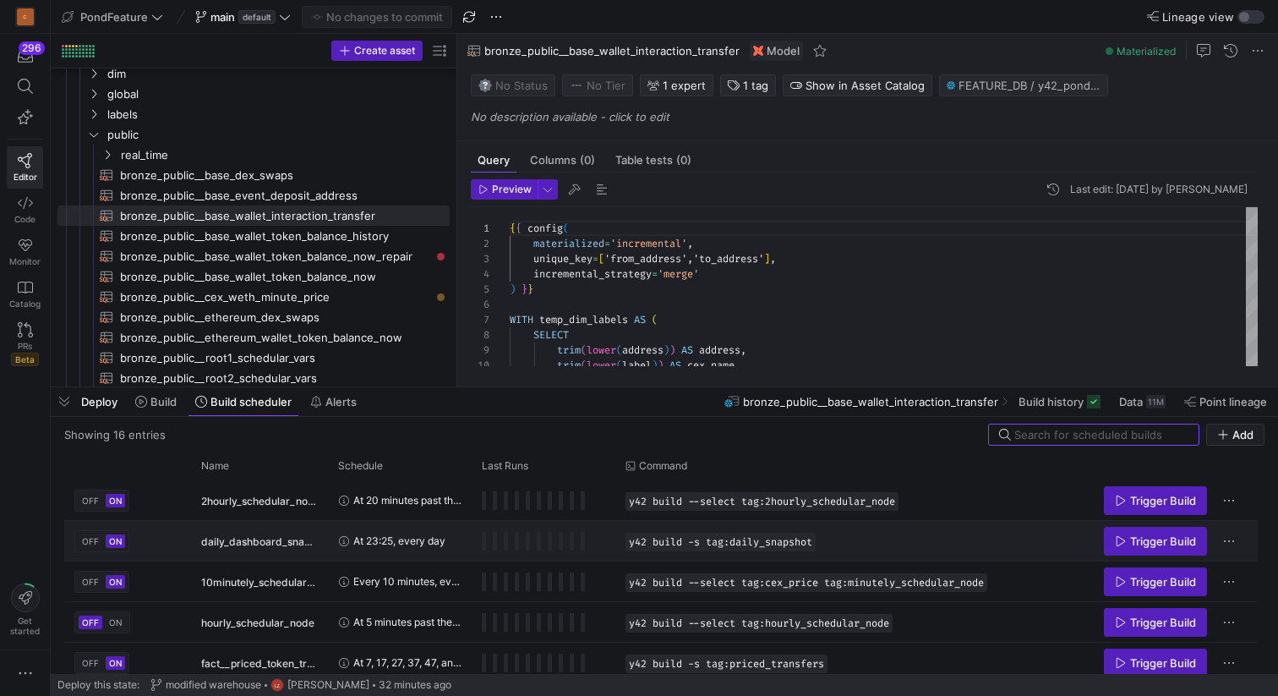
scroll to position [456, 0]
